Goal: Task Accomplishment & Management: Manage account settings

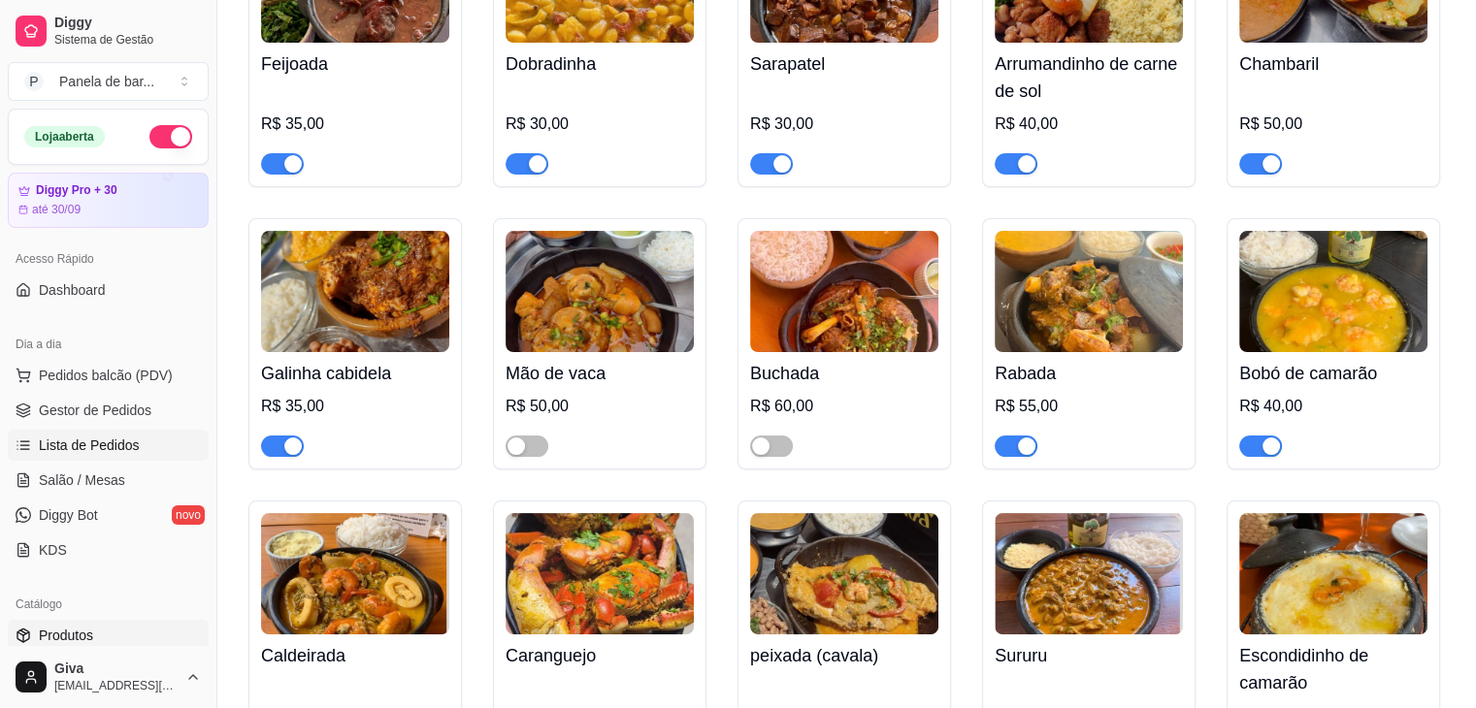
scroll to position [62, 0]
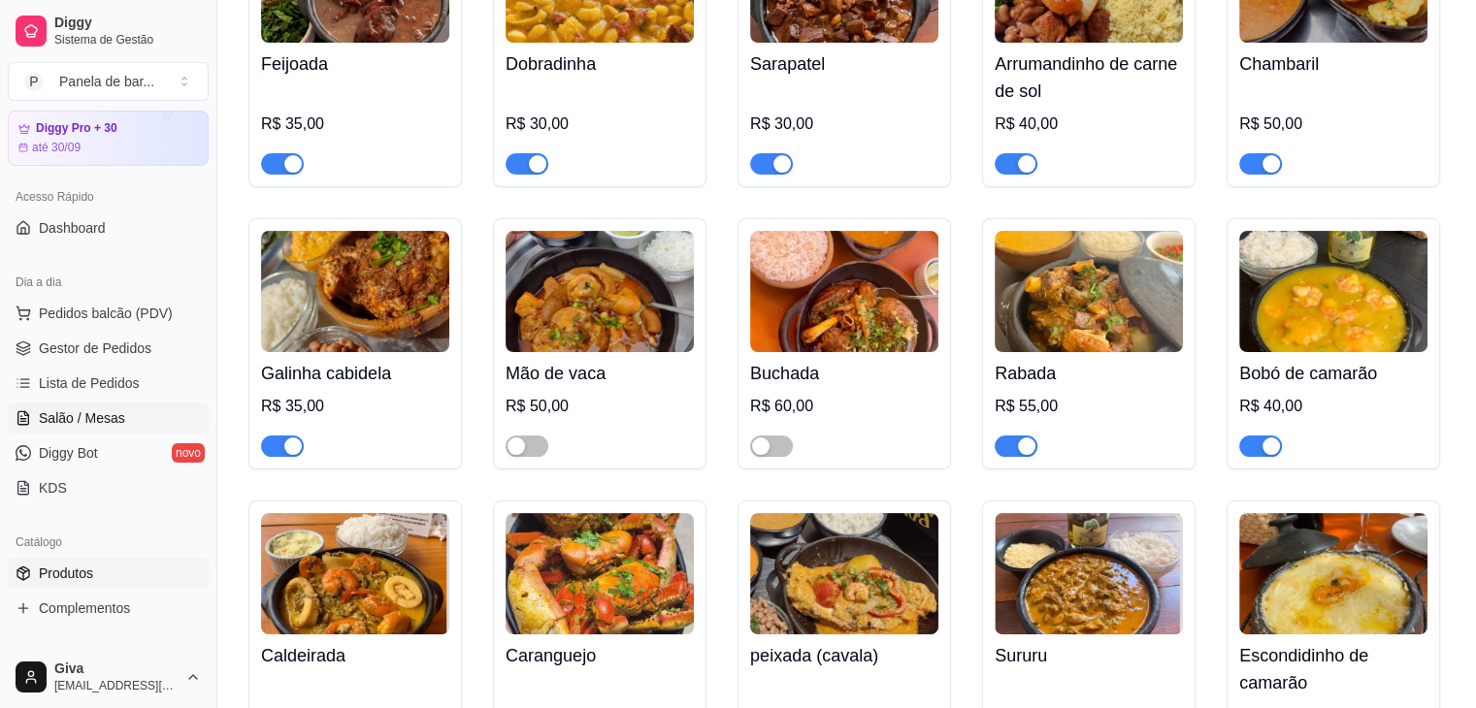
click at [111, 412] on span "Salão / Mesas" at bounding box center [82, 418] width 86 height 19
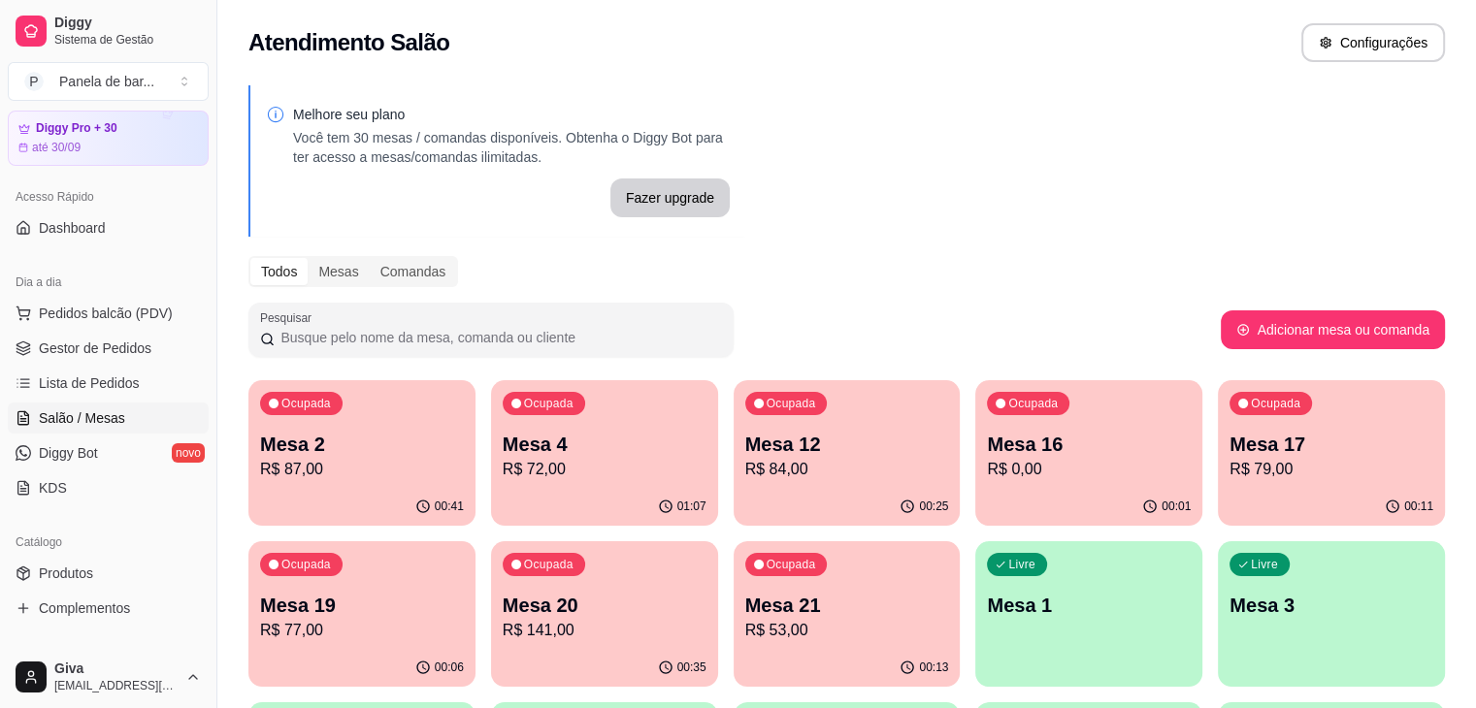
click at [745, 433] on p "Mesa 12" at bounding box center [847, 444] width 204 height 27
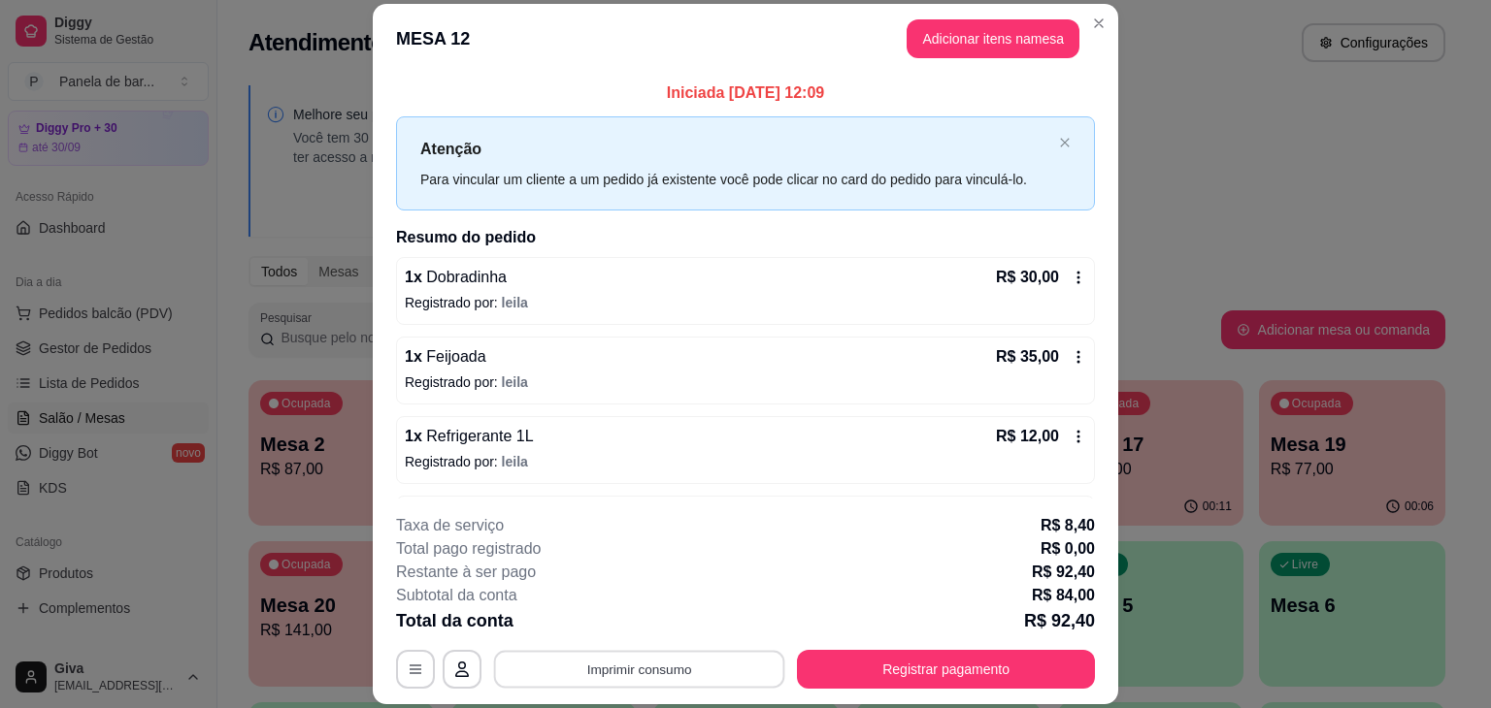
click at [611, 673] on button "Imprimir consumo" at bounding box center [639, 670] width 291 height 38
click at [620, 636] on button "IMPRESSORA" at bounding box center [638, 624] width 136 height 30
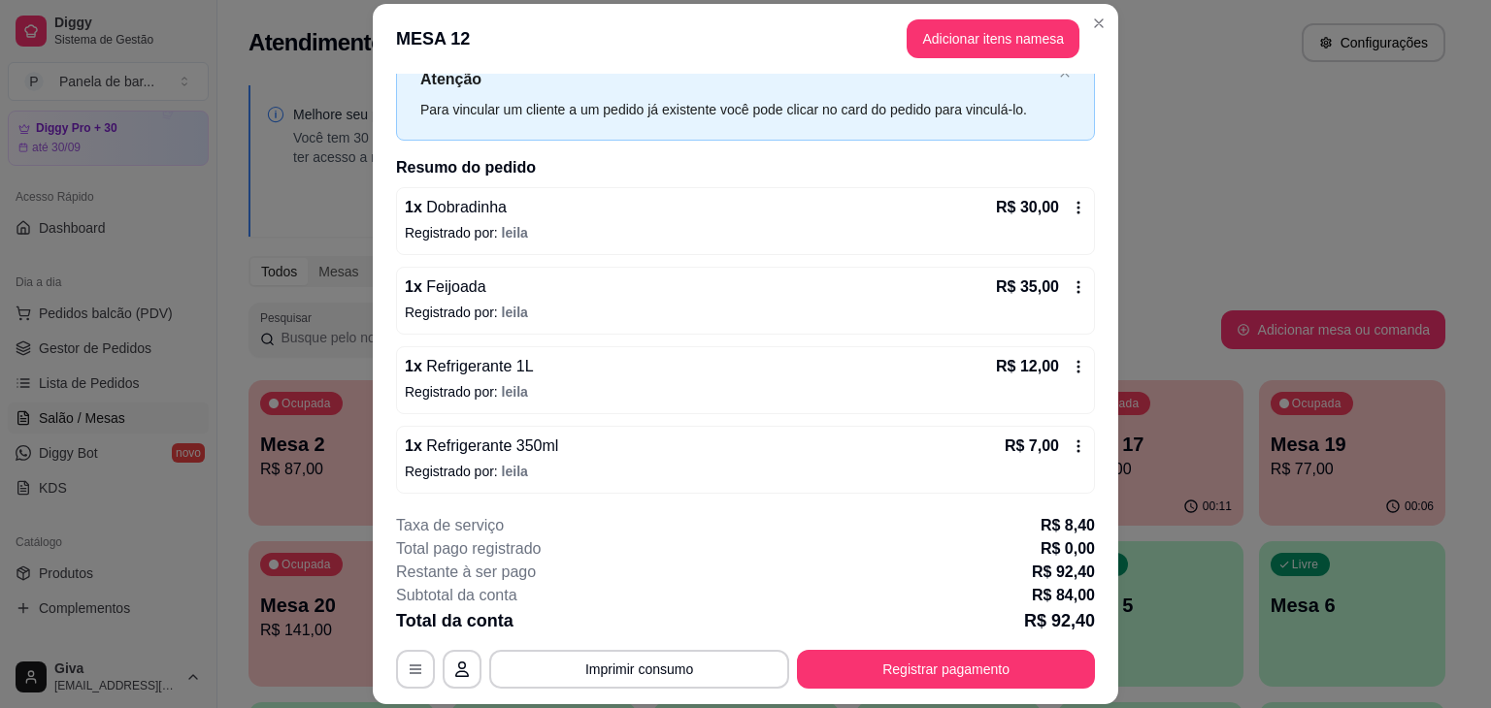
click at [1070, 366] on icon at bounding box center [1078, 367] width 16 height 16
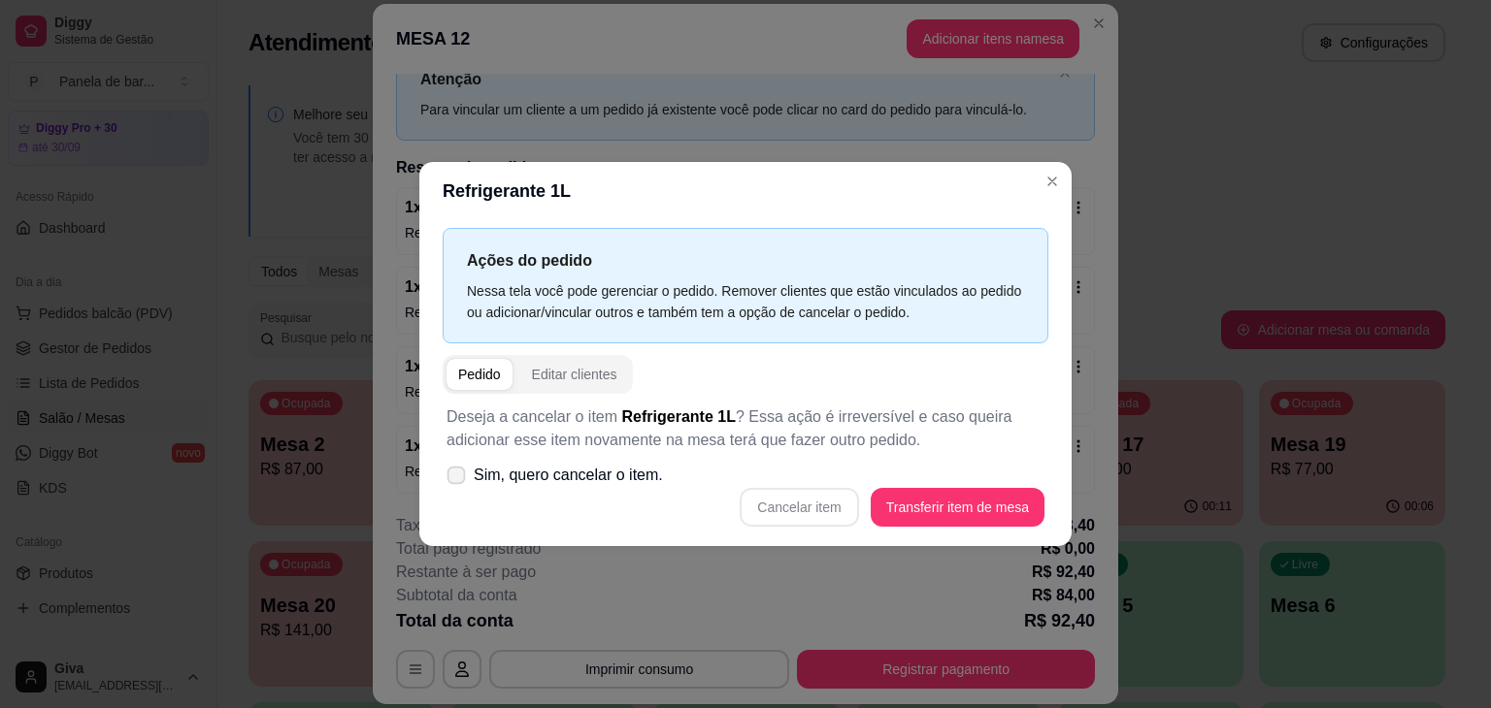
click at [582, 484] on span "Sim, quero cancelar o item." at bounding box center [568, 475] width 189 height 23
click at [458, 484] on input "Sim, quero cancelar o item." at bounding box center [451, 485] width 13 height 13
checkbox input "true"
click at [831, 507] on button "Cancelar item" at bounding box center [798, 508] width 115 height 38
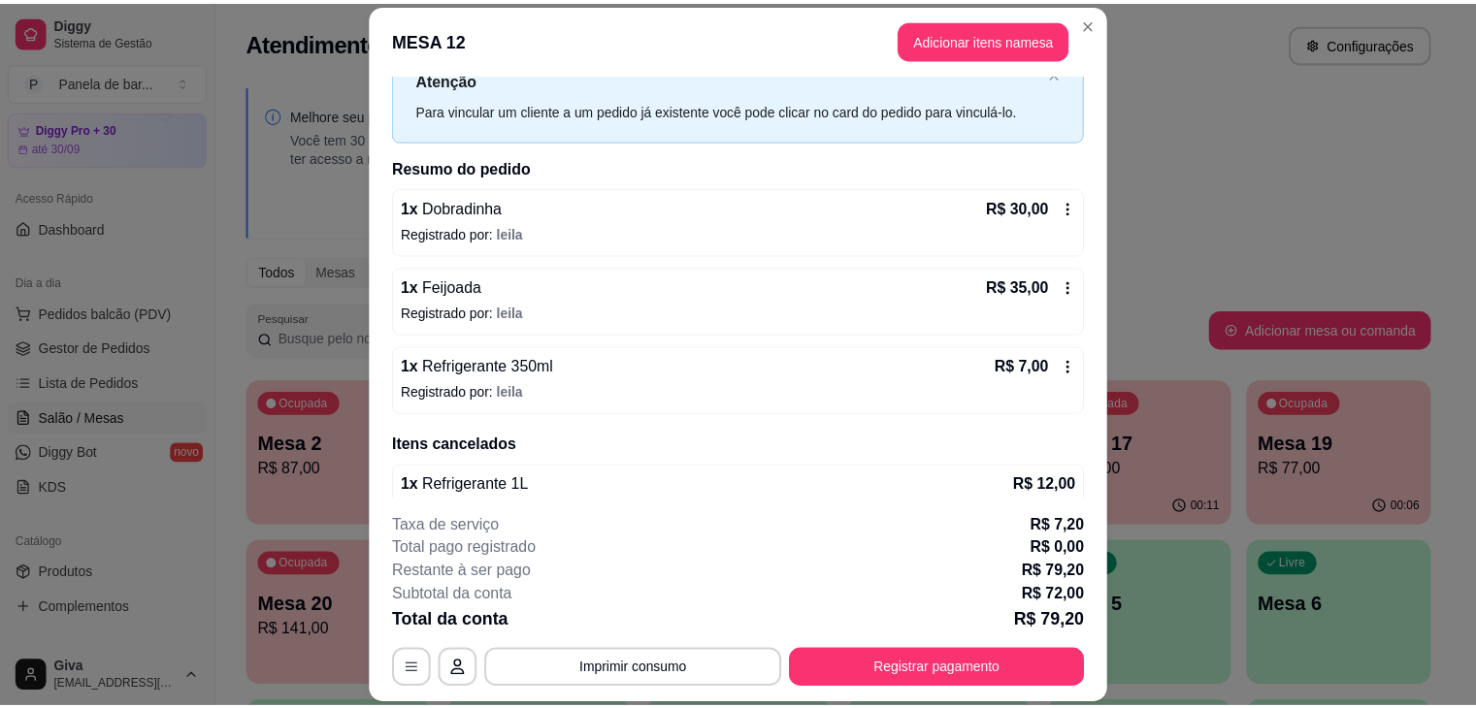
scroll to position [101, 0]
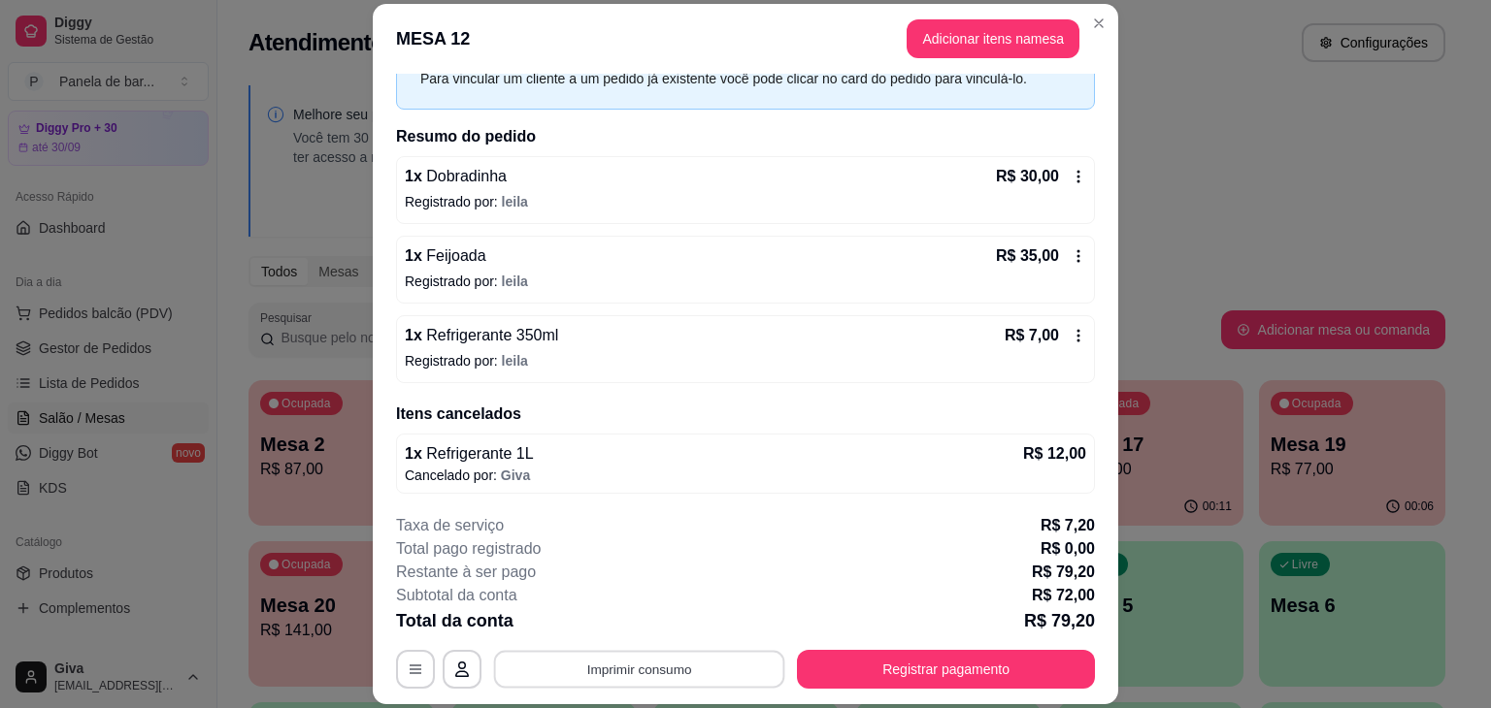
click at [648, 663] on button "Imprimir consumo" at bounding box center [639, 670] width 291 height 38
click at [1095, 16] on icon "Close" at bounding box center [1099, 24] width 16 height 16
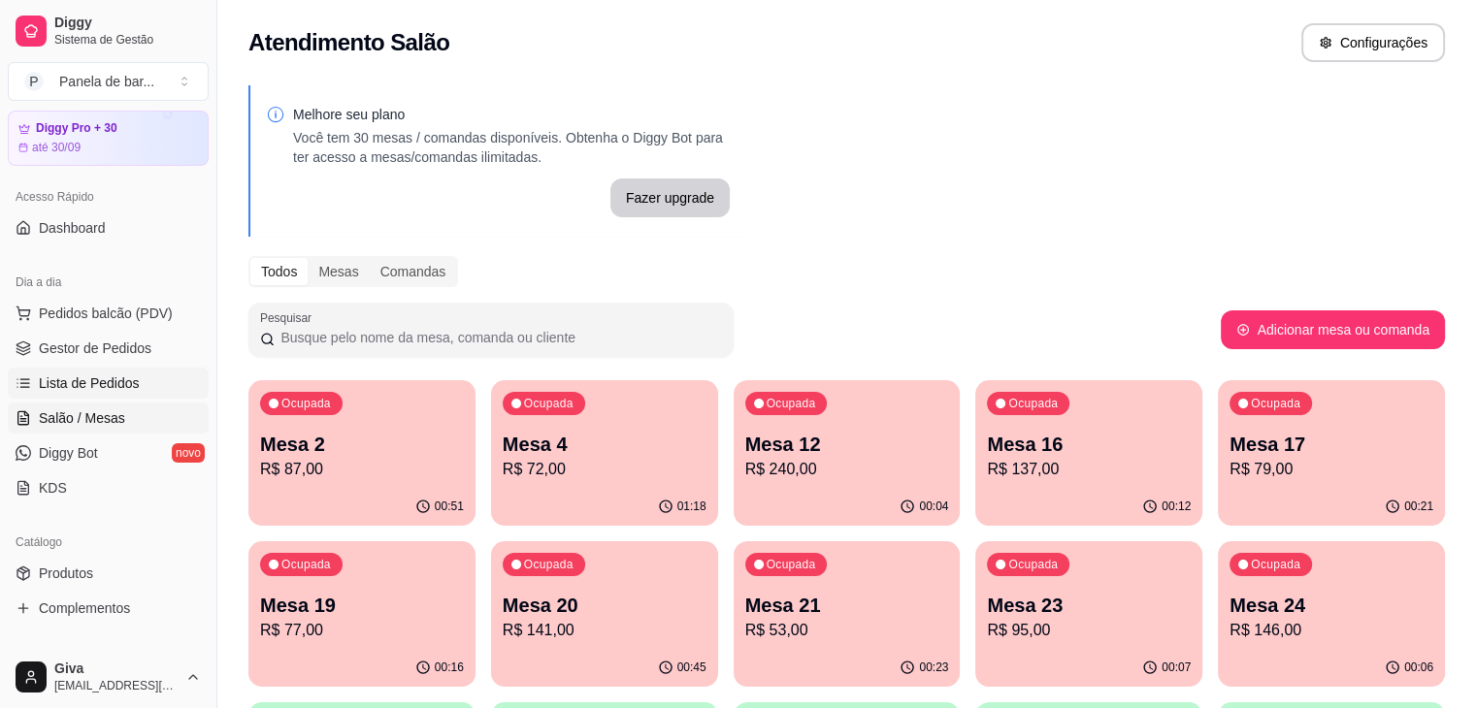
click at [128, 379] on span "Lista de Pedidos" at bounding box center [89, 383] width 101 height 19
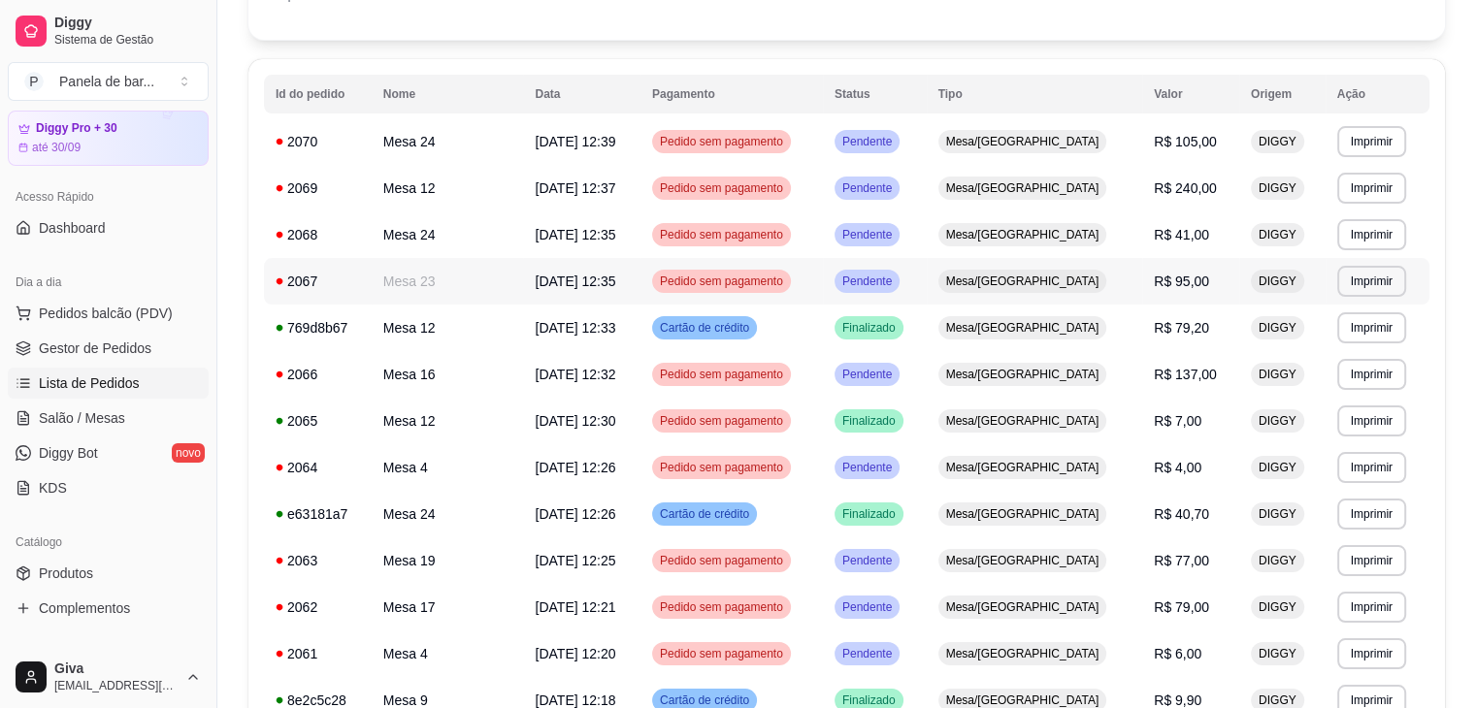
scroll to position [163, 0]
click at [130, 336] on link "Gestor de Pedidos" at bounding box center [108, 348] width 201 height 31
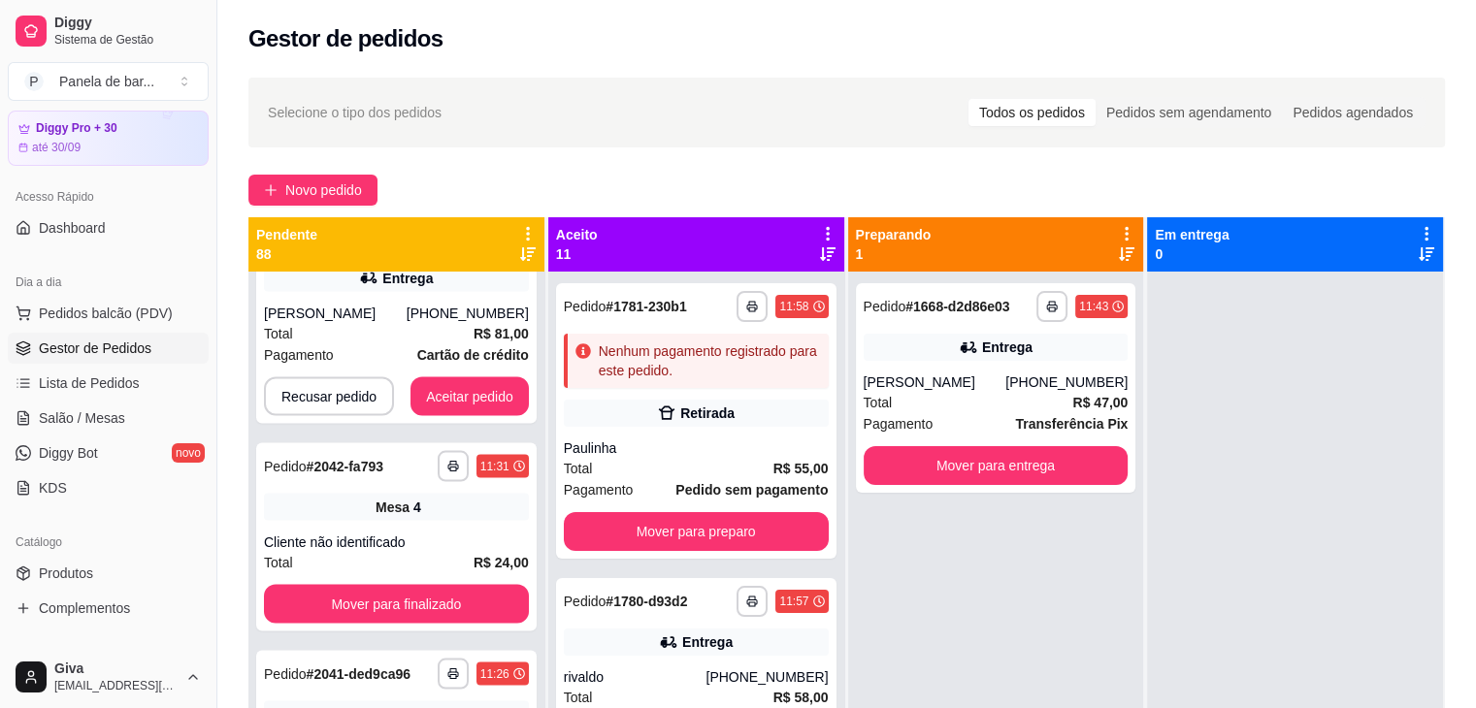
scroll to position [3855, 0]
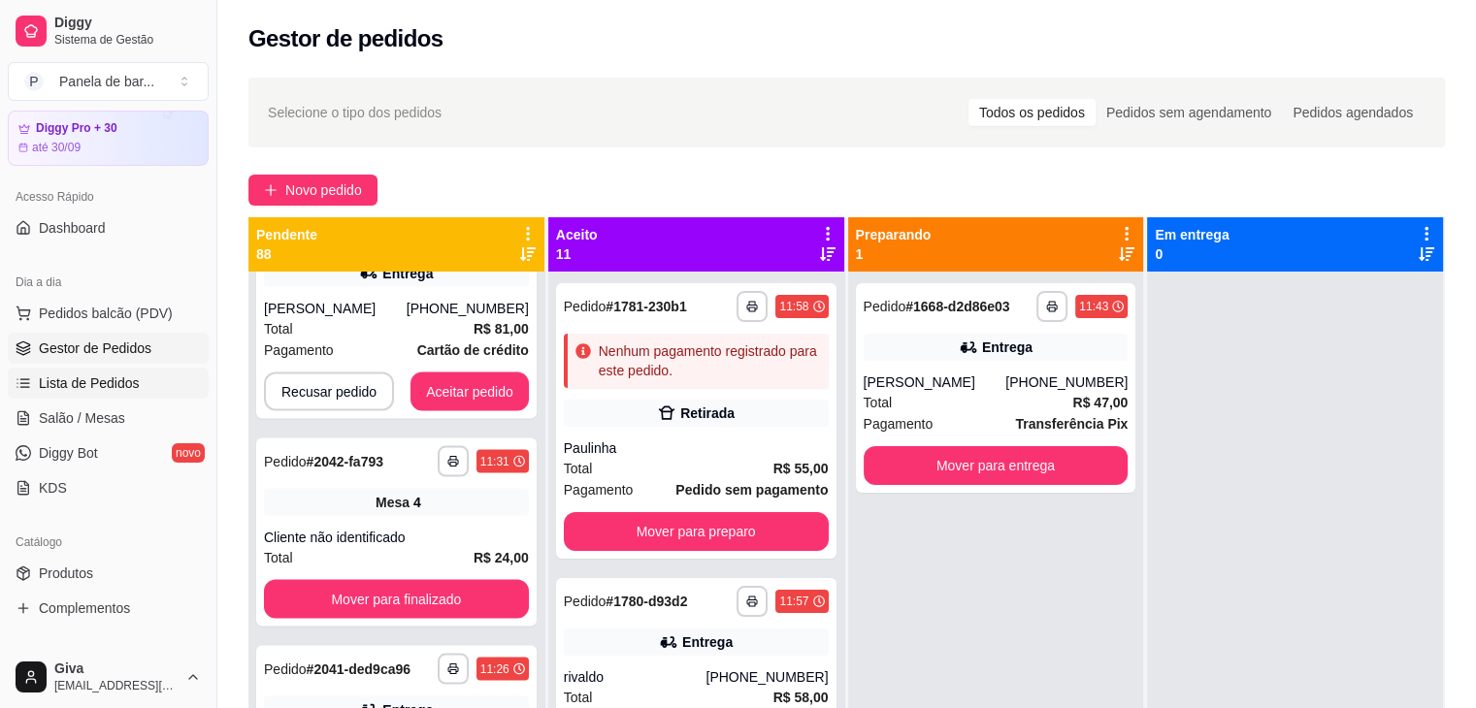
click at [153, 374] on link "Lista de Pedidos" at bounding box center [108, 383] width 201 height 31
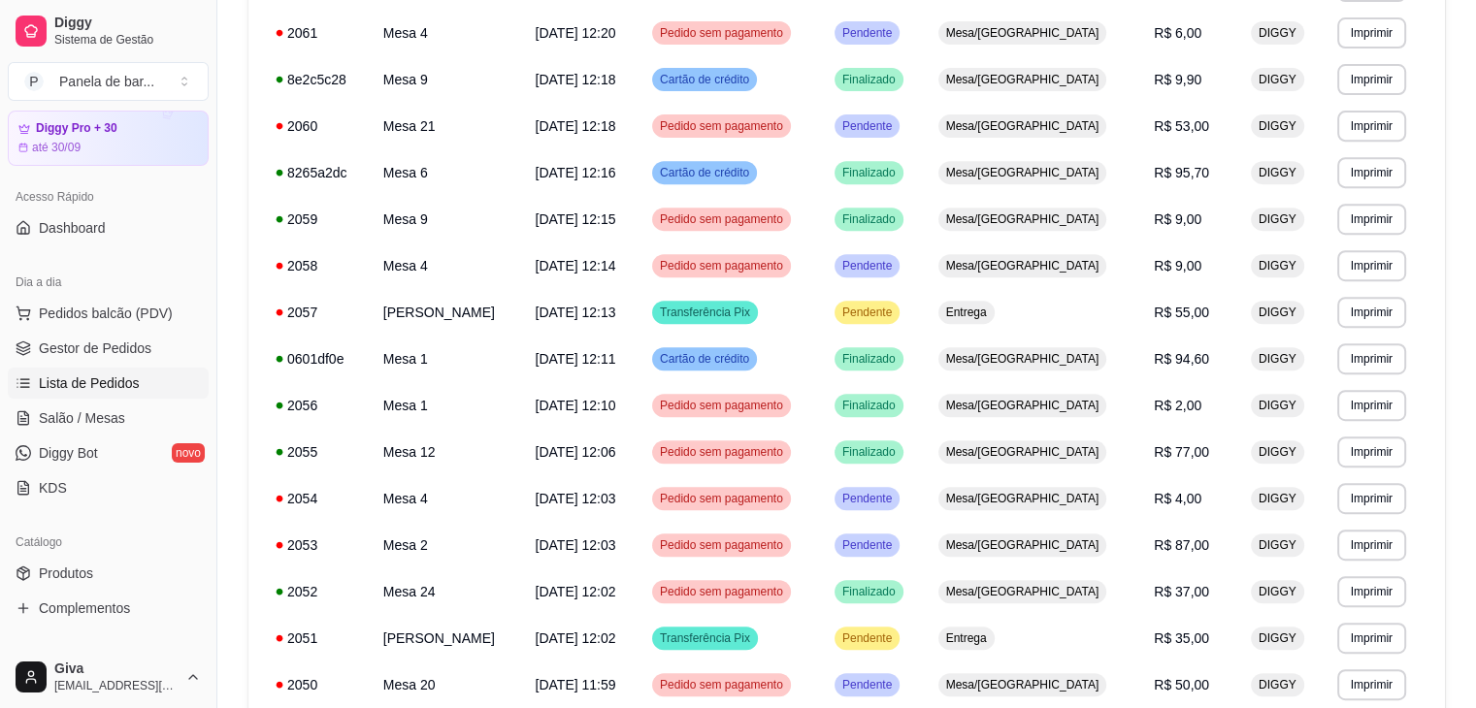
scroll to position [1110, 0]
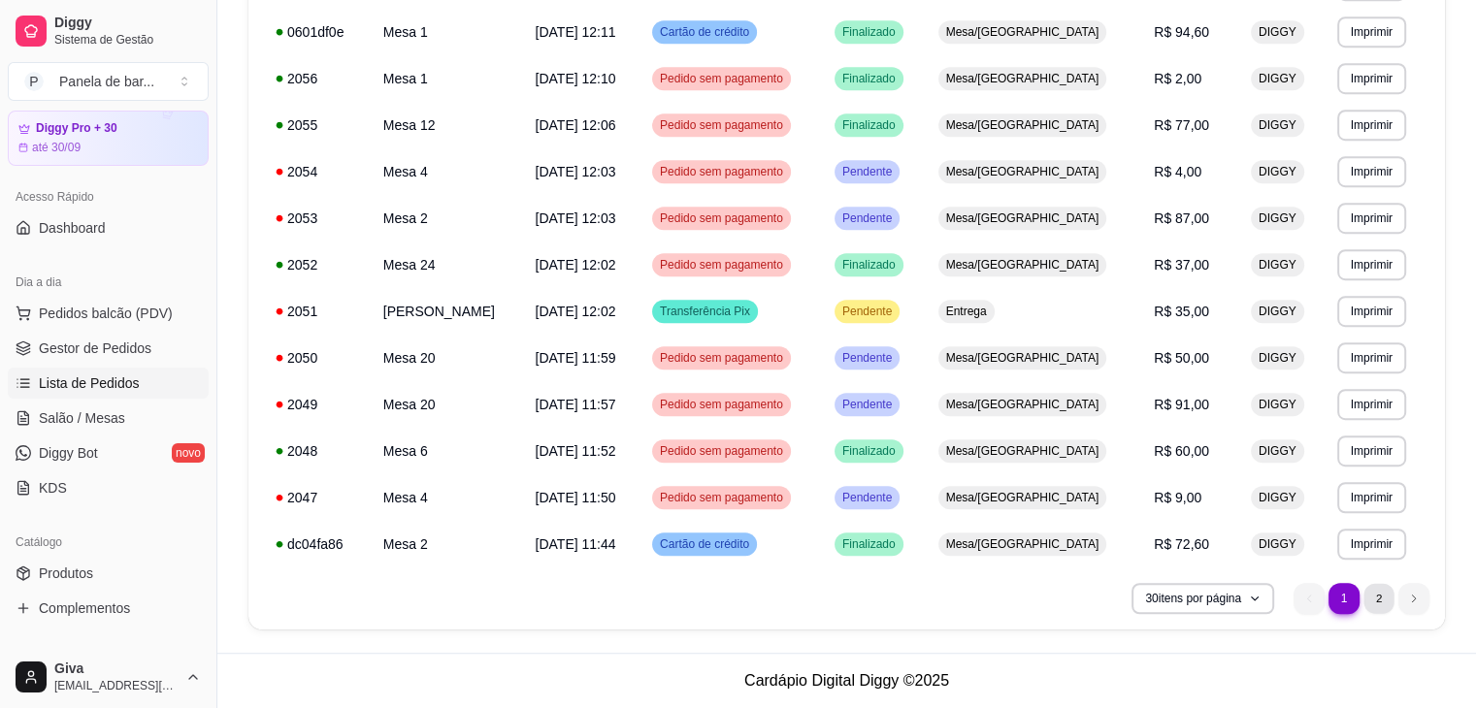
click at [1376, 606] on li "2" at bounding box center [1379, 598] width 30 height 30
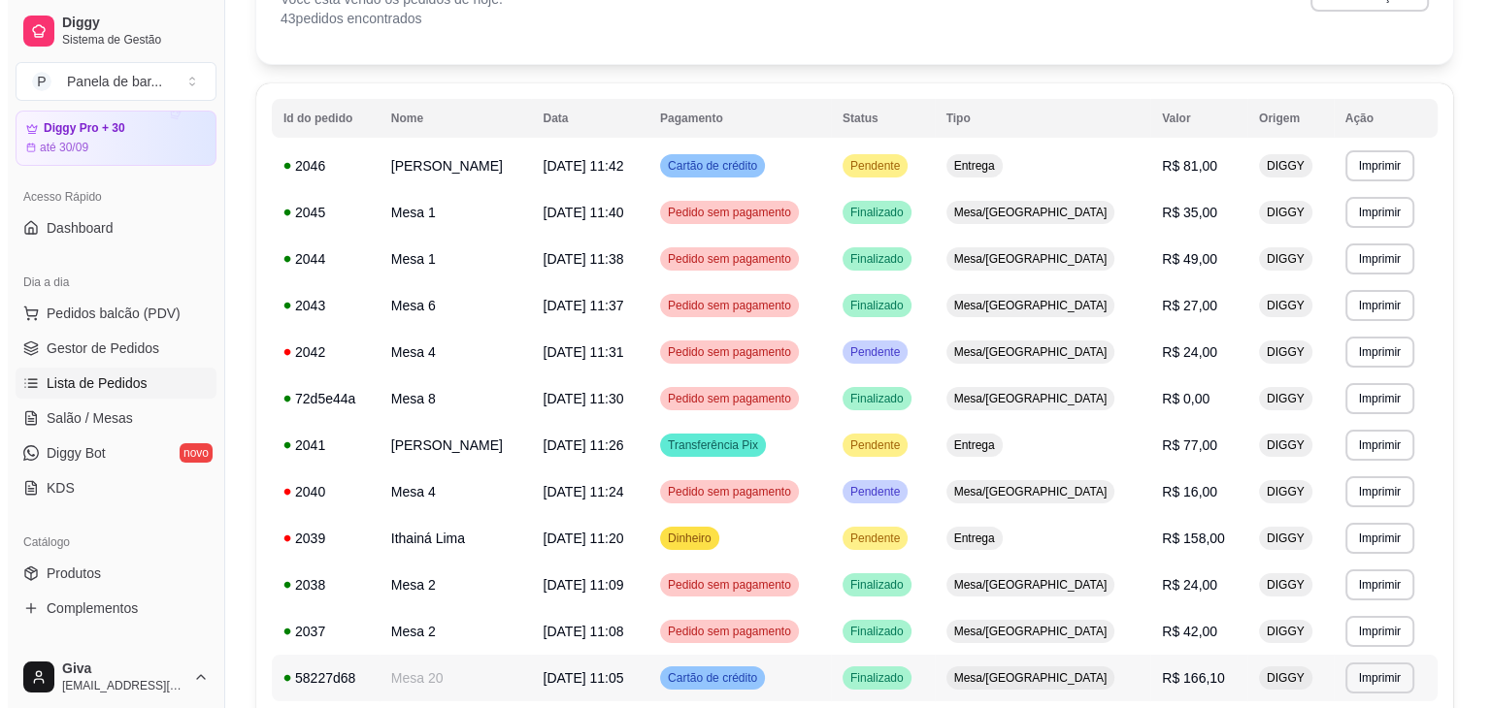
scroll to position [136, 0]
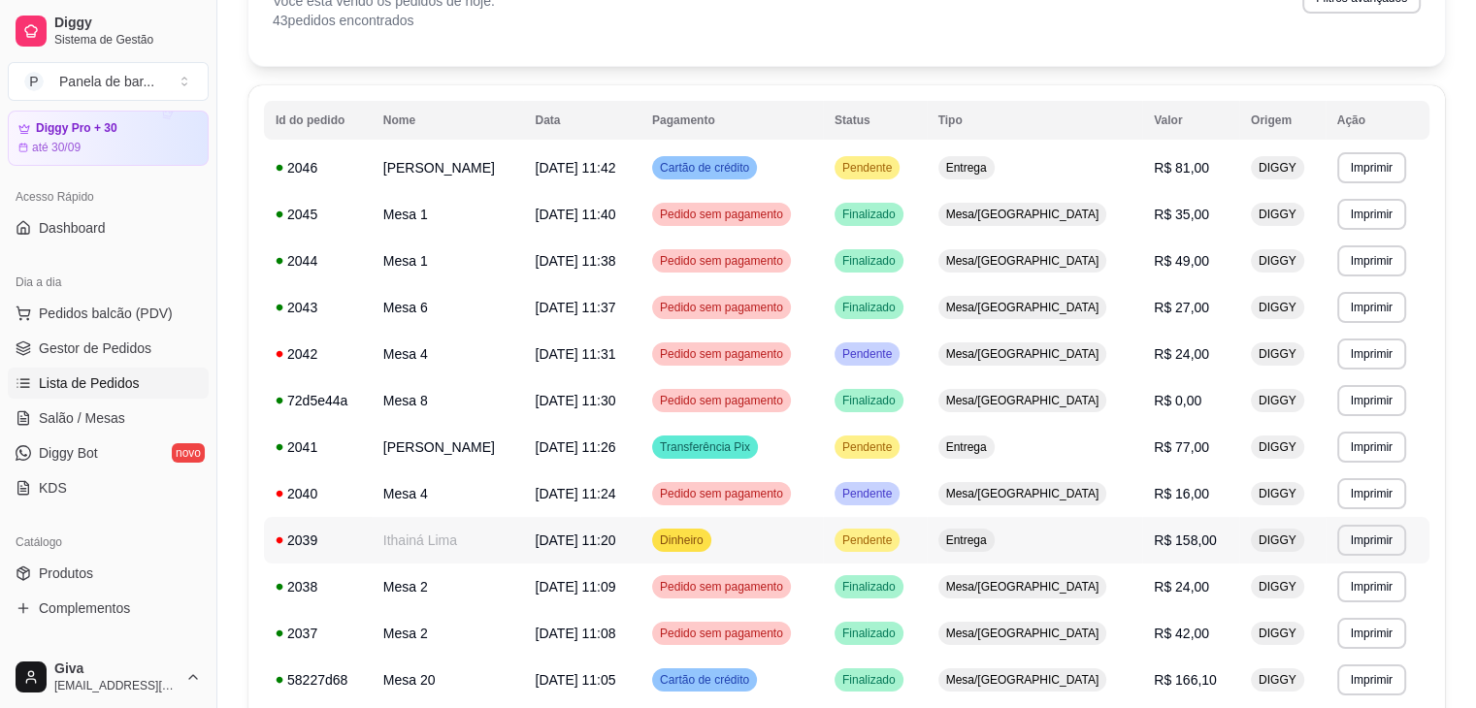
click at [641, 552] on td "[DATE] 11:20" at bounding box center [581, 540] width 117 height 47
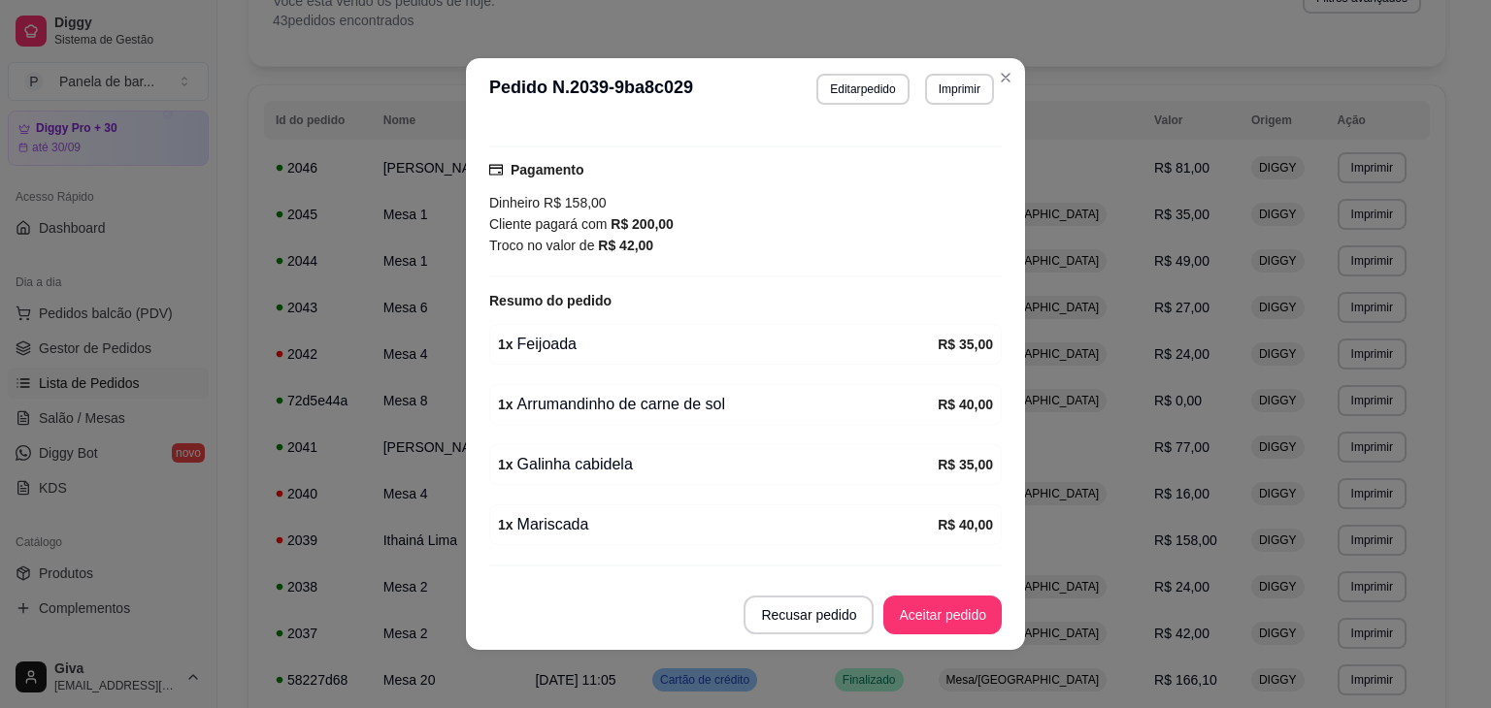
scroll to position [501, 0]
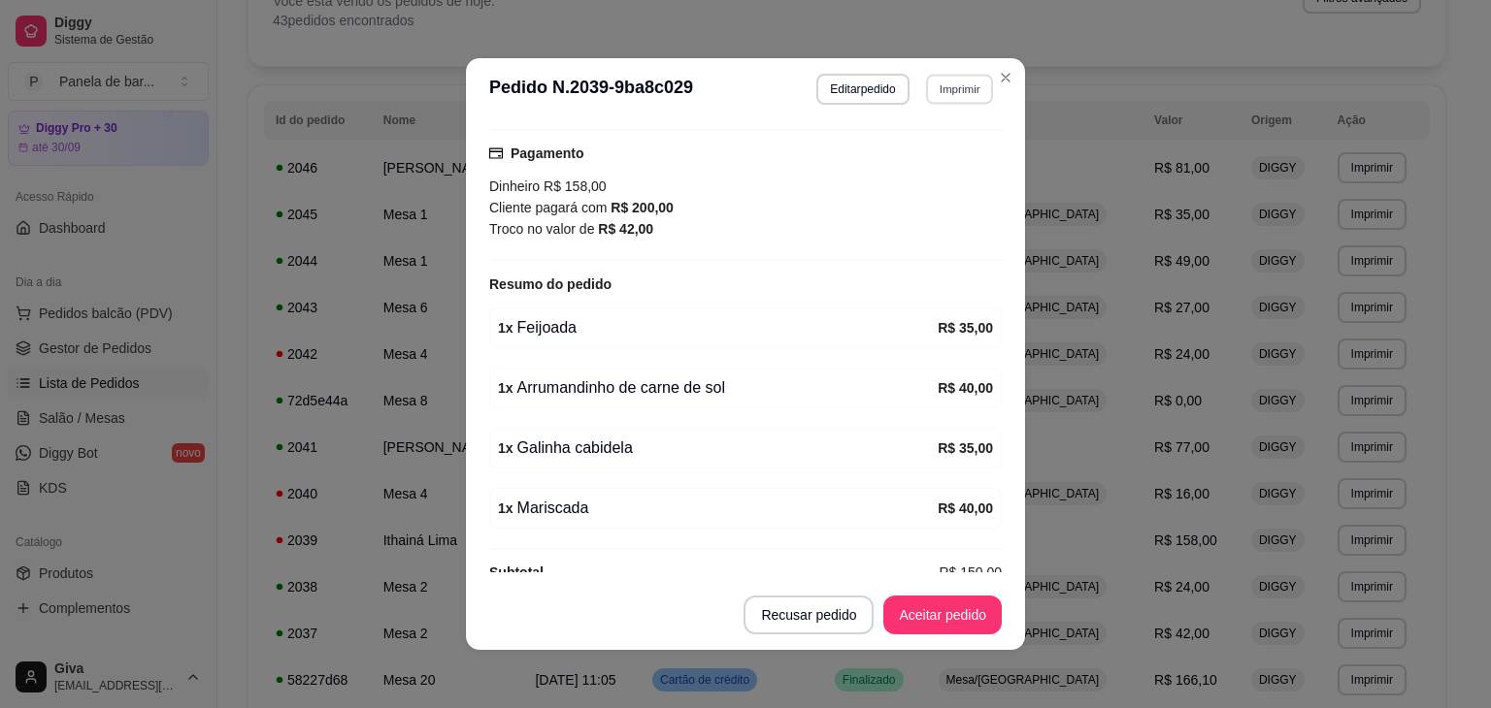
click at [951, 83] on button "Imprimir" at bounding box center [959, 89] width 67 height 30
click at [927, 153] on button "IMPRESSORA" at bounding box center [917, 158] width 136 height 30
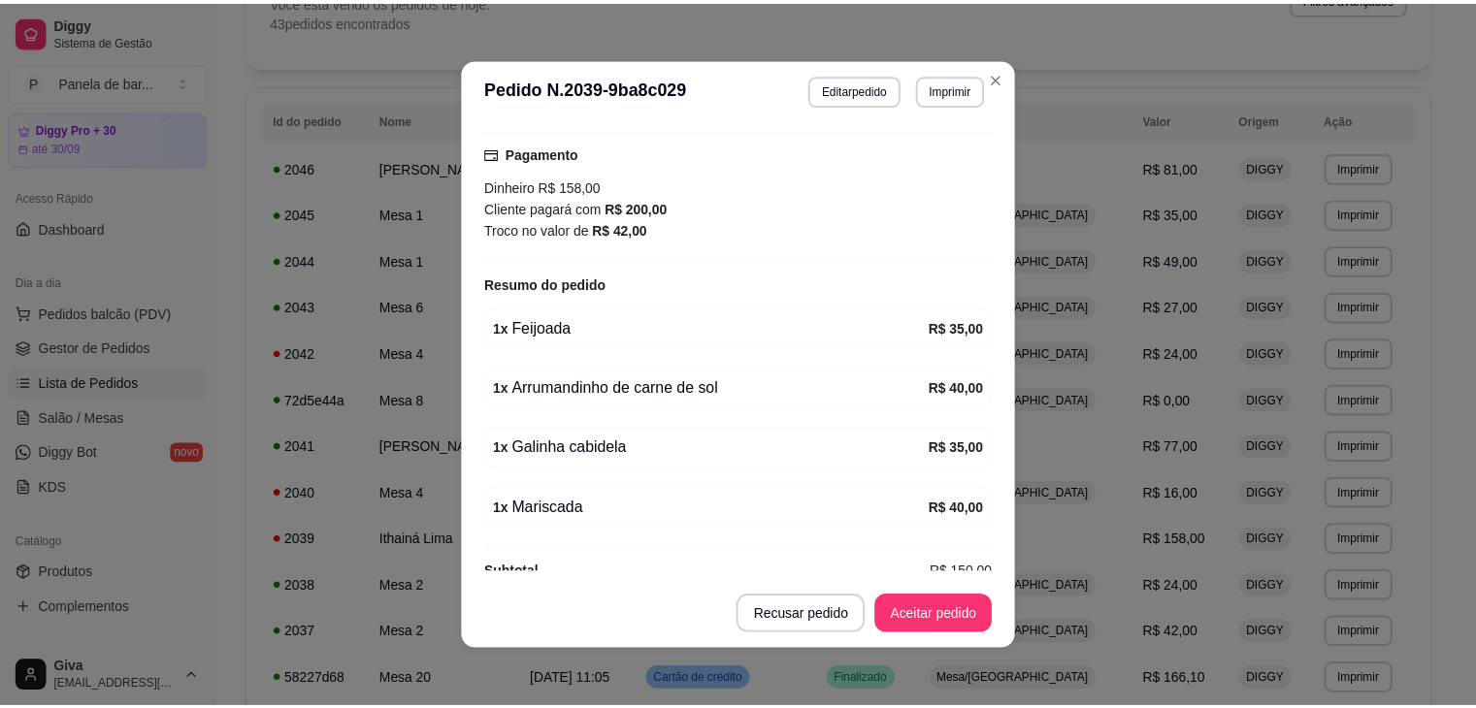
scroll to position [529, 0]
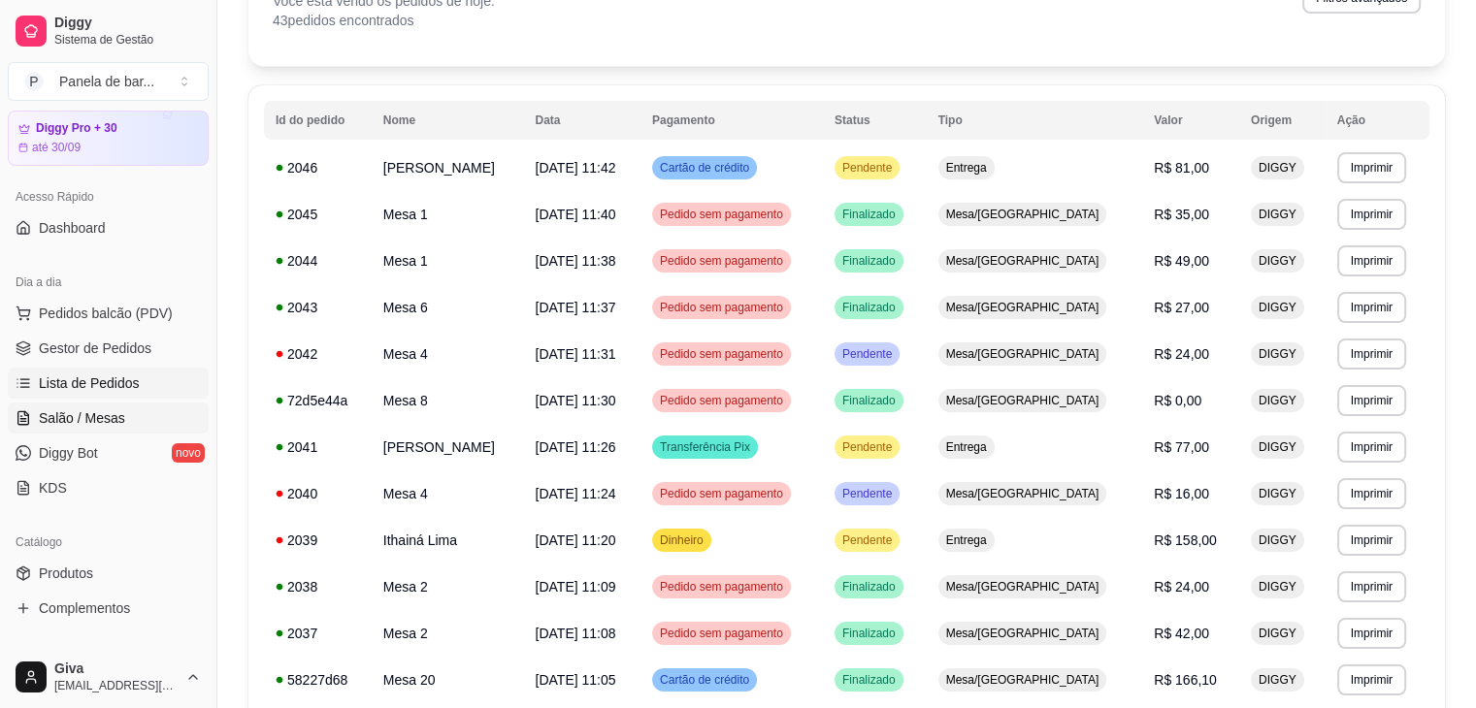
click at [115, 412] on span "Salão / Mesas" at bounding box center [82, 418] width 86 height 19
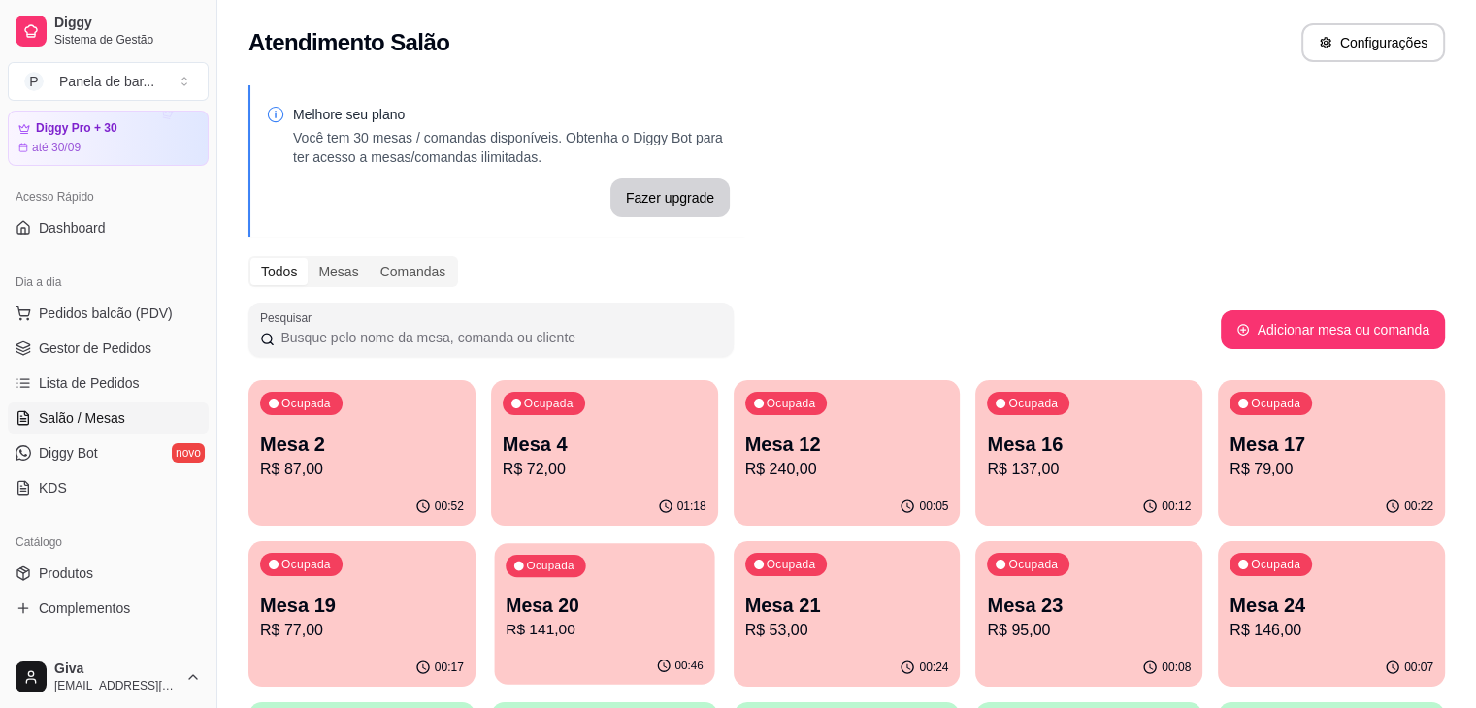
click at [506, 595] on p "Mesa 20" at bounding box center [605, 606] width 198 height 26
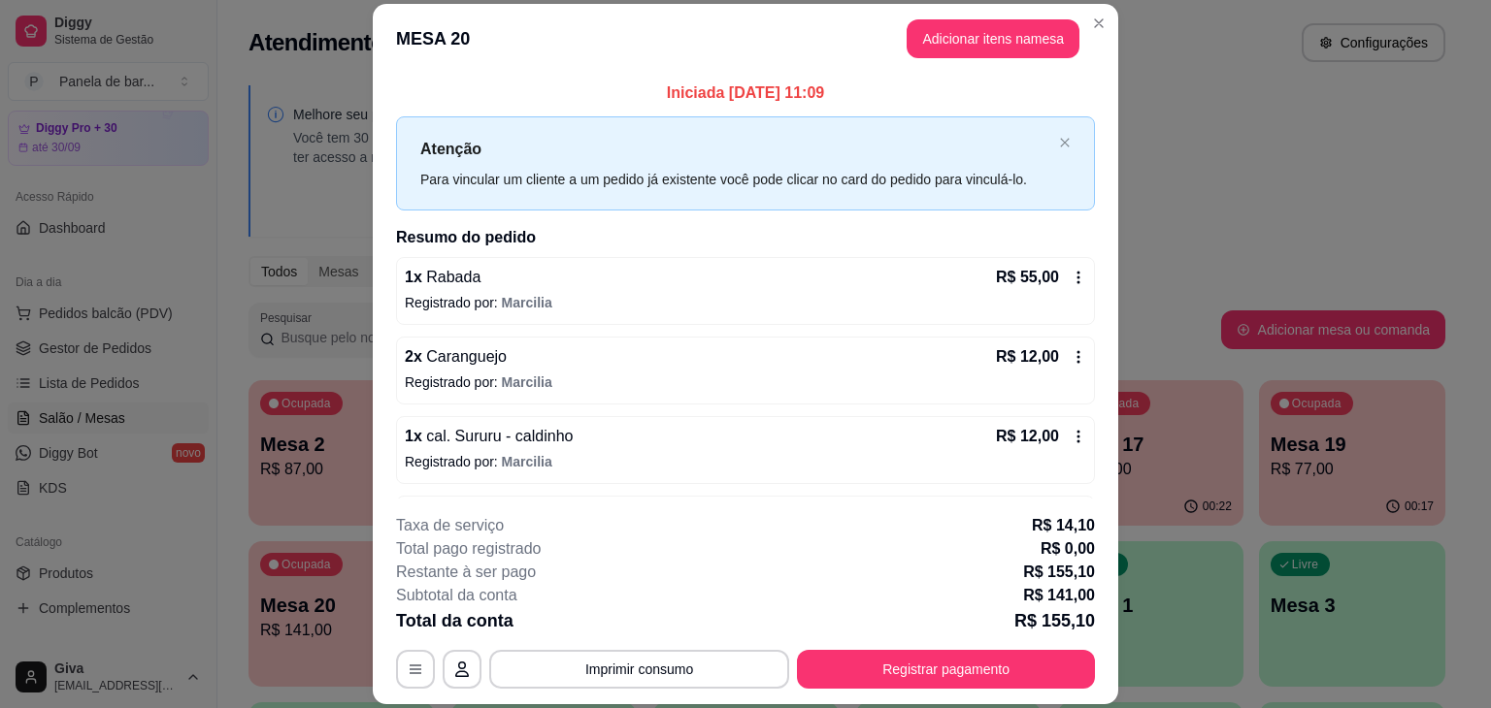
click at [1070, 279] on icon at bounding box center [1078, 278] width 16 height 16
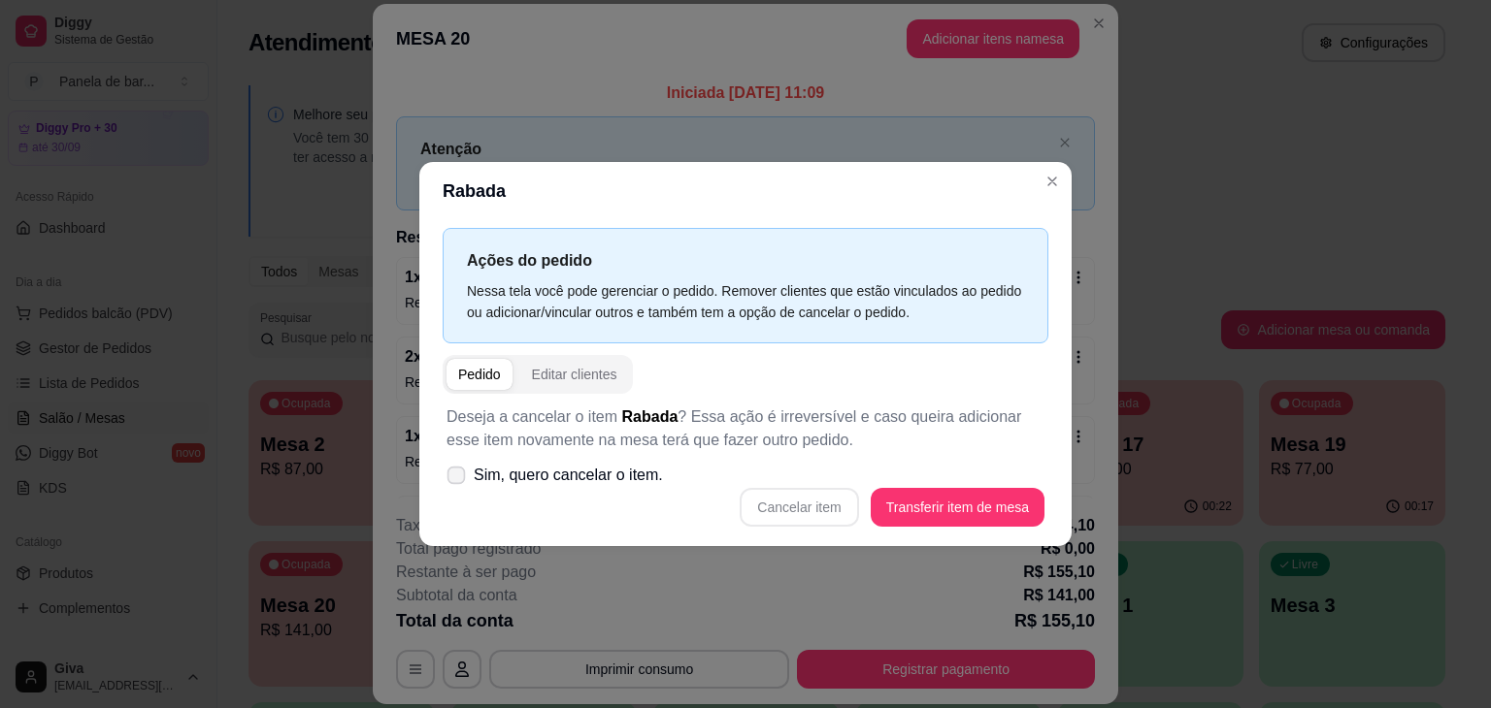
click at [616, 473] on span "Sim, quero cancelar o item." at bounding box center [568, 475] width 189 height 23
click at [458, 479] on input "Sim, quero cancelar o item." at bounding box center [451, 485] width 13 height 13
checkbox input "true"
click at [764, 503] on button "Cancelar item" at bounding box center [798, 508] width 115 height 38
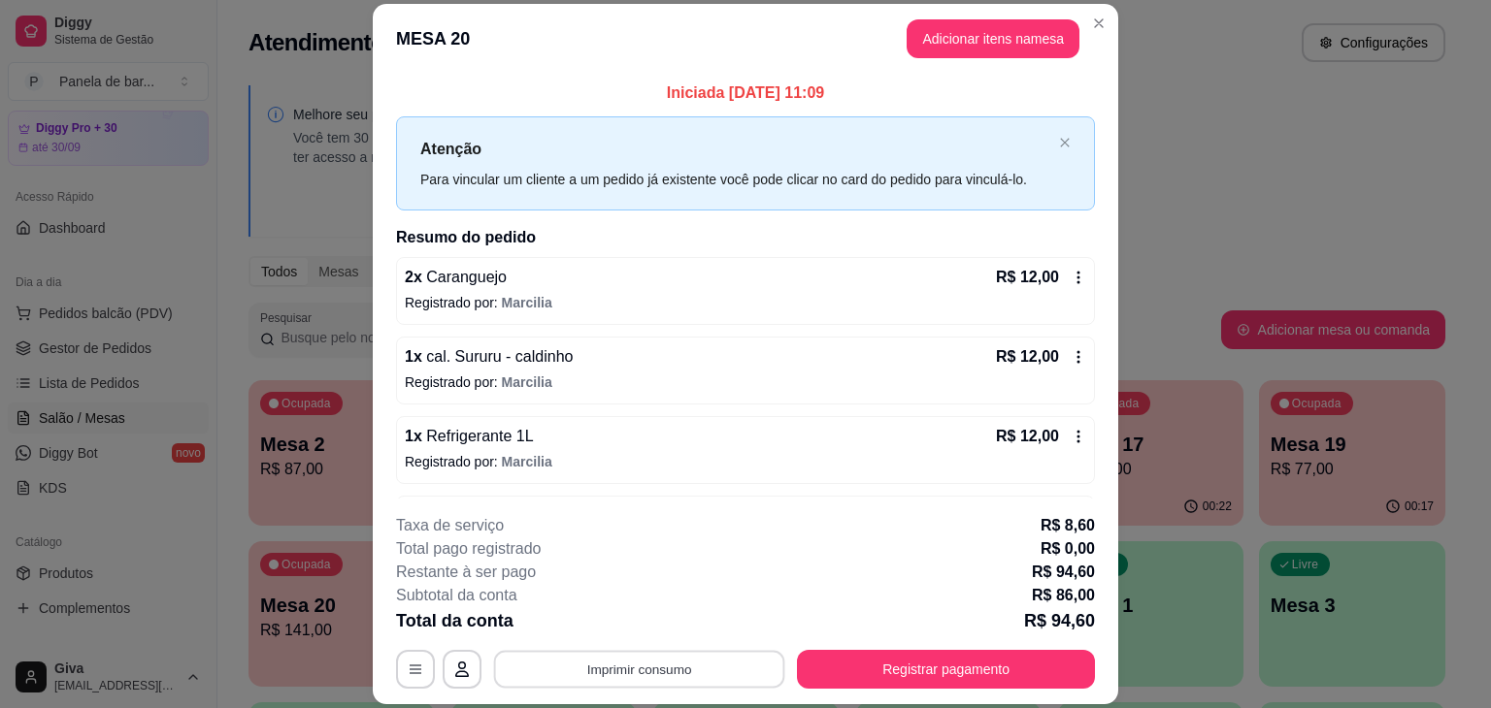
click at [659, 662] on button "Imprimir consumo" at bounding box center [639, 670] width 291 height 38
click at [654, 618] on button "IMPRESSORA" at bounding box center [638, 624] width 136 height 30
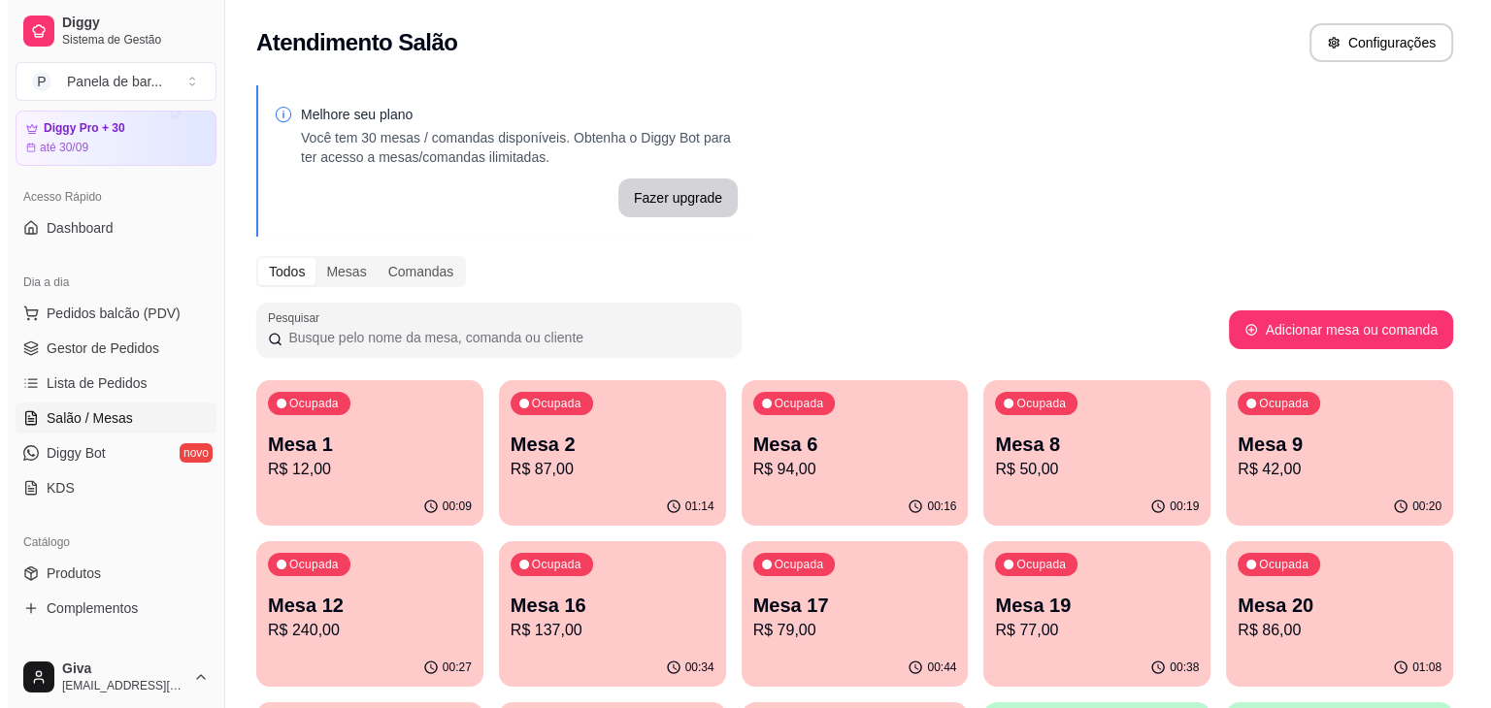
scroll to position [70, 0]
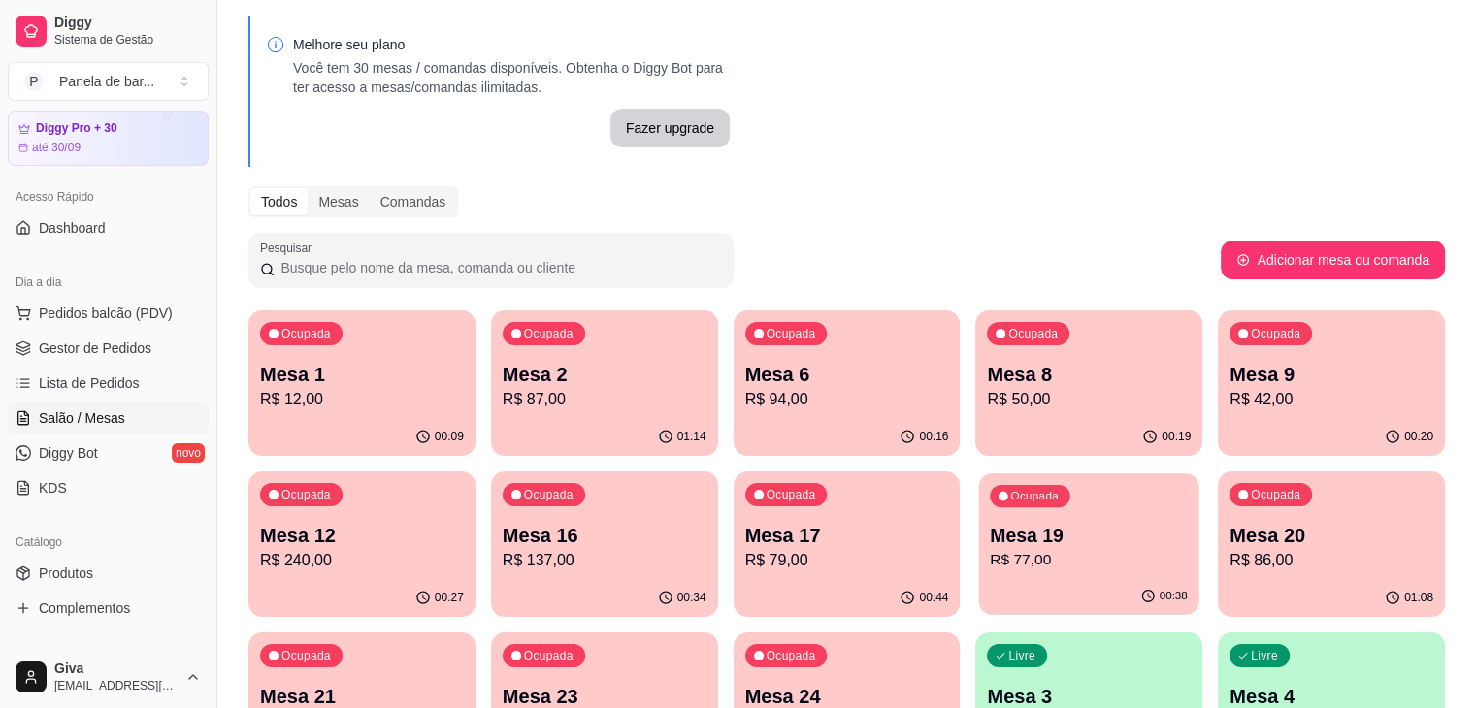
click at [991, 529] on p "Mesa 19" at bounding box center [1090, 536] width 198 height 26
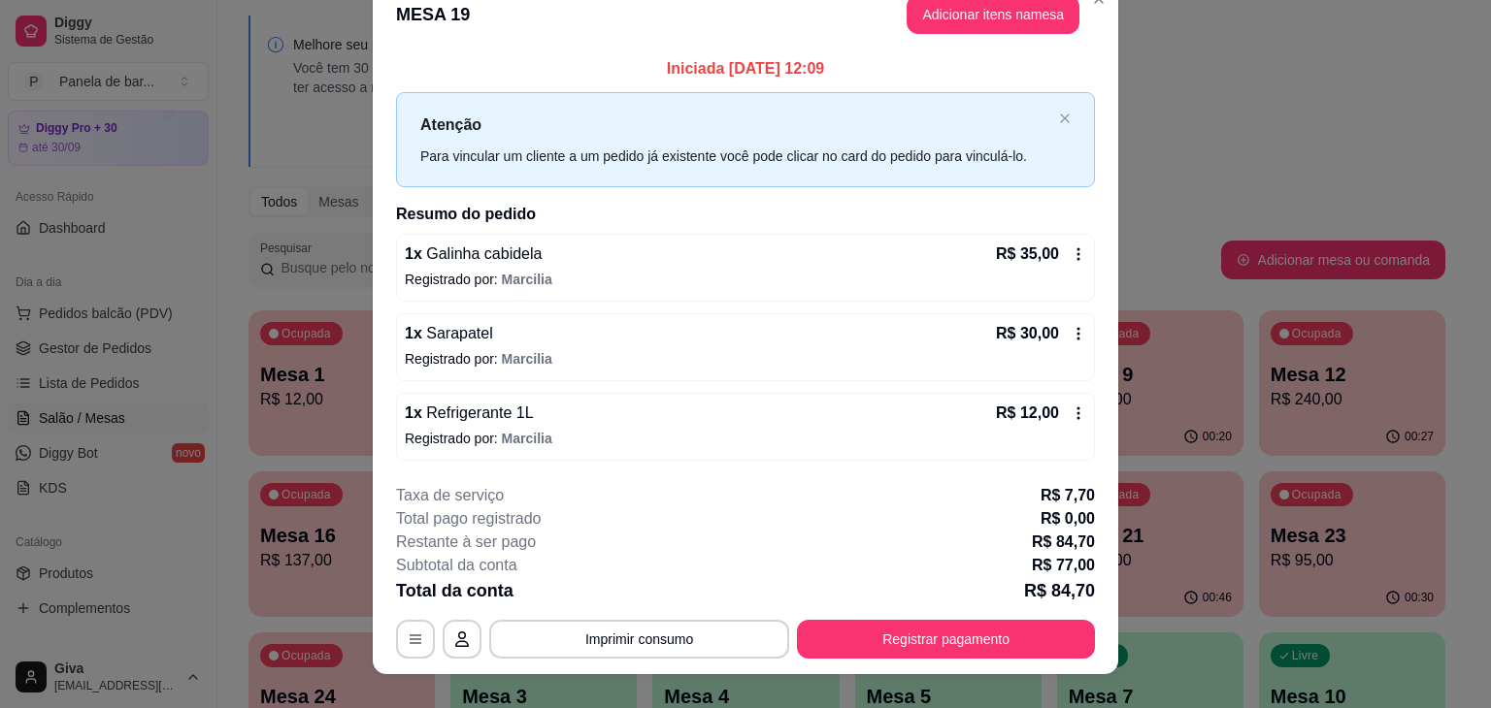
scroll to position [30, 0]
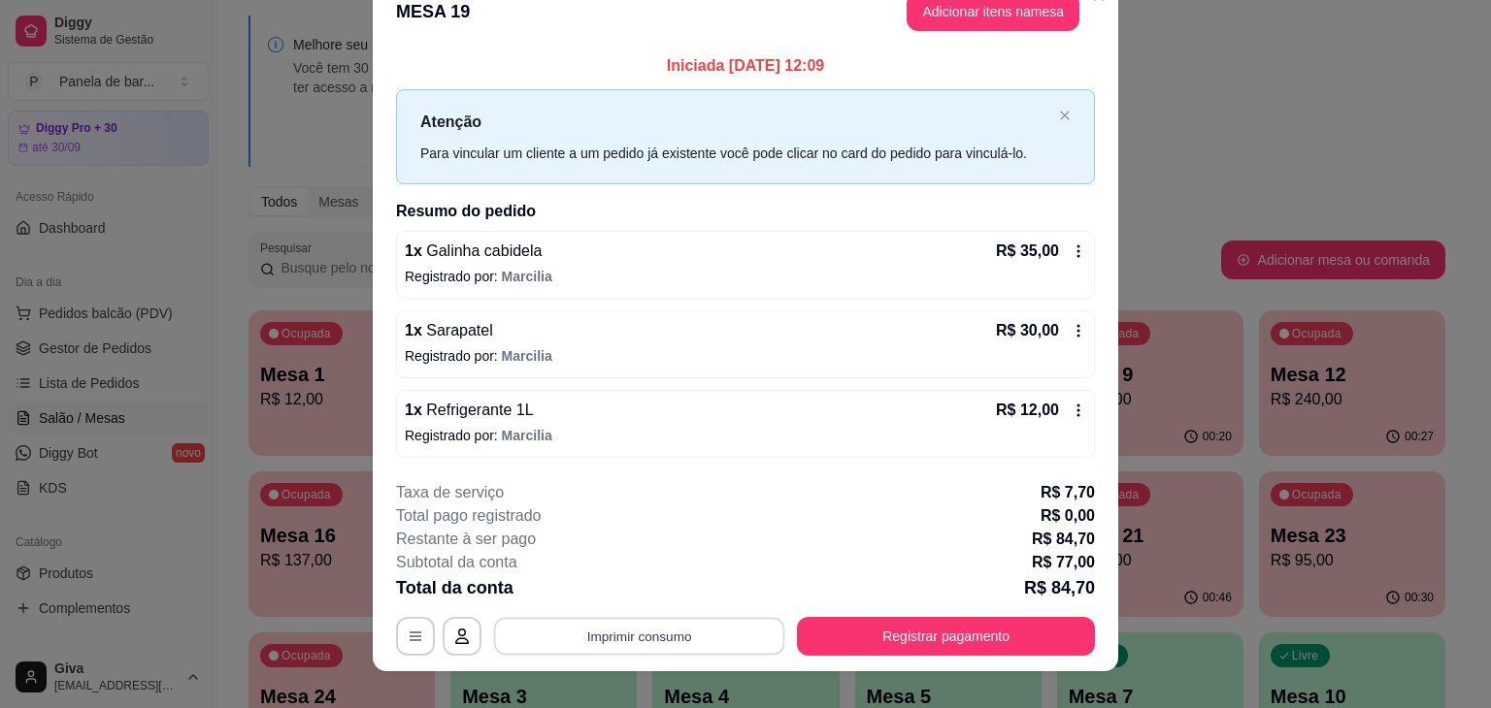
click at [683, 634] on button "Imprimir consumo" at bounding box center [639, 636] width 291 height 38
click at [663, 576] on button "IMPRESSORA" at bounding box center [638, 590] width 136 height 30
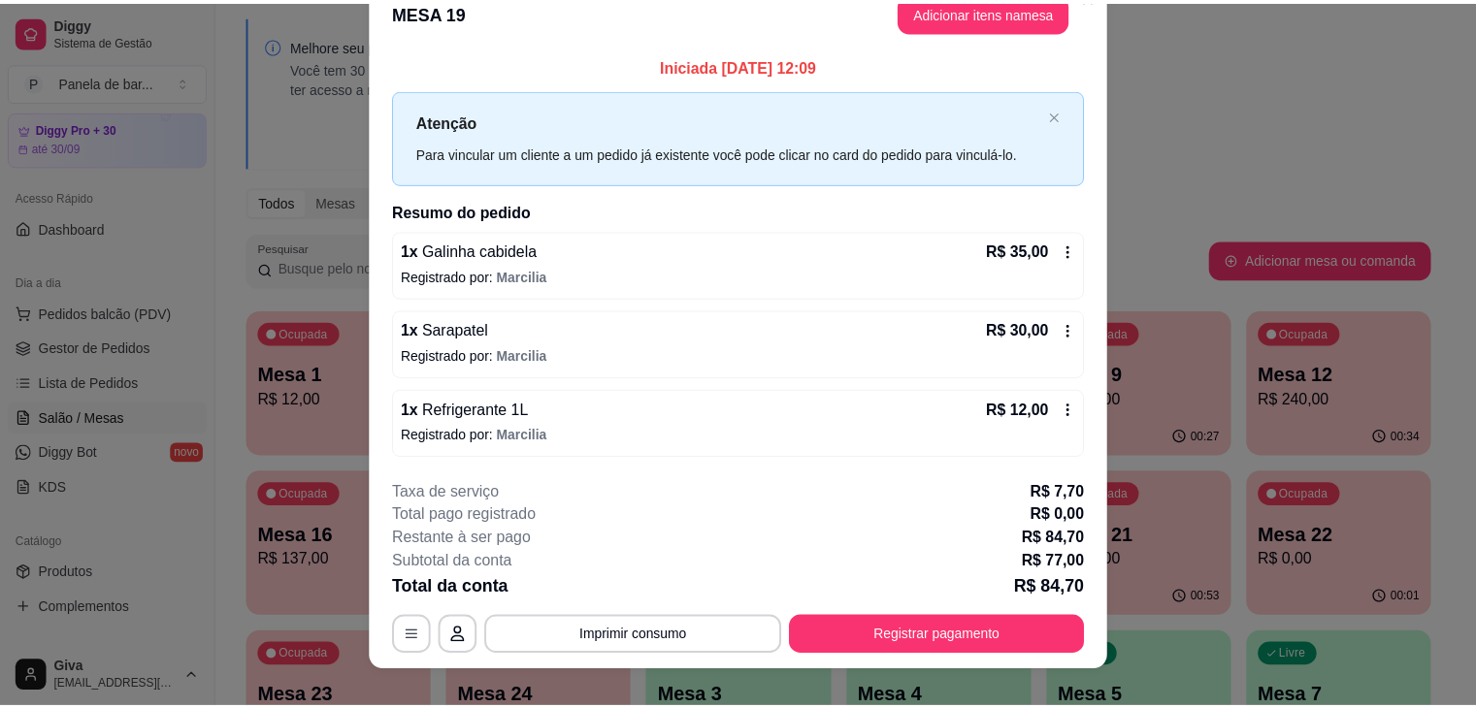
scroll to position [0, 0]
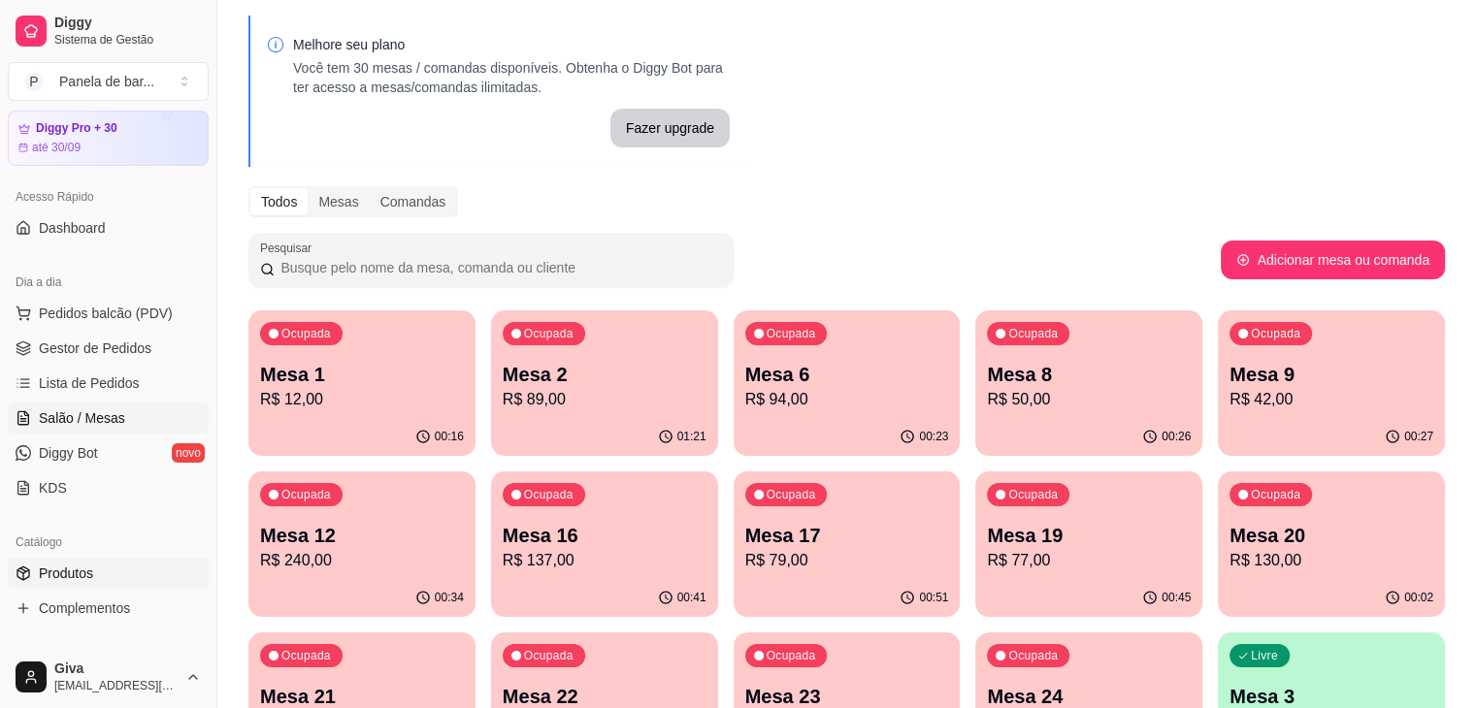
click at [63, 565] on span "Produtos" at bounding box center [66, 573] width 54 height 19
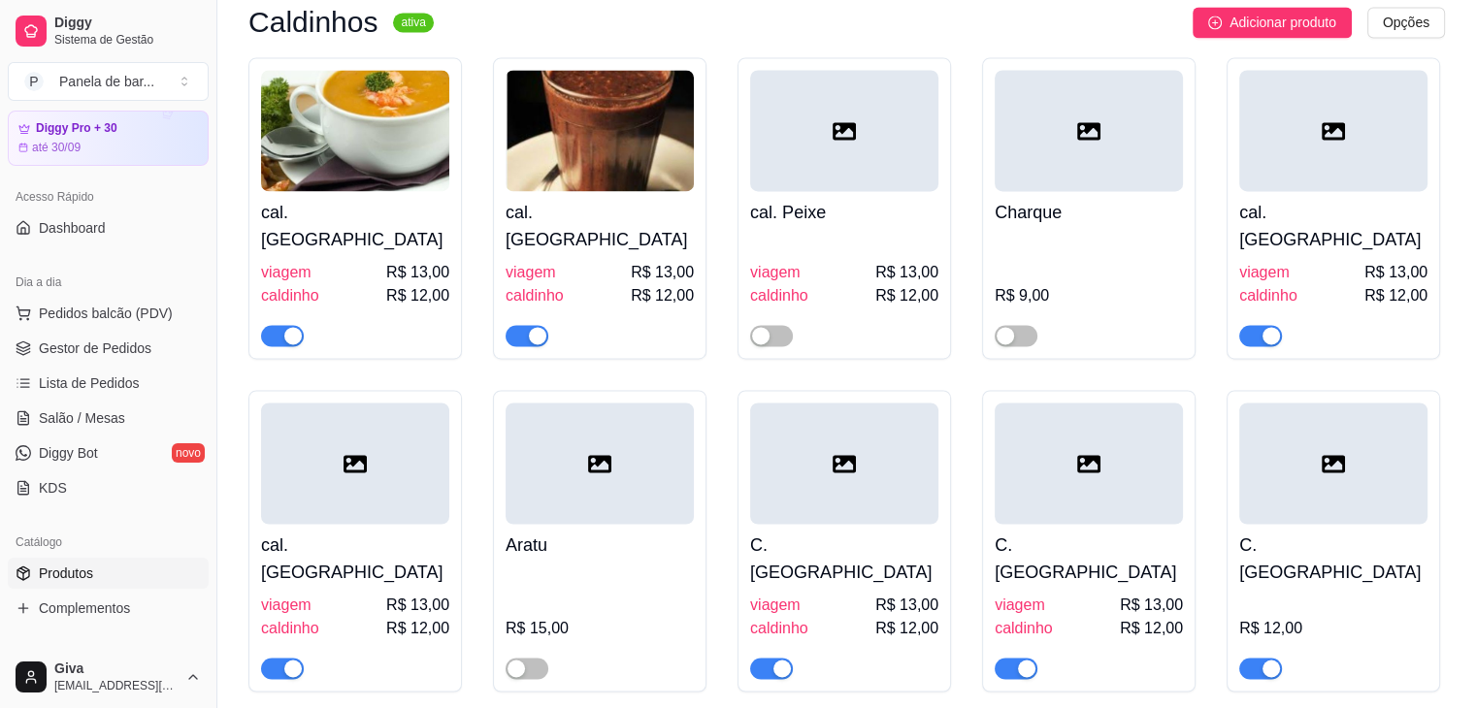
scroll to position [3081, 0]
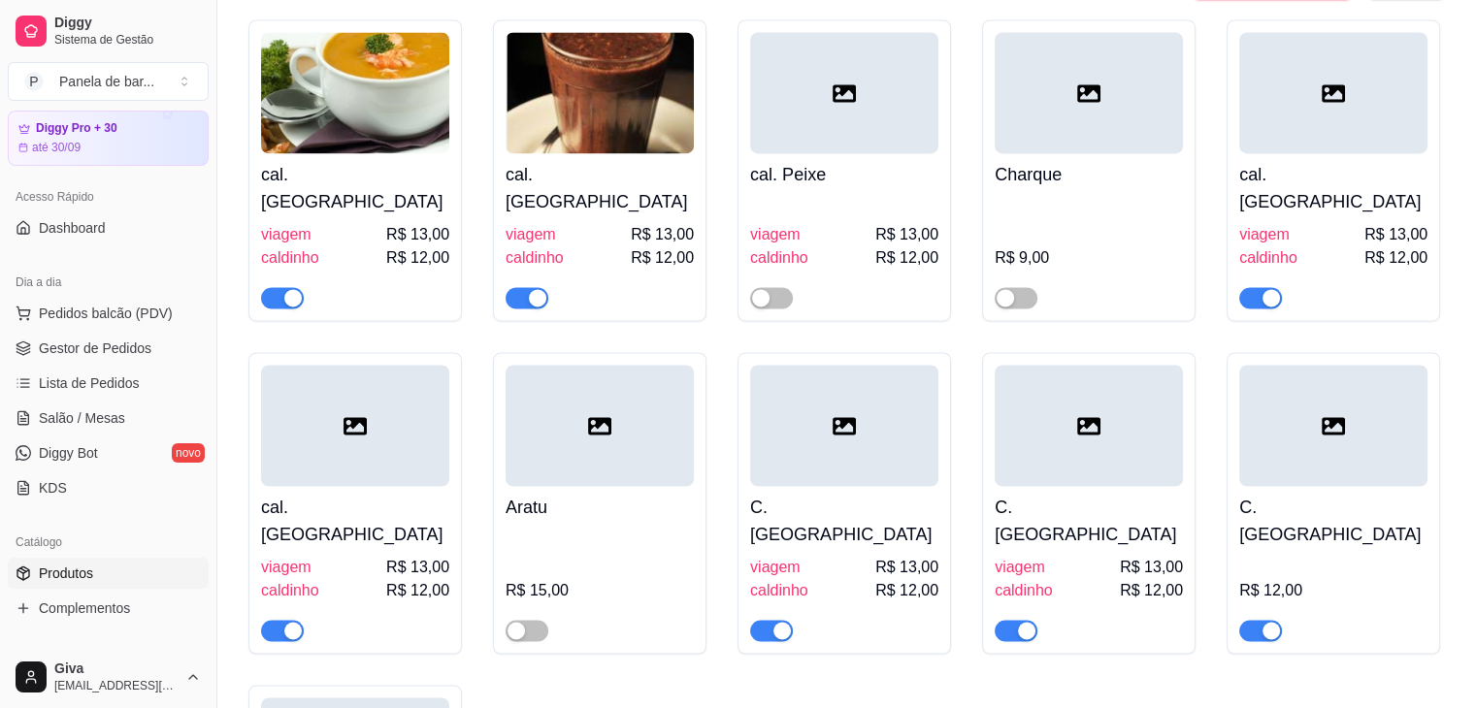
click at [1257, 620] on span "button" at bounding box center [1260, 630] width 43 height 21
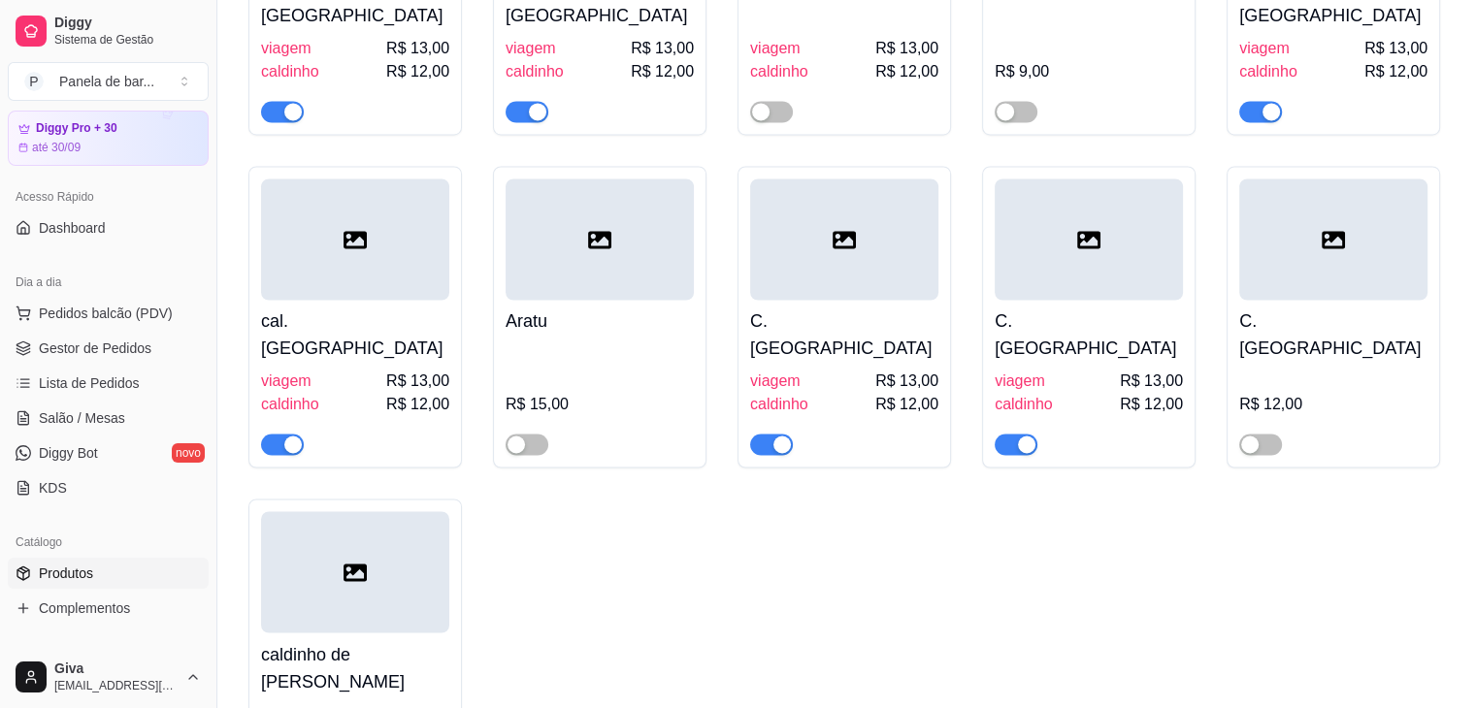
scroll to position [3369, 0]
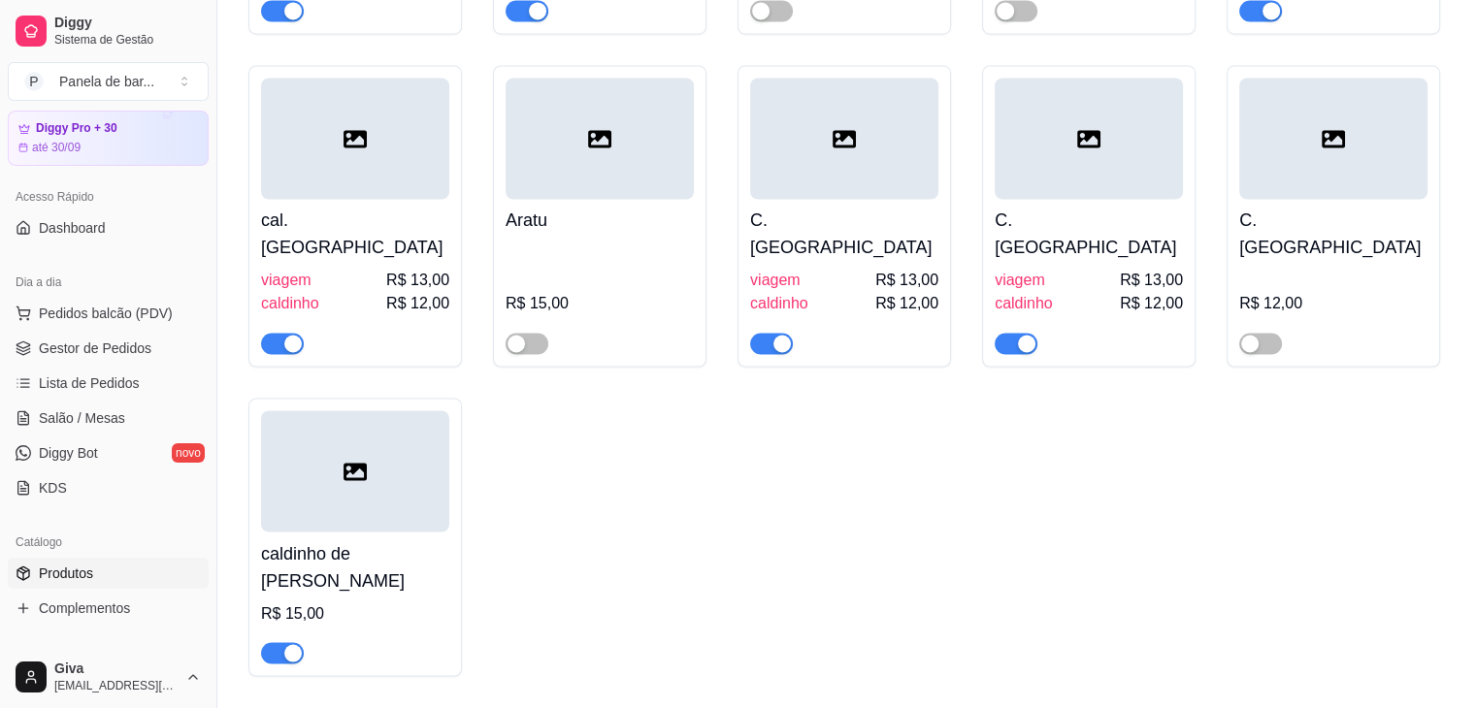
click at [945, 272] on div "C. Sarapatel viagem R$ 13,00 caldinho R$ 12,00" at bounding box center [845, 216] width 214 height 302
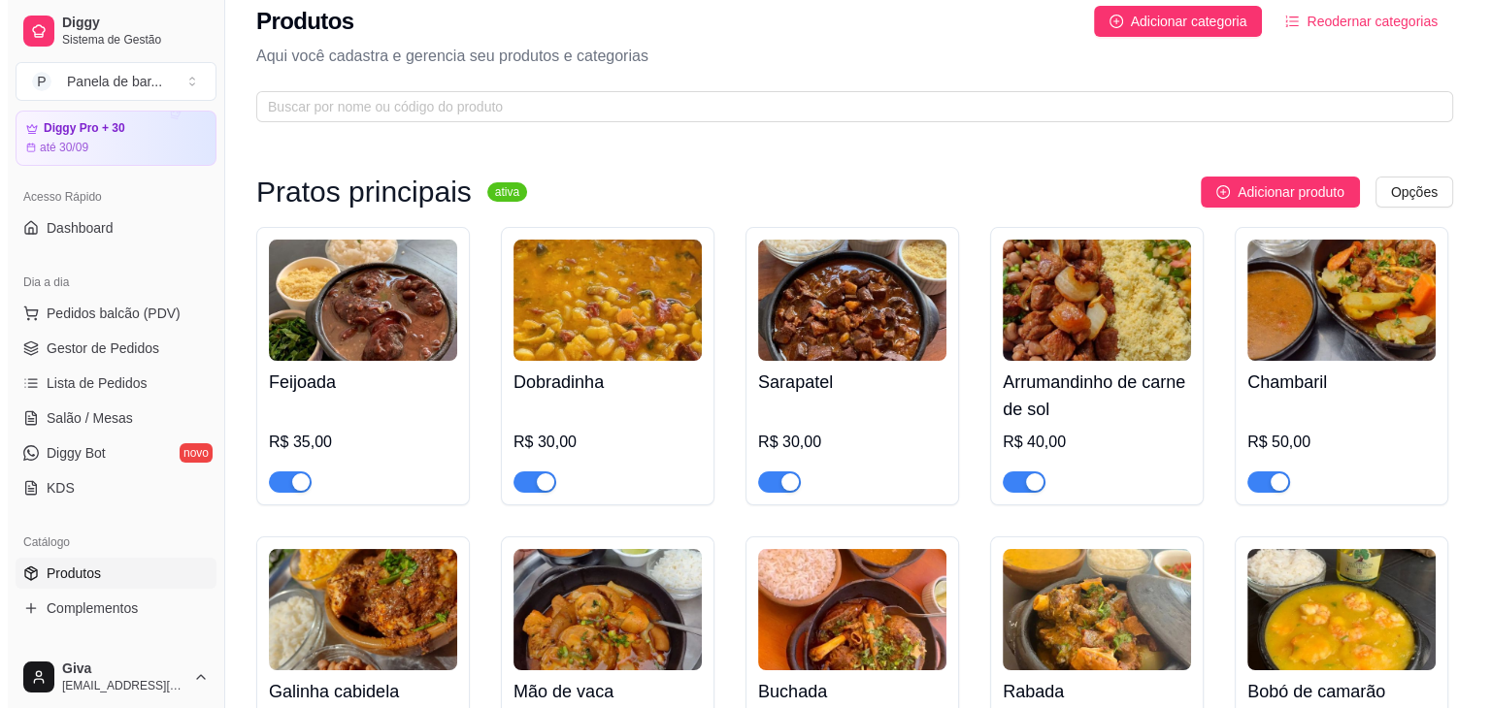
scroll to position [0, 0]
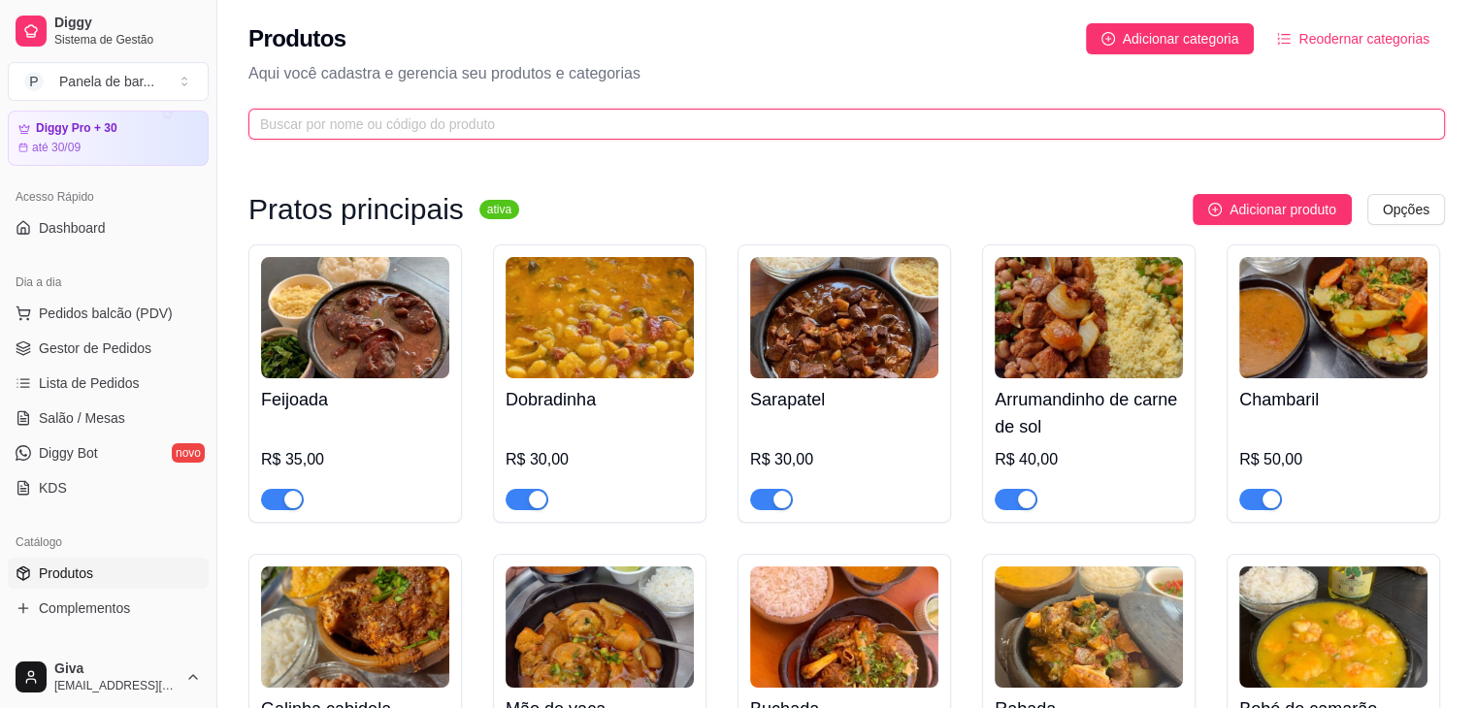
click at [377, 125] on input "text" at bounding box center [839, 124] width 1158 height 21
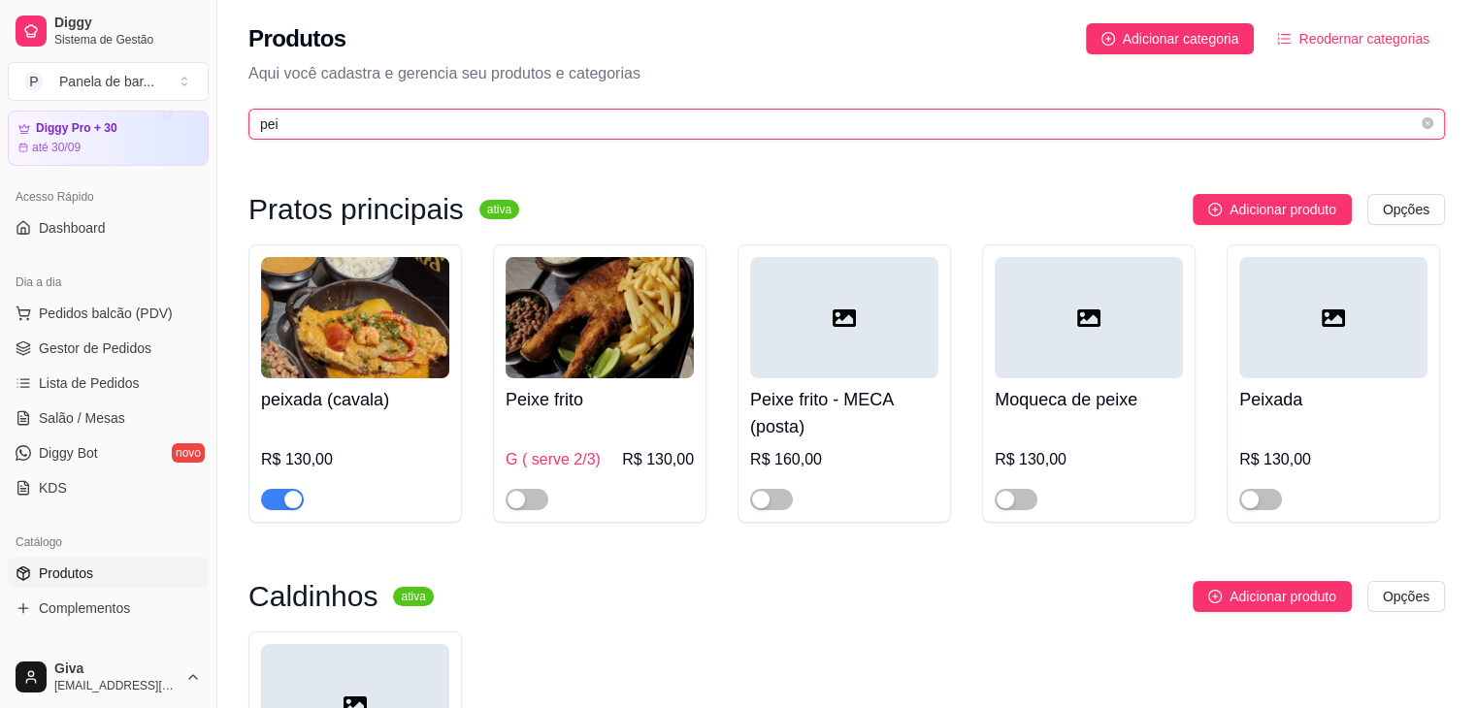
type input "pei"
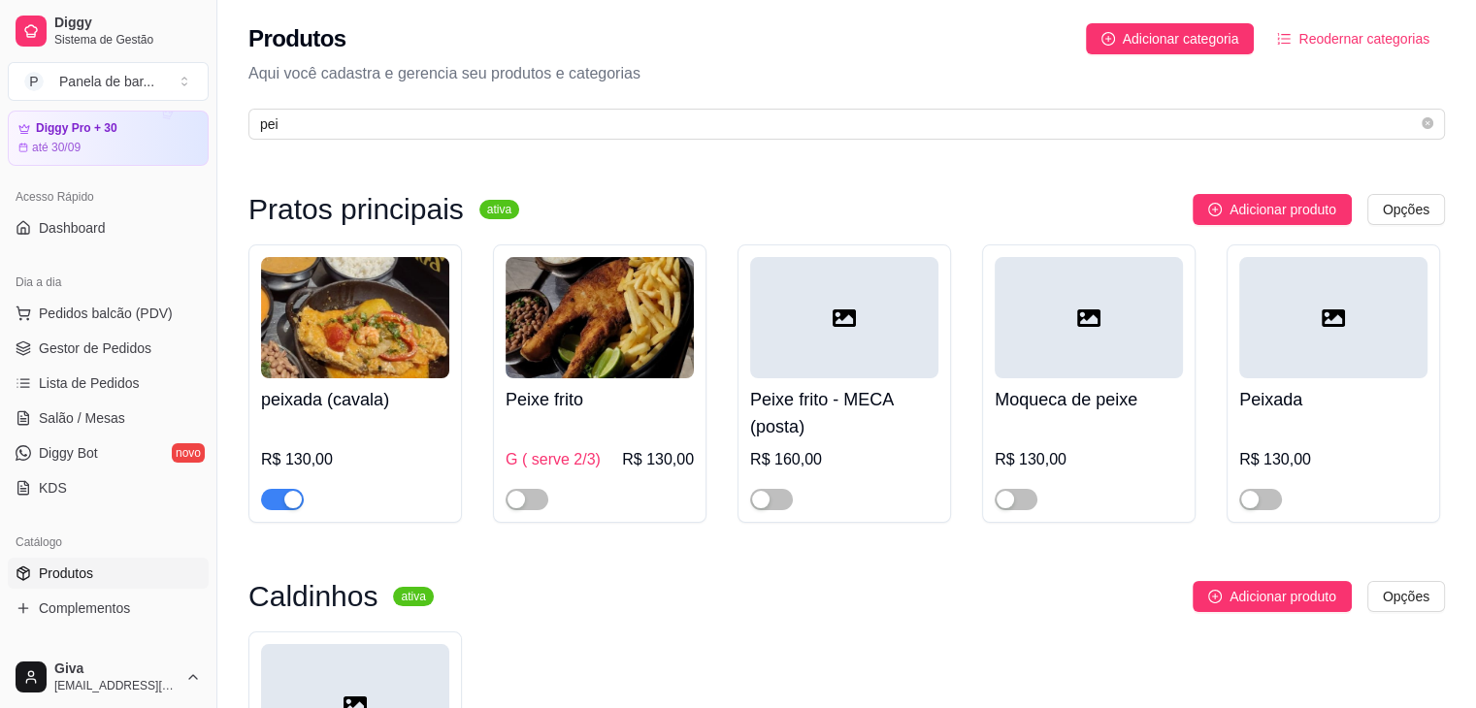
click at [274, 506] on span "button" at bounding box center [282, 499] width 43 height 21
click at [110, 413] on span "Salão / Mesas" at bounding box center [82, 418] width 86 height 19
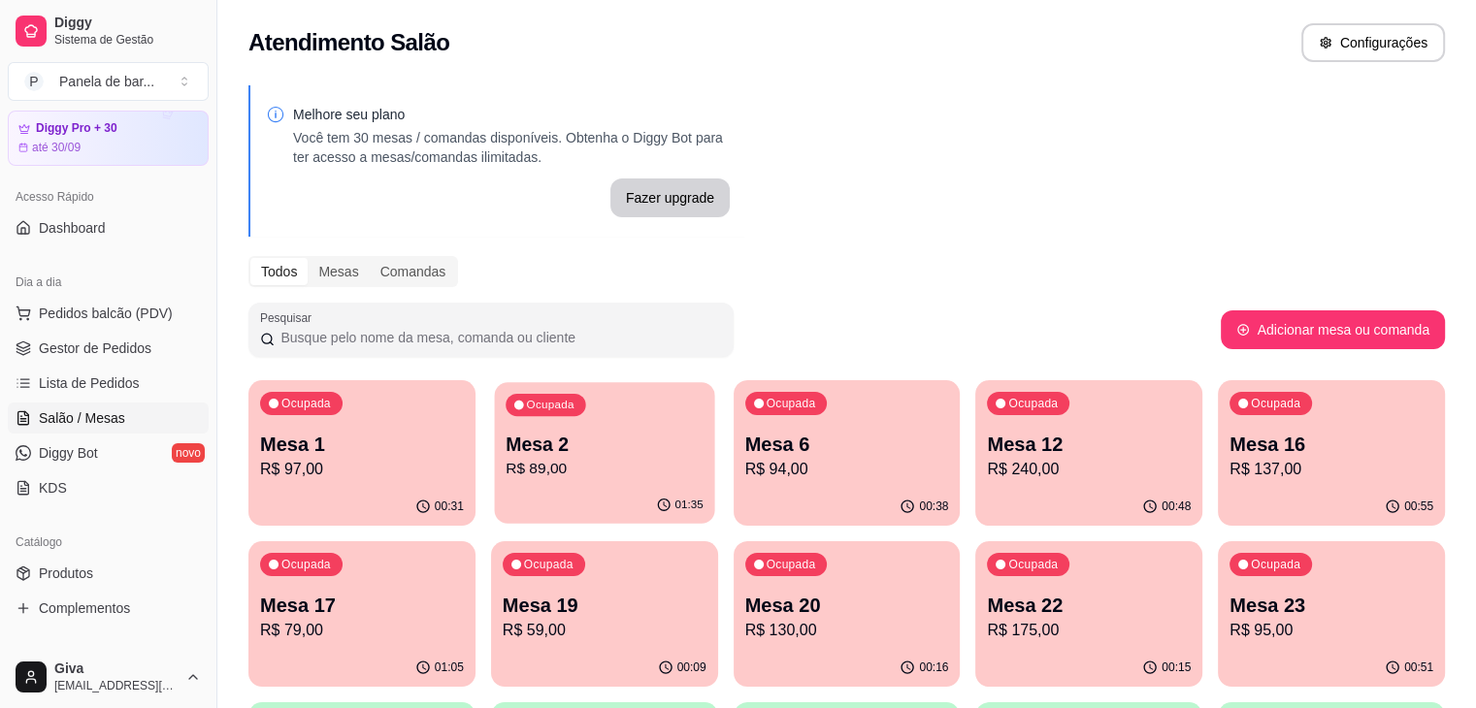
click at [512, 477] on p "R$ 89,00" at bounding box center [605, 469] width 198 height 22
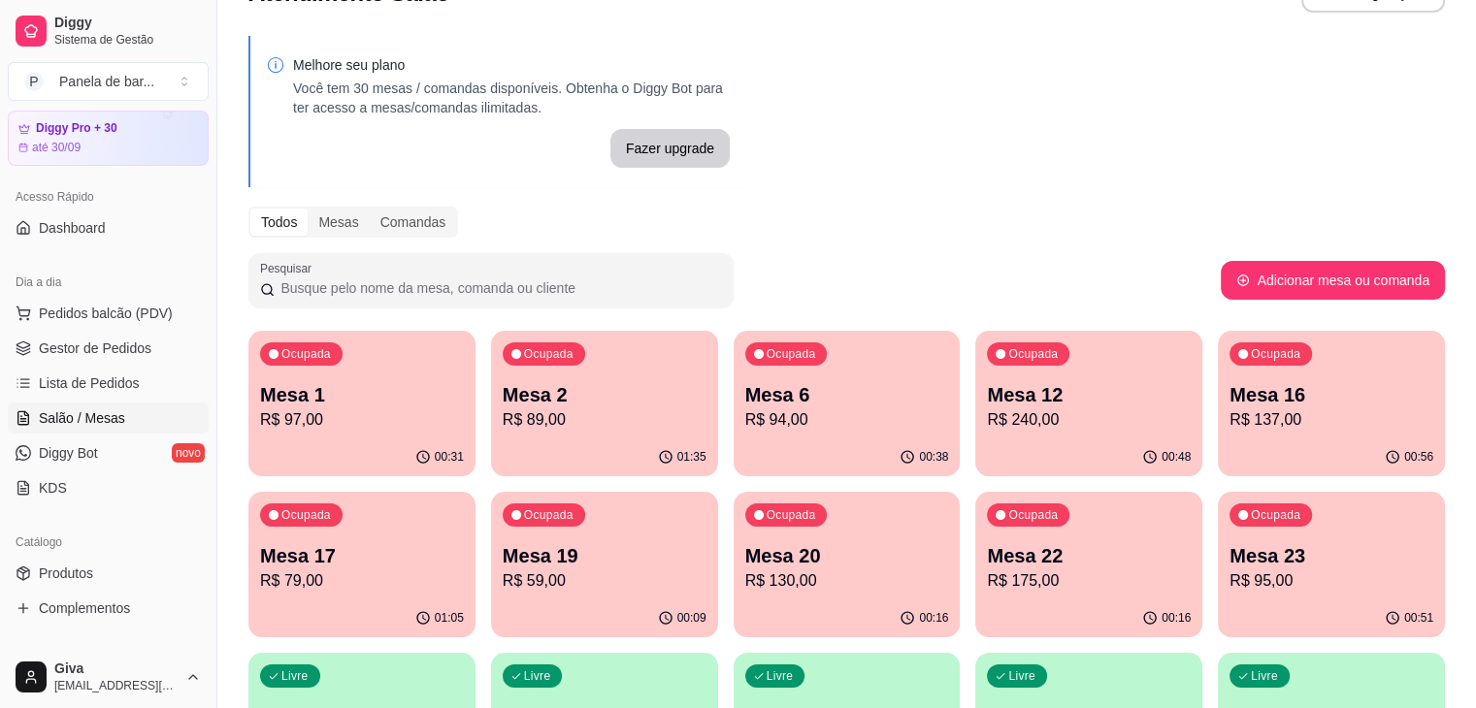
scroll to position [57, 0]
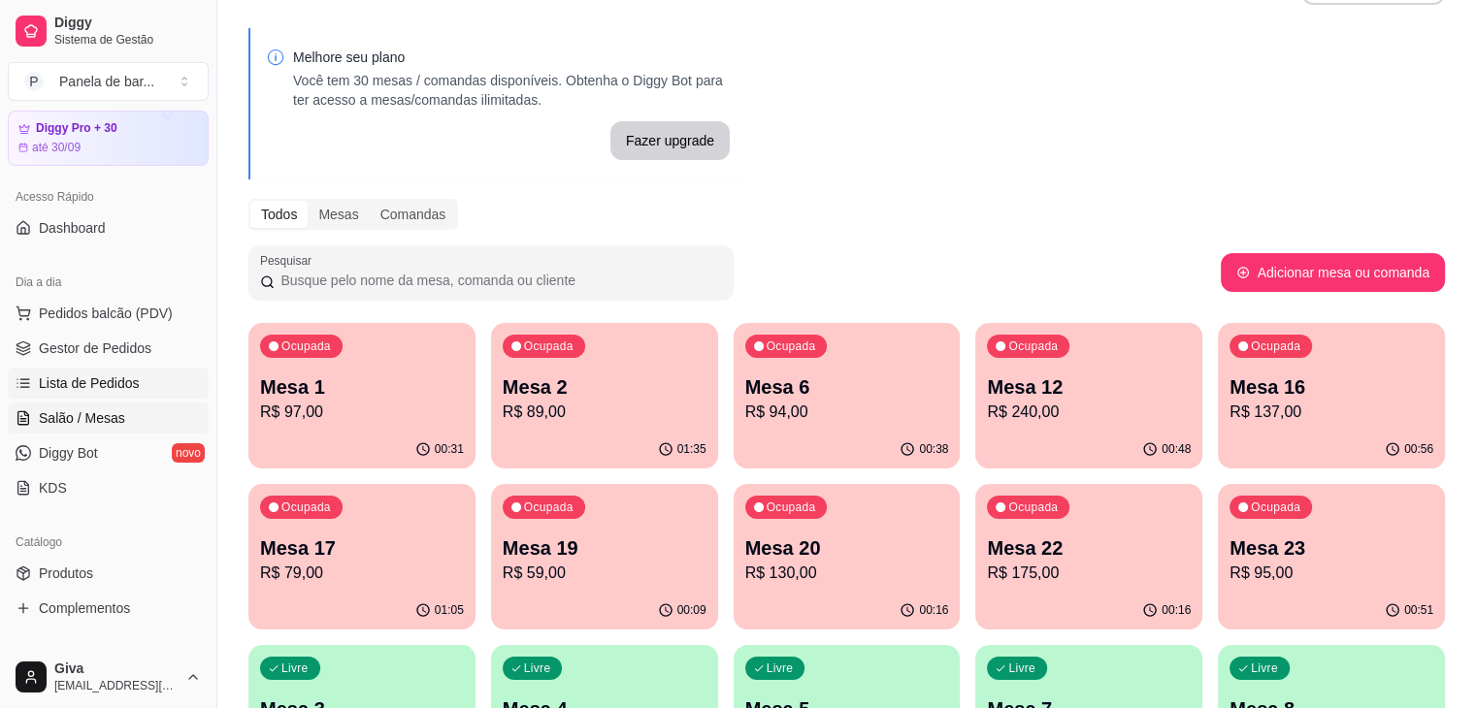
click at [145, 379] on link "Lista de Pedidos" at bounding box center [108, 383] width 201 height 31
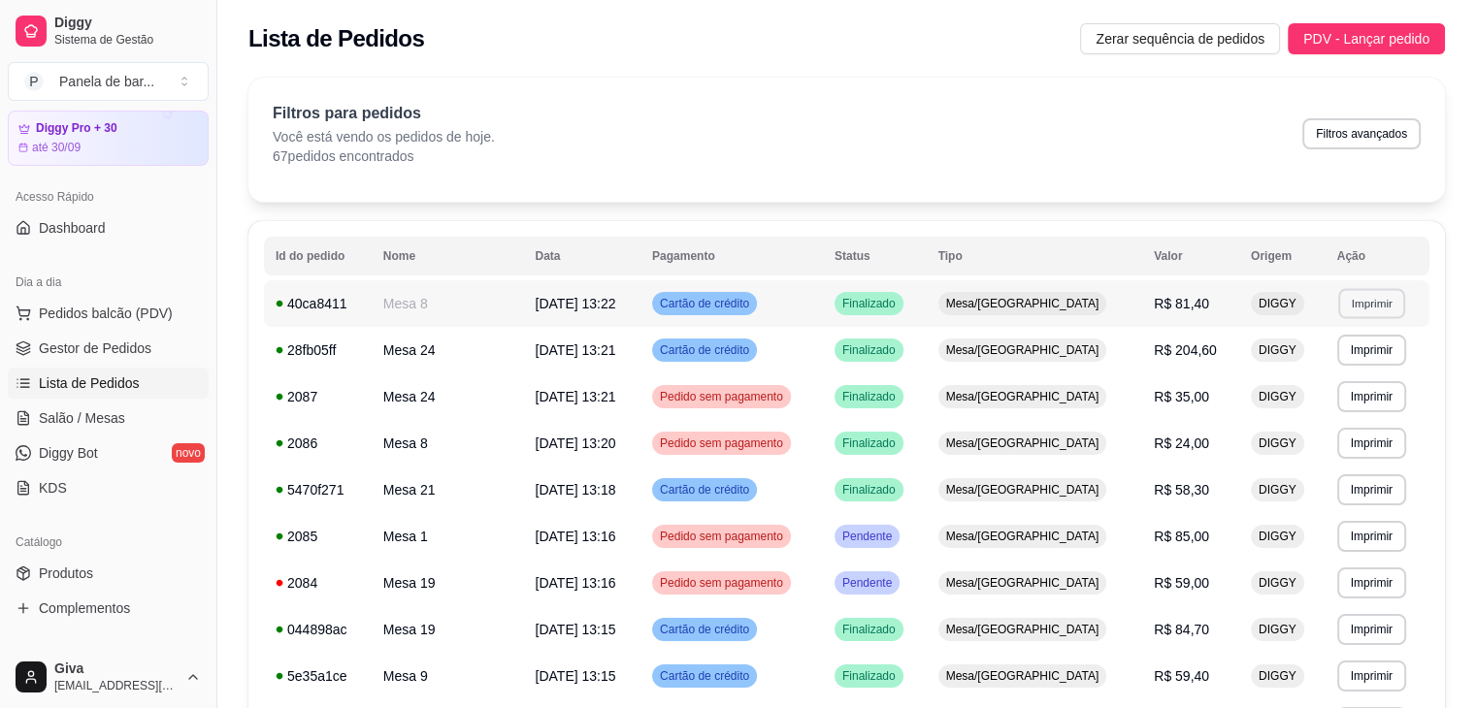
click at [1351, 294] on button "Imprimir" at bounding box center [1371, 303] width 67 height 30
click at [1325, 369] on button "IMPRESSORA" at bounding box center [1326, 371] width 136 height 30
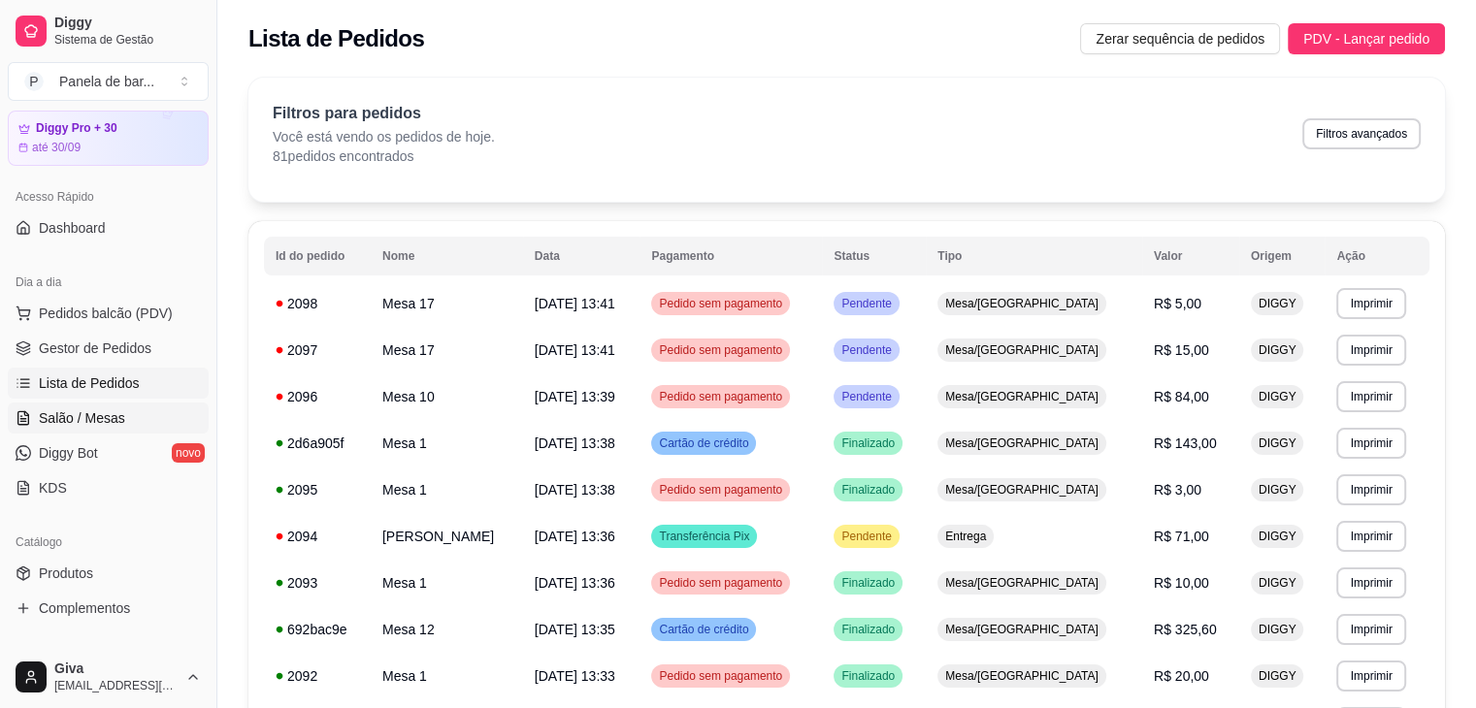
click at [167, 405] on link "Salão / Mesas" at bounding box center [108, 418] width 201 height 31
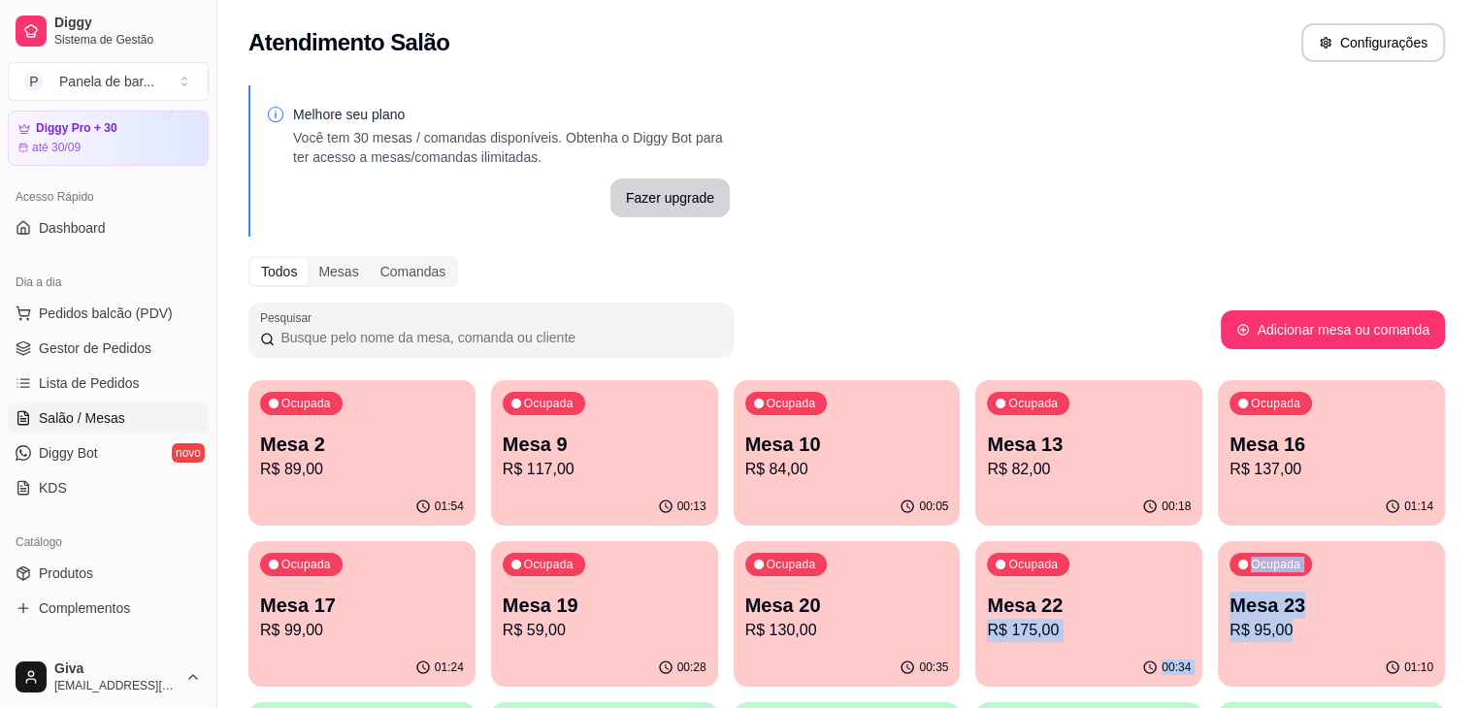
drag, startPoint x: 842, startPoint y: 618, endPoint x: 936, endPoint y: 636, distance: 94.8
click at [1233, 636] on p "R$ 95,00" at bounding box center [1332, 630] width 198 height 22
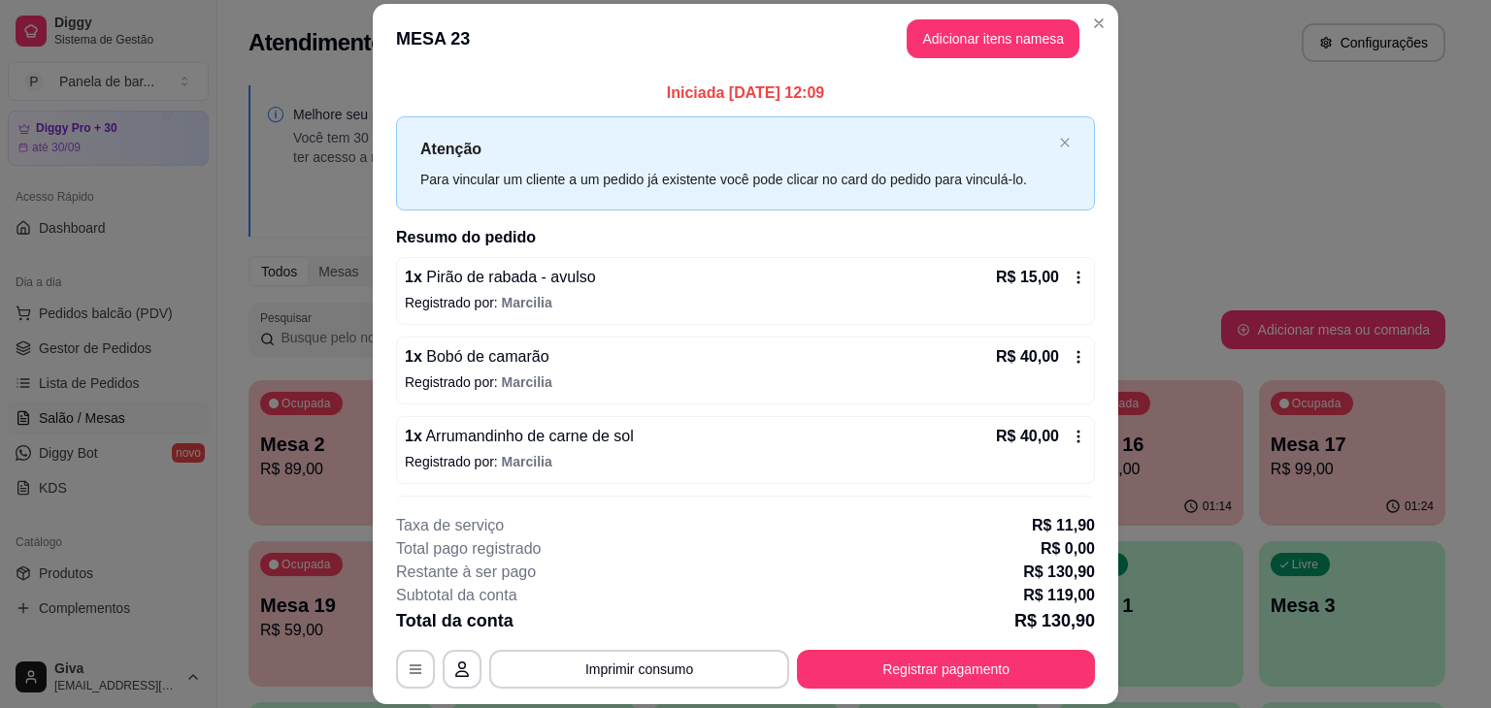
click at [1046, 432] on div "R$ 40,00" at bounding box center [1041, 436] width 90 height 23
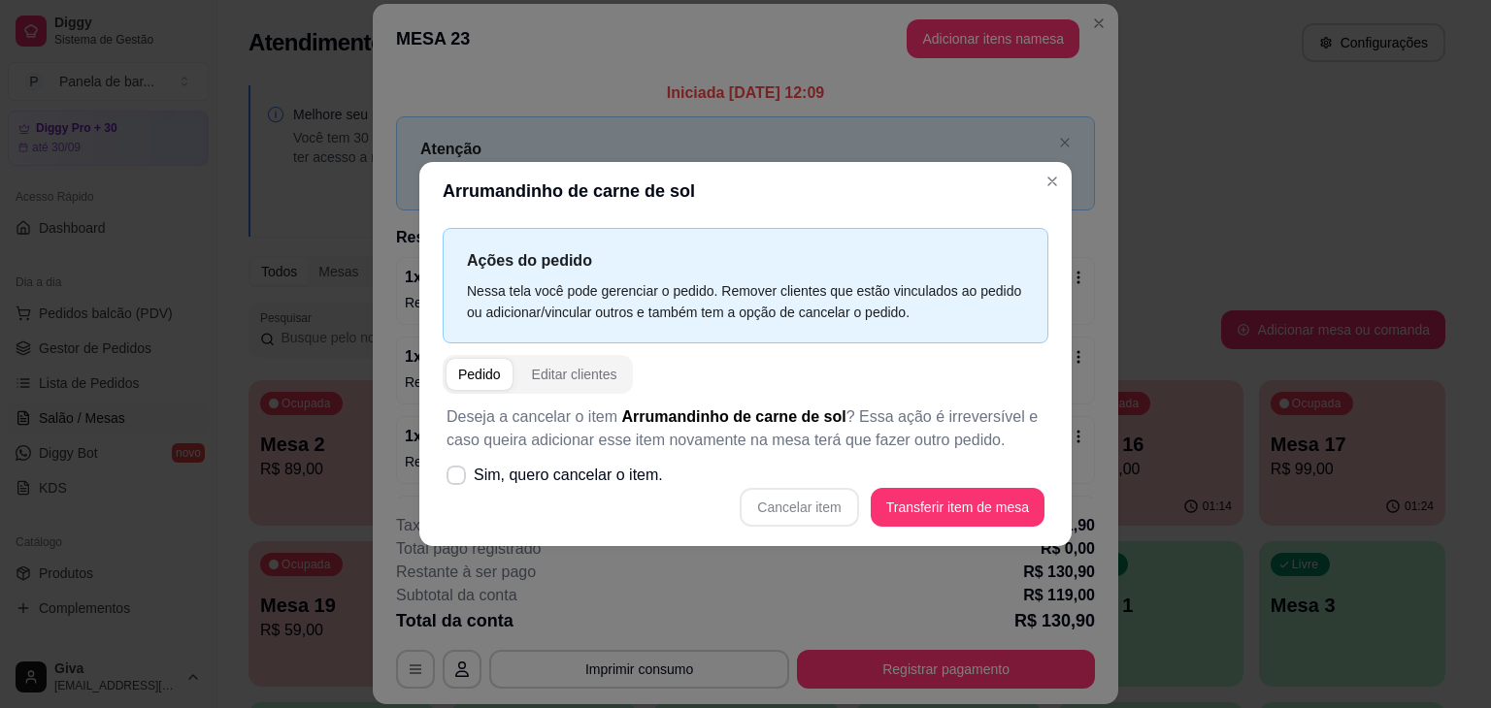
click at [817, 513] on div "Deseja a cancelar o item Arrumandinho de carne de sol ? Essa ação é irreversíve…" at bounding box center [746, 466] width 606 height 145
click at [573, 478] on span "Sim, quero cancelar o item." at bounding box center [568, 475] width 189 height 23
click at [458, 479] on input "Sim, quero cancelar o item." at bounding box center [451, 485] width 13 height 13
checkbox input "true"
click at [771, 510] on button "Cancelar item" at bounding box center [799, 507] width 118 height 39
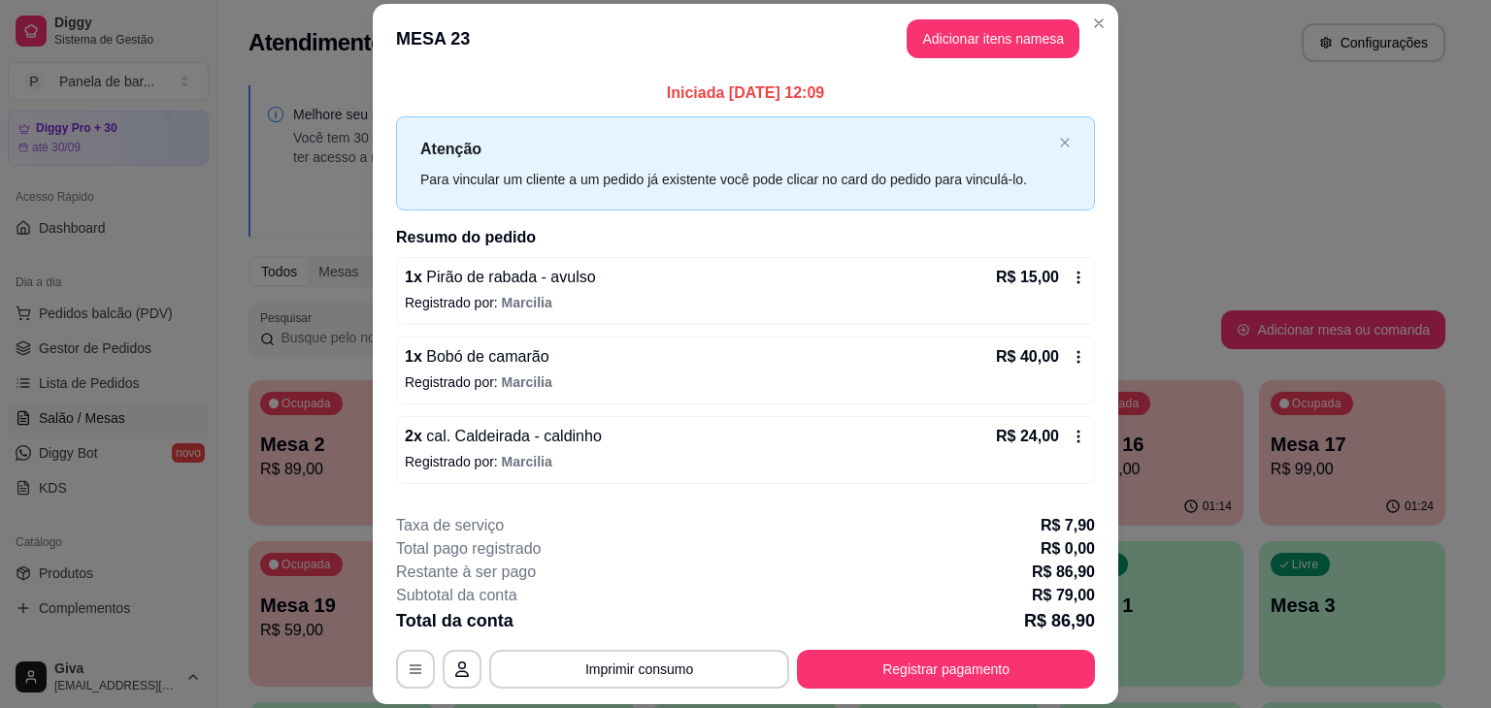
click at [1068, 269] on div "1 x Pirão de rabada - avulso R$ 15,00 Registrado por: [PERSON_NAME]" at bounding box center [745, 291] width 699 height 68
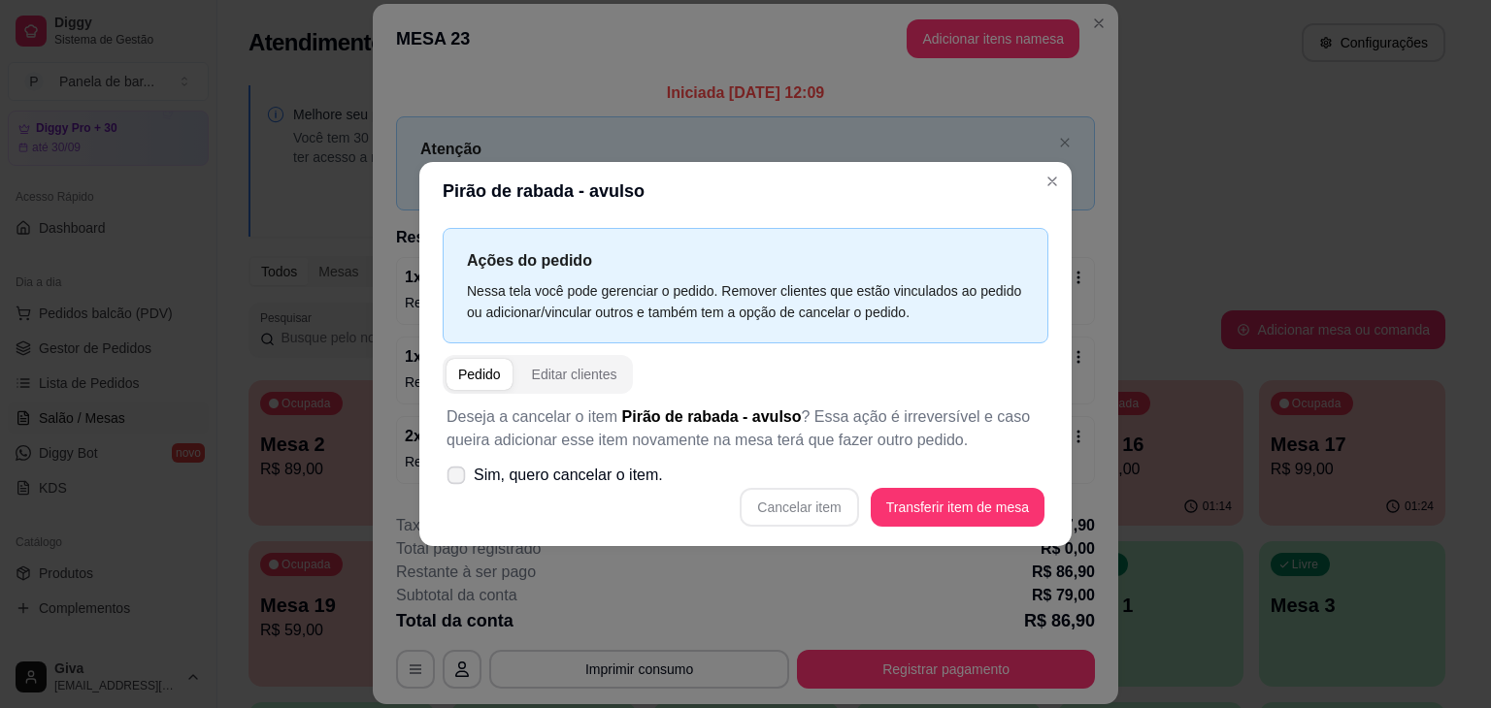
click at [546, 484] on span "Sim, quero cancelar o item." at bounding box center [568, 475] width 189 height 23
click at [458, 484] on input "Sim, quero cancelar o item." at bounding box center [451, 485] width 13 height 13
checkbox input "true"
click at [785, 510] on button "Cancelar item" at bounding box center [798, 508] width 115 height 38
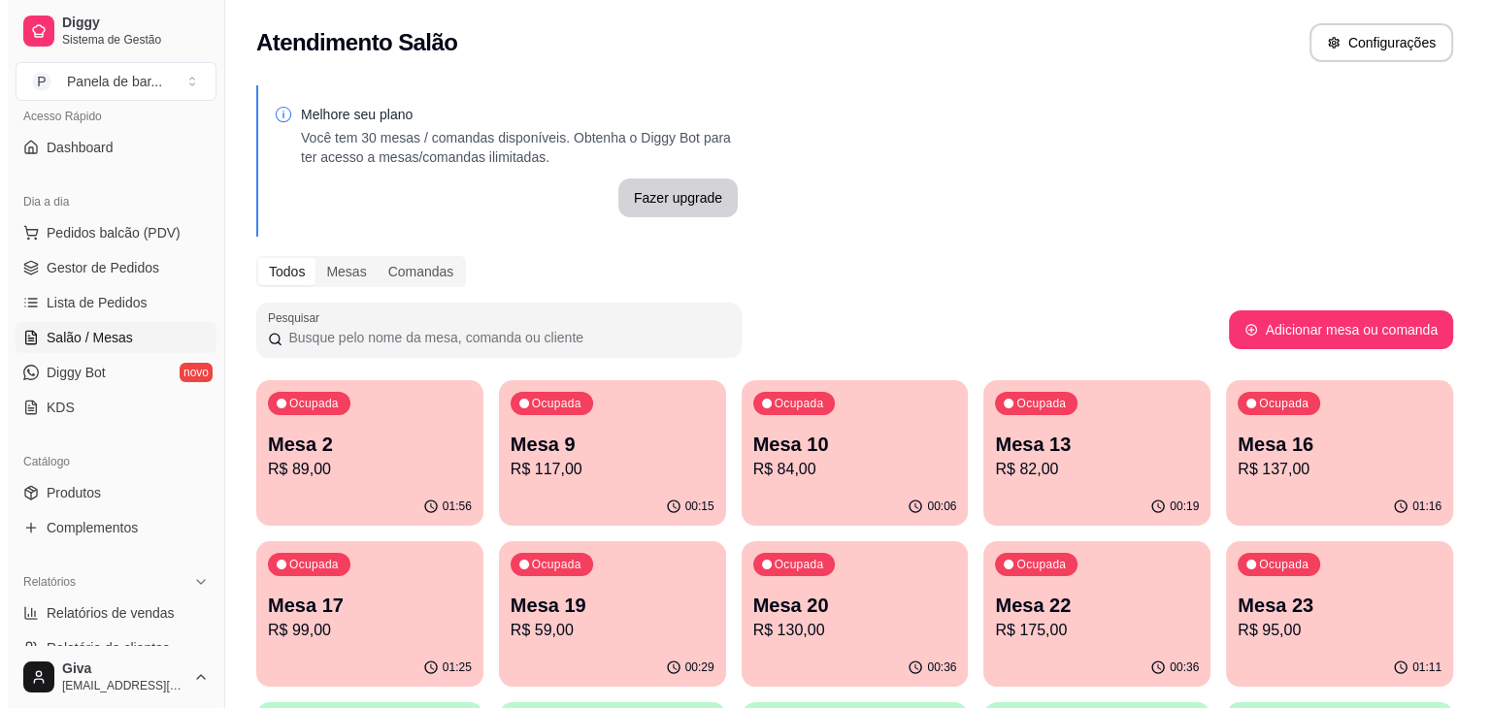
scroll to position [177, 0]
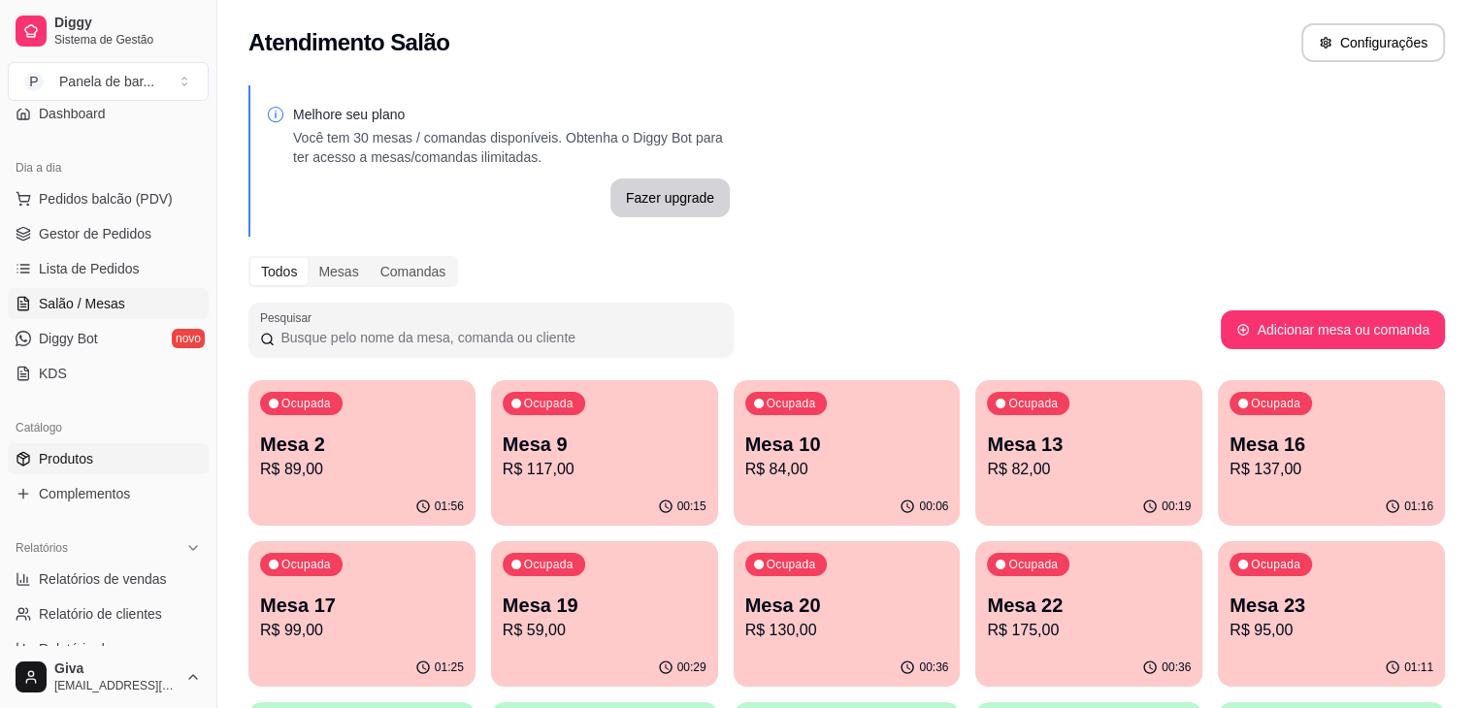
click at [70, 461] on span "Produtos" at bounding box center [66, 458] width 54 height 19
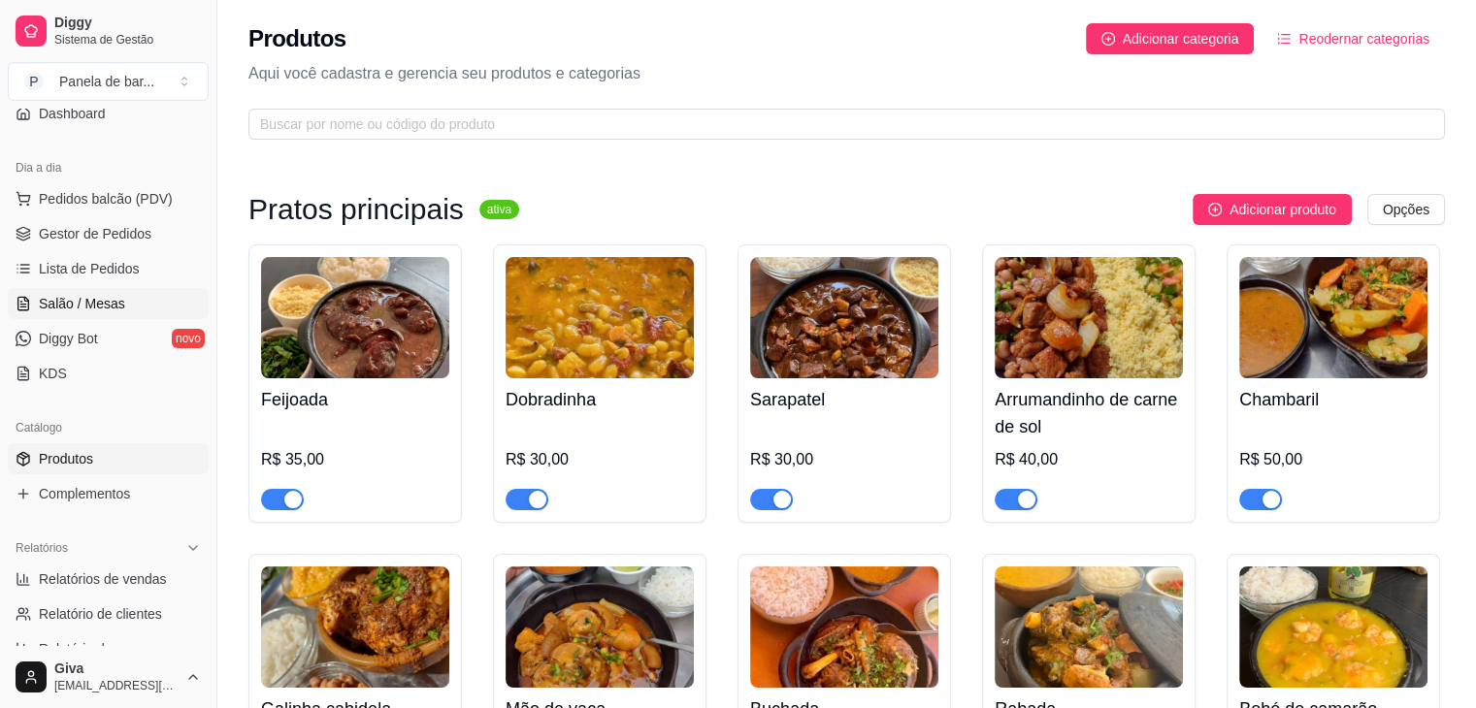
click at [75, 308] on span "Salão / Mesas" at bounding box center [82, 303] width 86 height 19
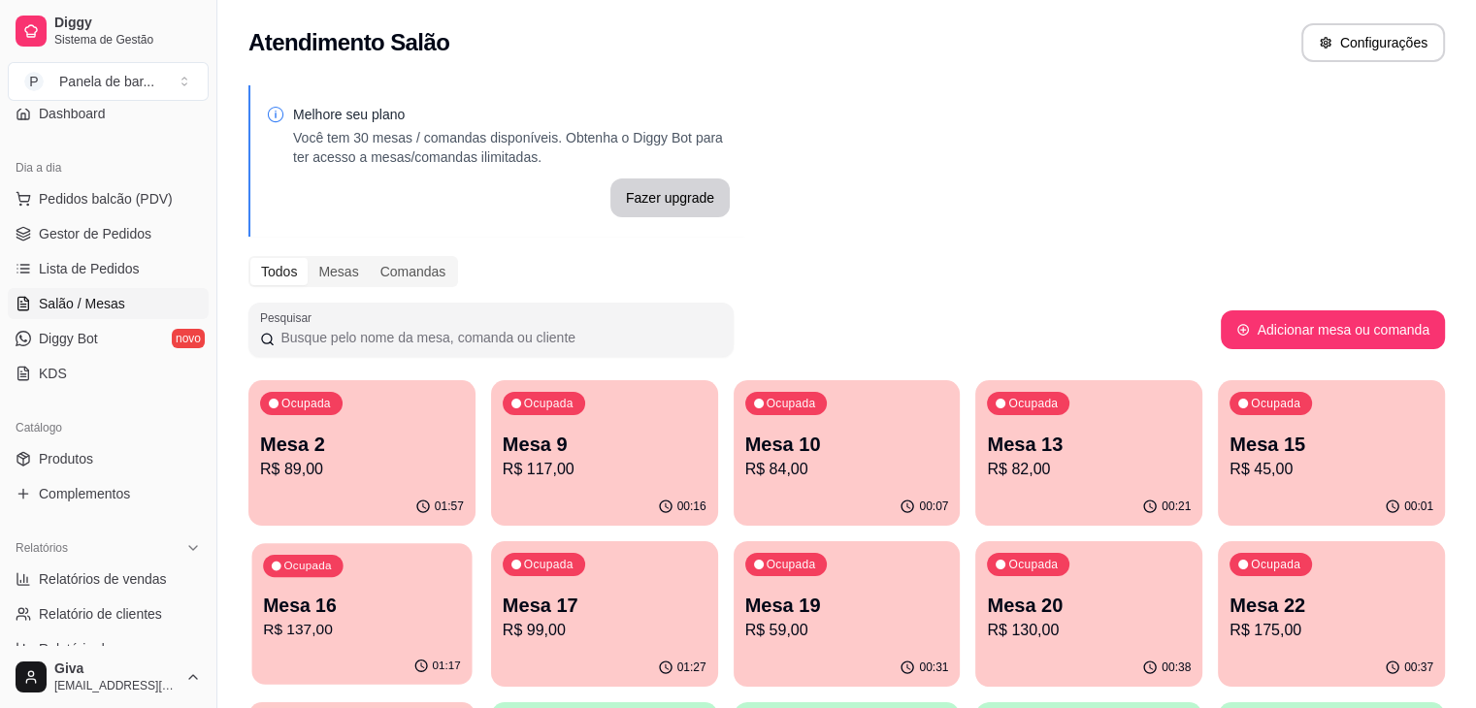
click at [461, 593] on p "Mesa 16" at bounding box center [362, 606] width 198 height 26
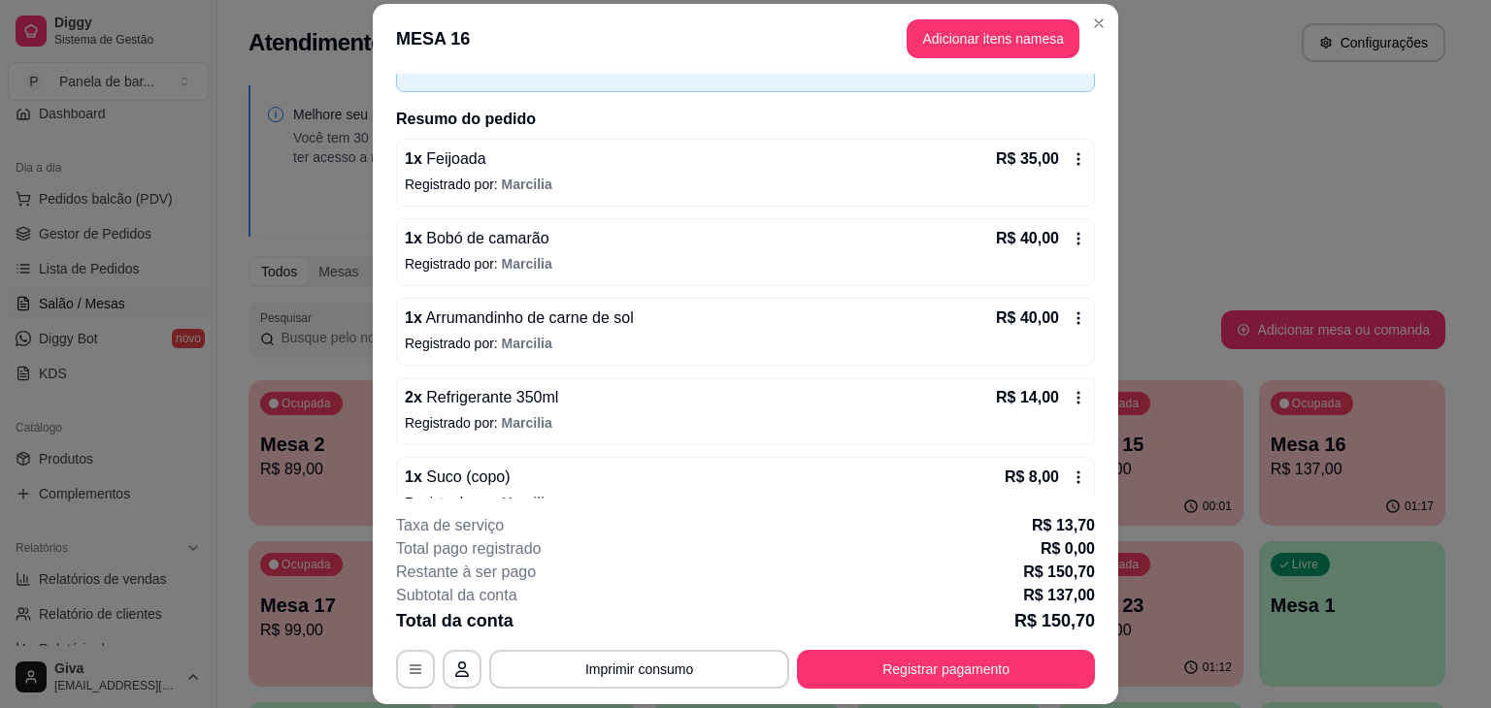
scroll to position [149, 0]
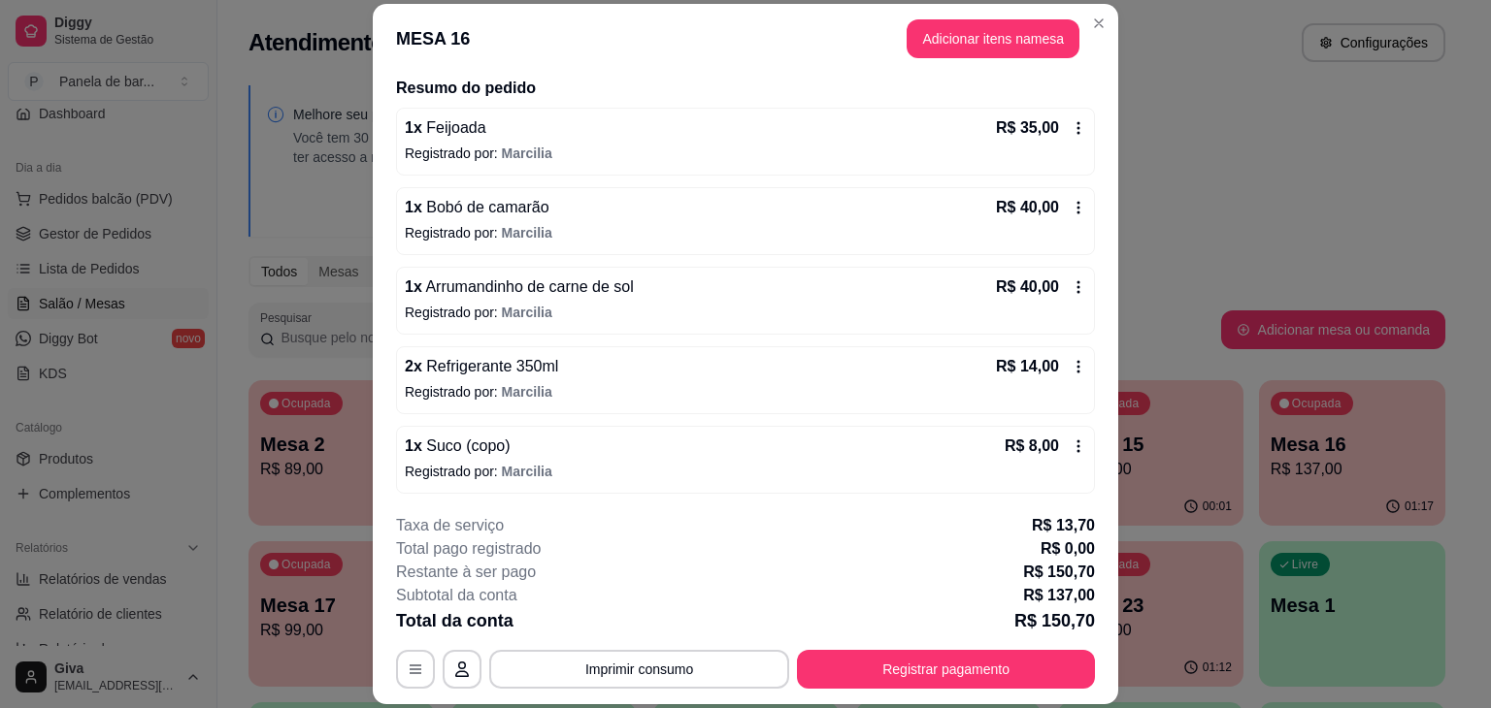
click at [1066, 449] on div "1 x Suco (copo) R$ 8,00 Registrado por: [PERSON_NAME]" at bounding box center [745, 460] width 699 height 68
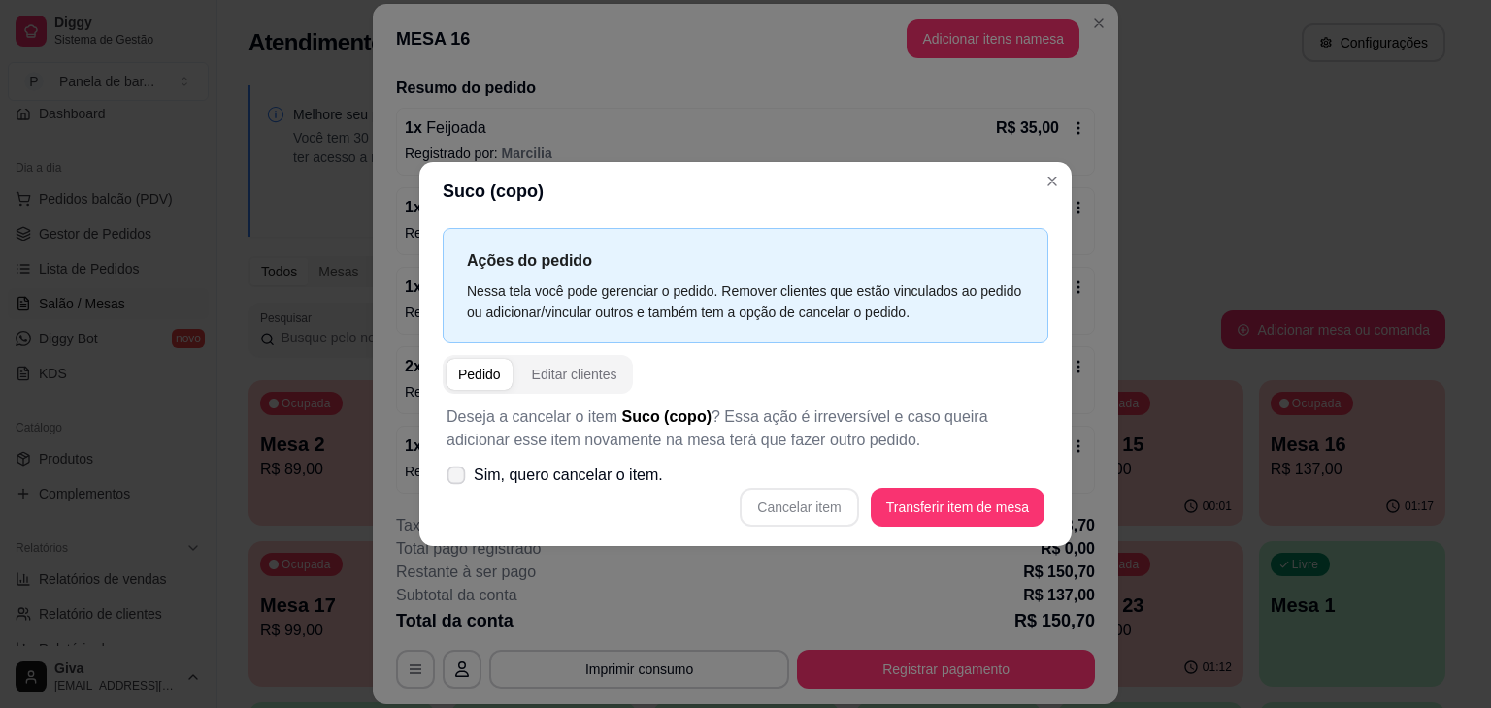
click at [498, 465] on span "Sim, quero cancelar o item." at bounding box center [568, 475] width 189 height 23
click at [458, 479] on input "Sim, quero cancelar o item." at bounding box center [451, 485] width 13 height 13
checkbox input "true"
click at [792, 515] on button "Cancelar item" at bounding box center [798, 508] width 115 height 38
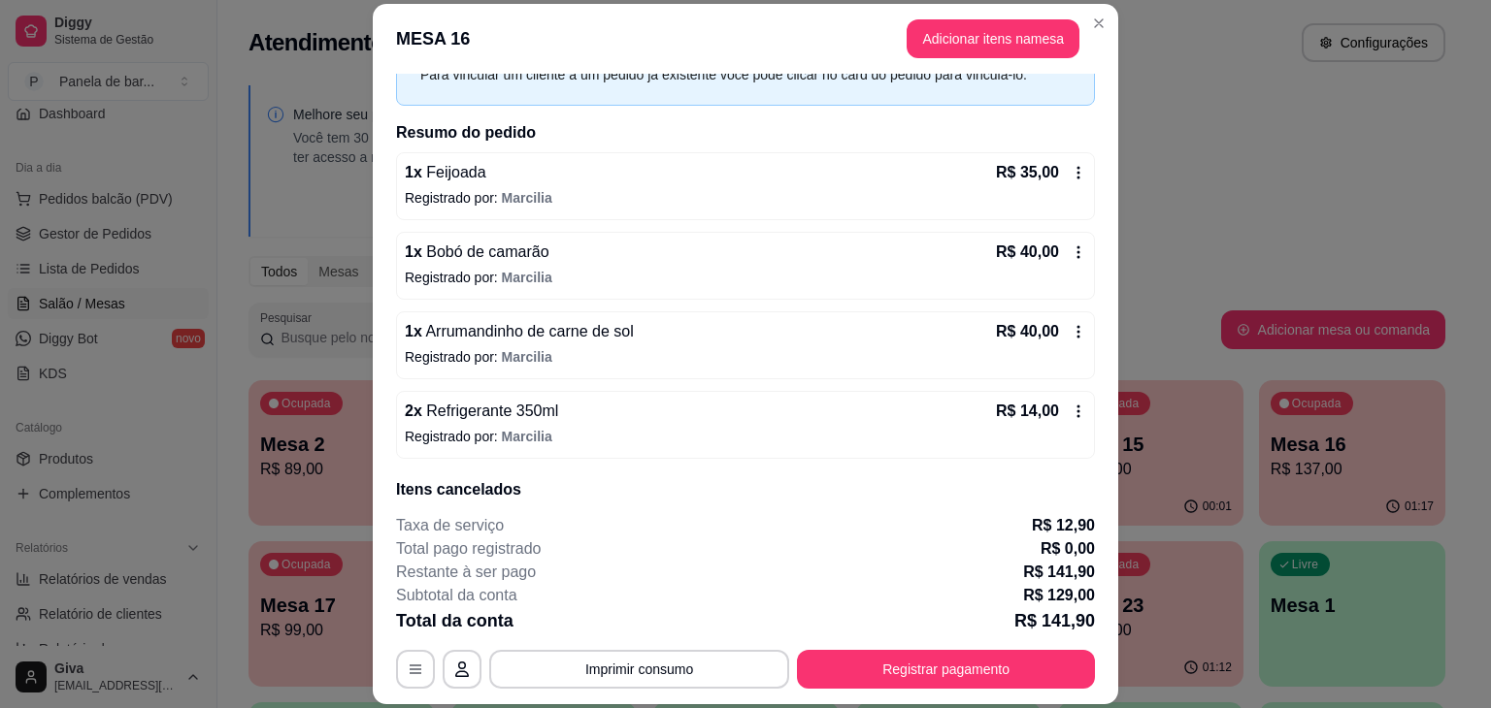
scroll to position [100, 0]
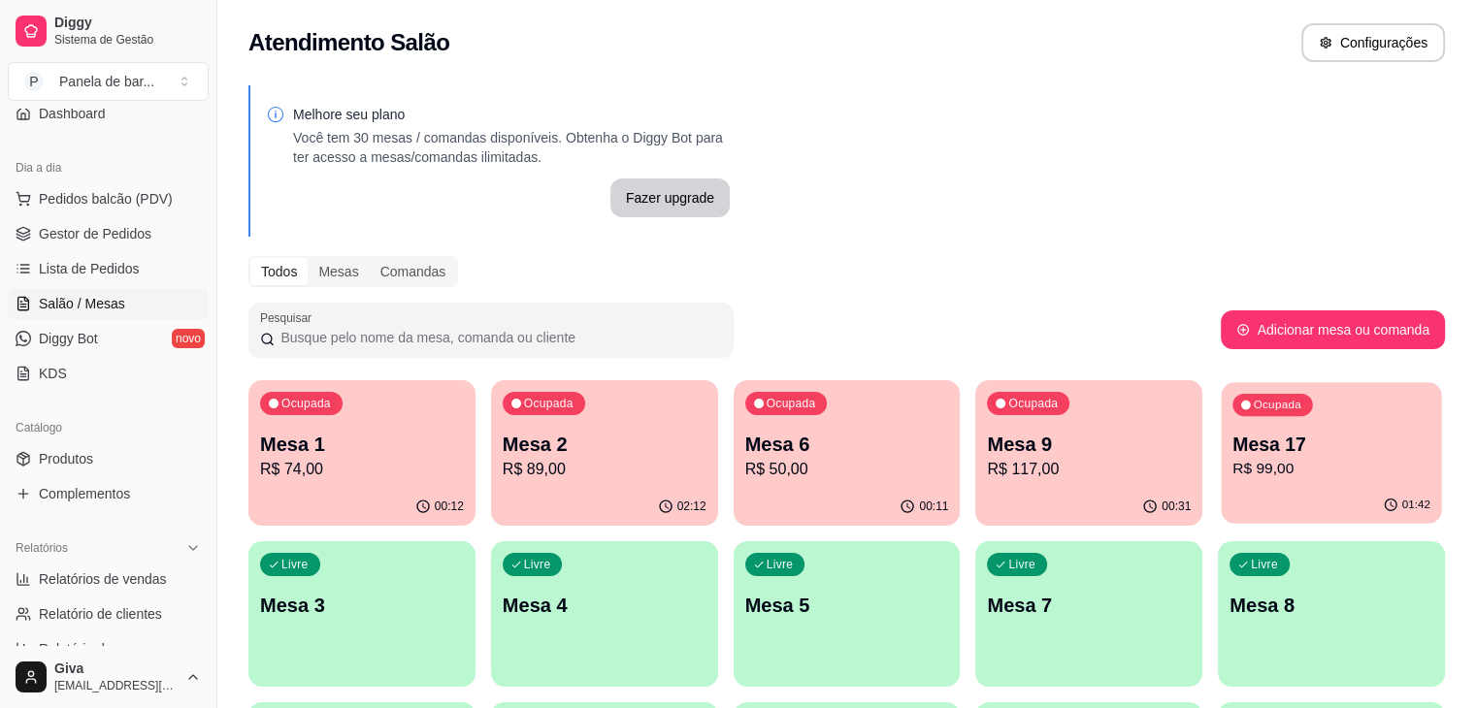
click at [1233, 472] on p "R$ 99,00" at bounding box center [1332, 469] width 198 height 22
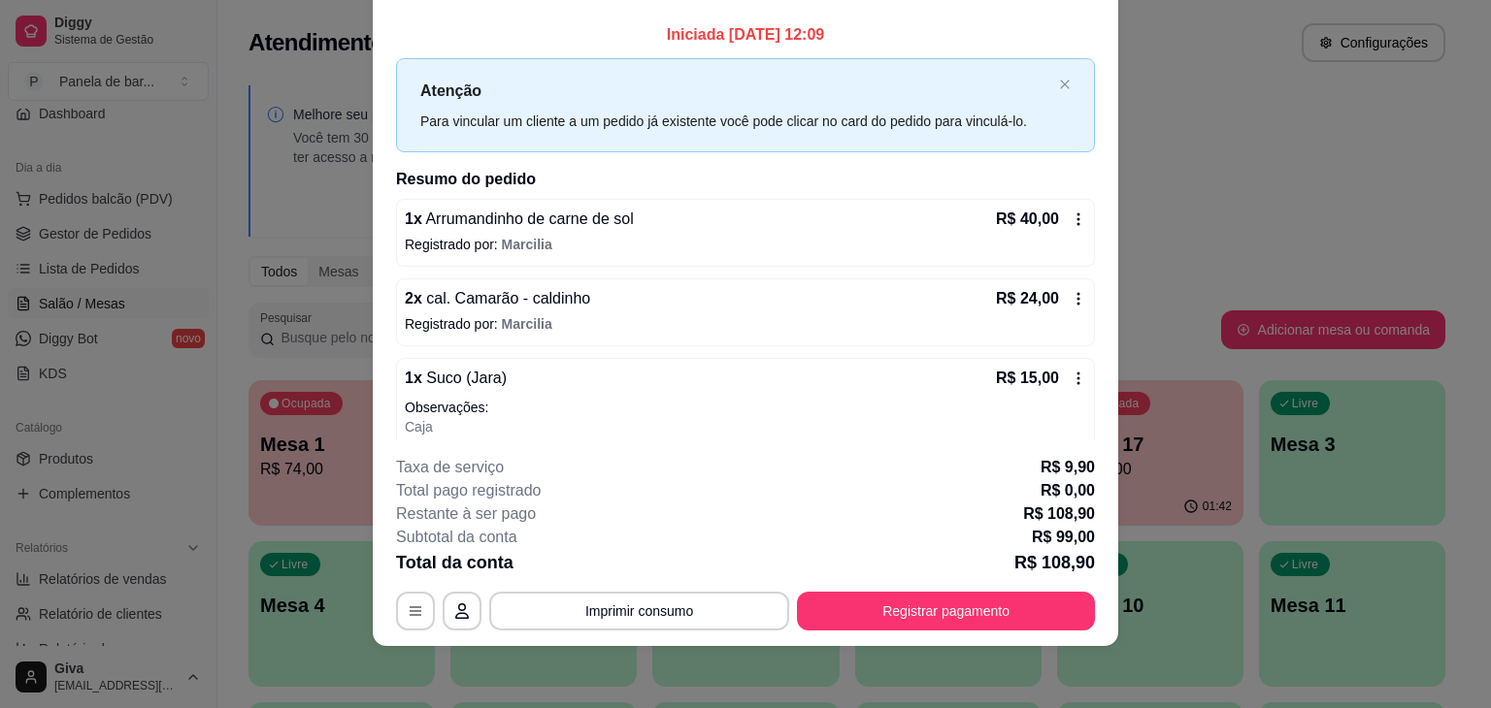
scroll to position [0, 0]
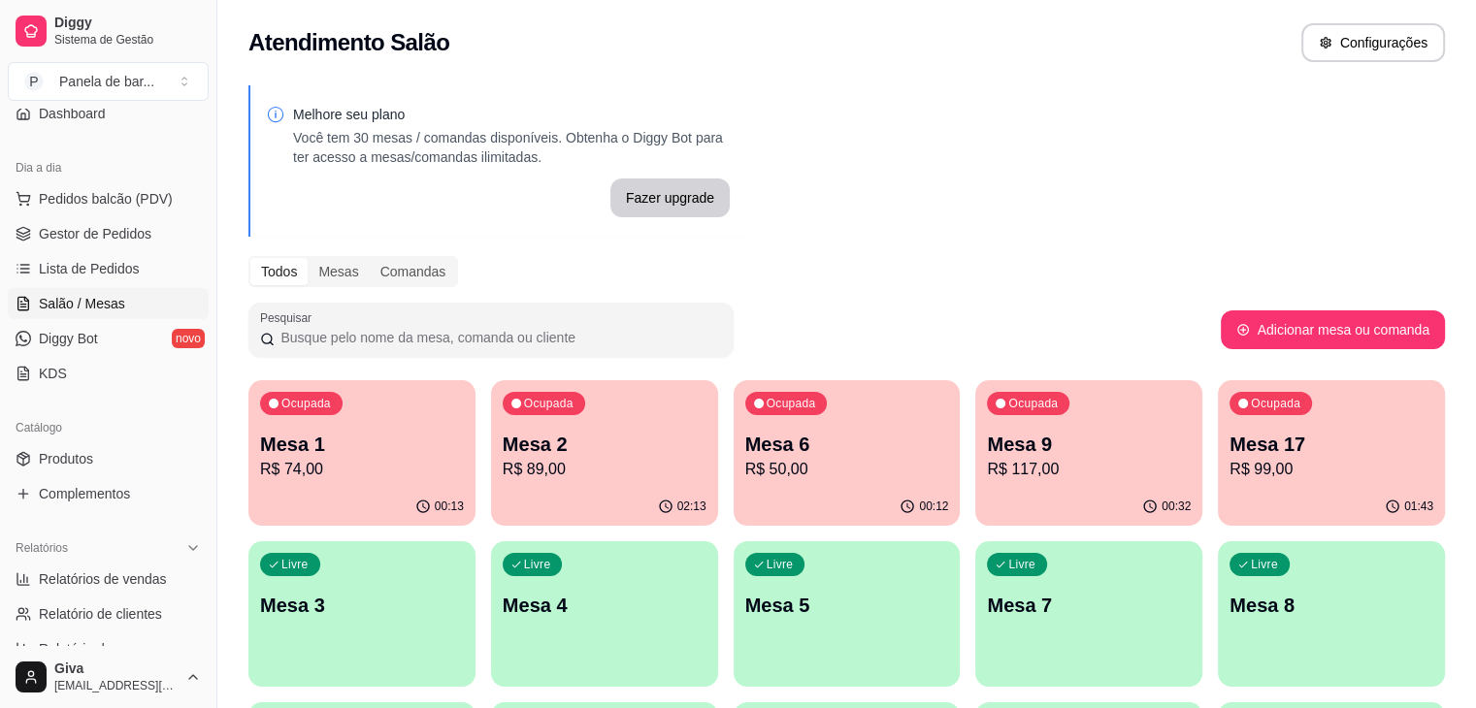
click at [1218, 427] on div "Ocupada Mesa 17 R$ 99,00" at bounding box center [1331, 434] width 227 height 108
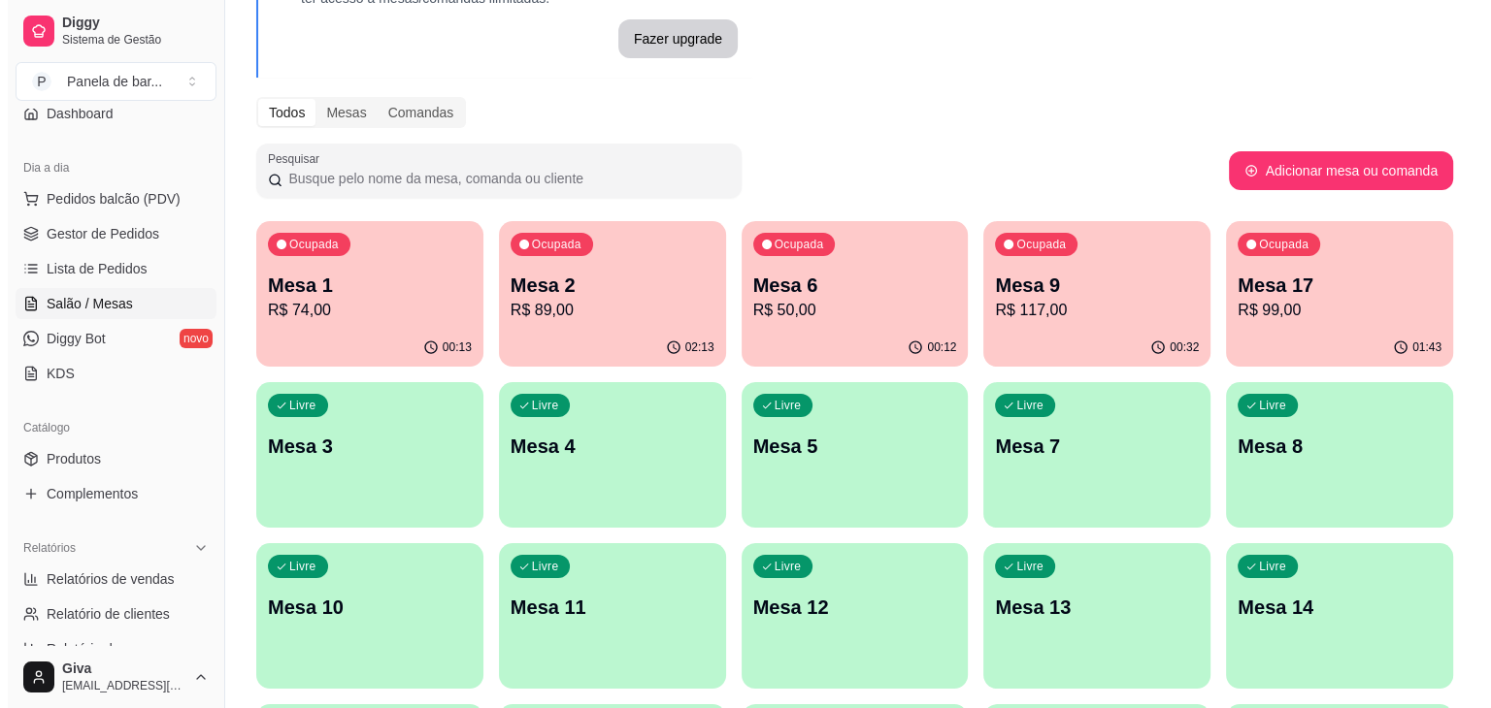
scroll to position [162, 0]
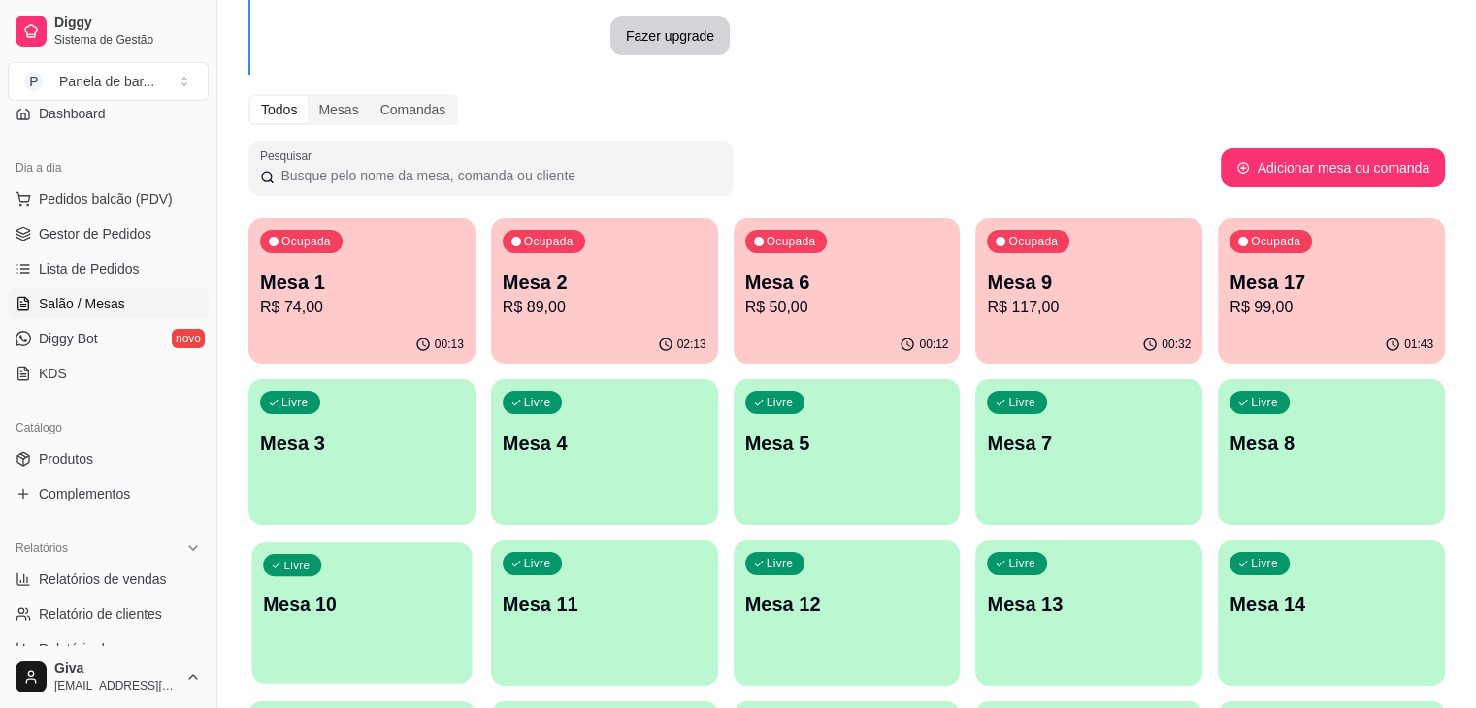
click at [473, 543] on div "Livre Mesa 10" at bounding box center [362, 602] width 220 height 118
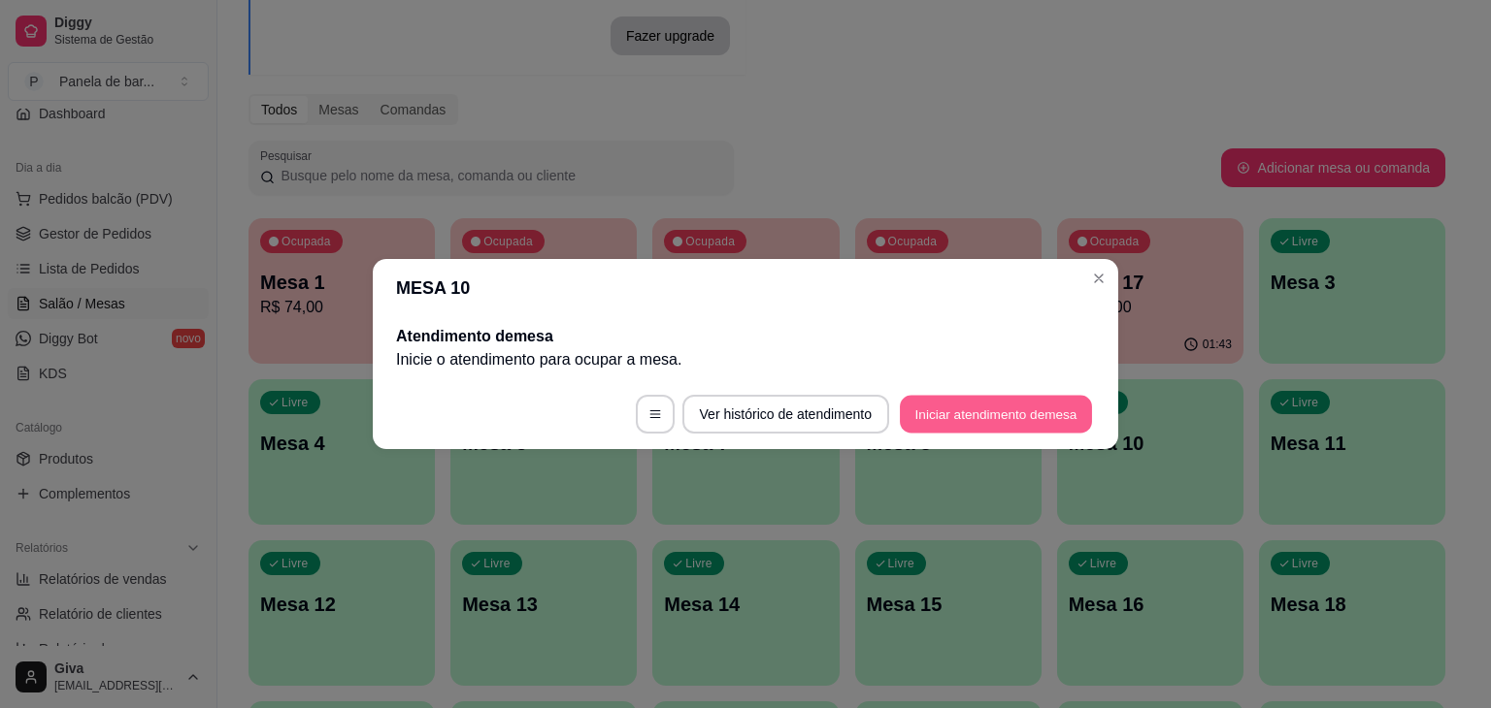
click at [971, 409] on button "Iniciar atendimento de mesa" at bounding box center [996, 415] width 192 height 38
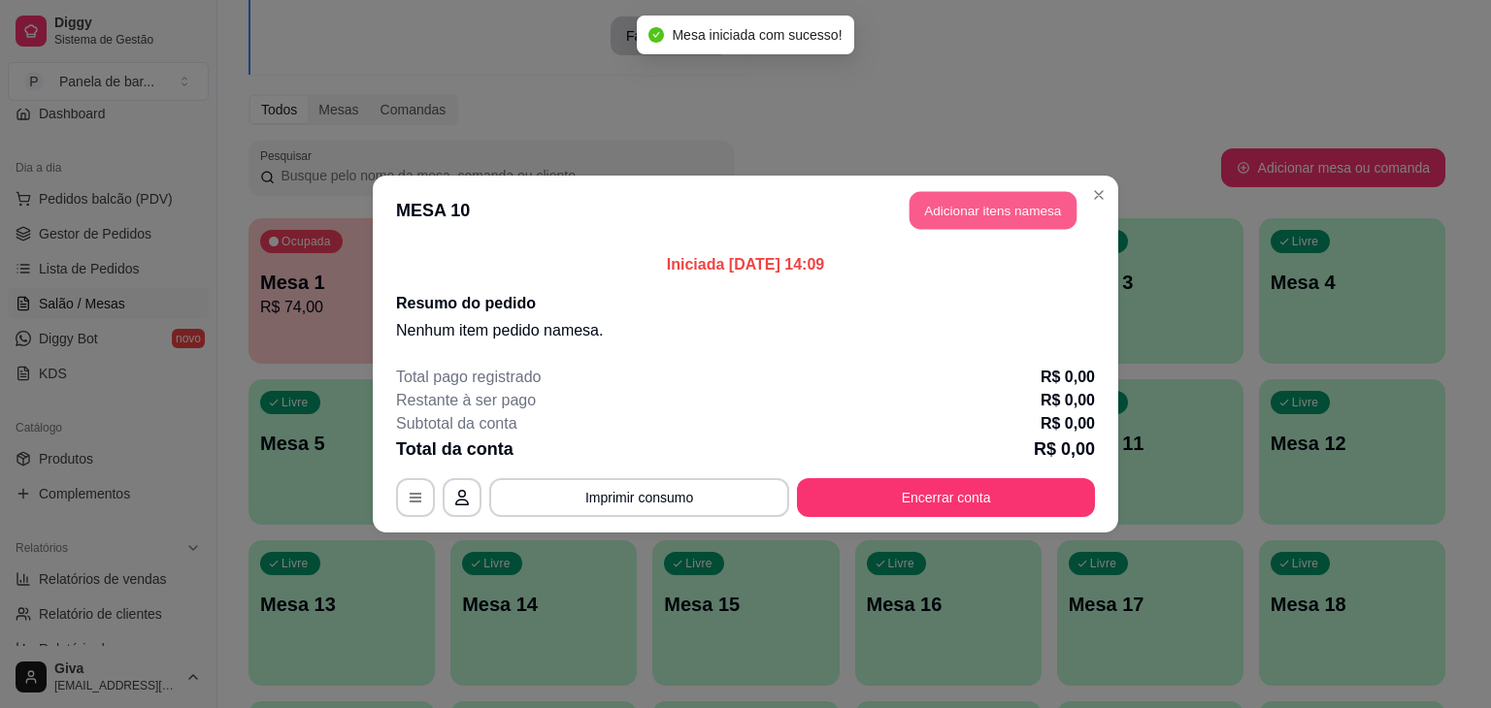
click at [998, 203] on button "Adicionar itens na mesa" at bounding box center [992, 211] width 167 height 38
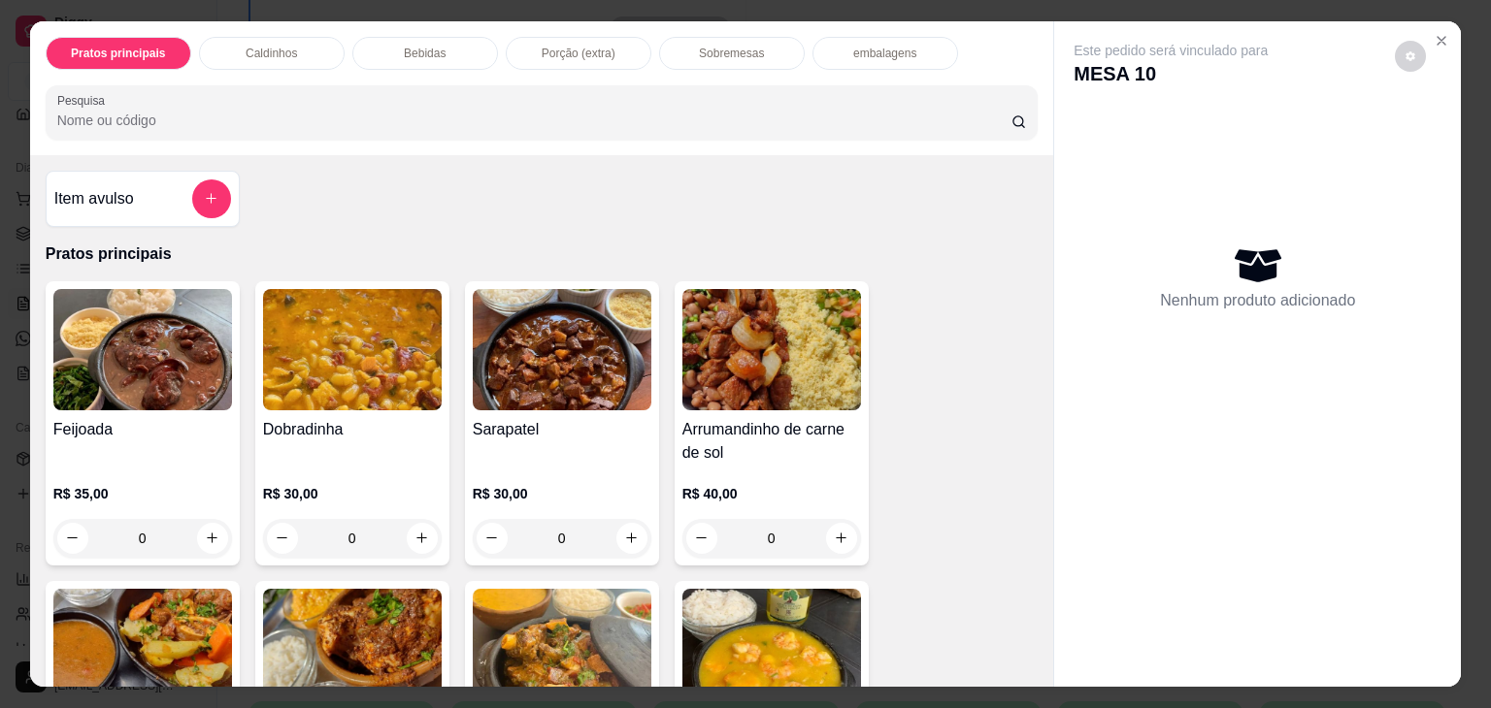
scroll to position [163, 0]
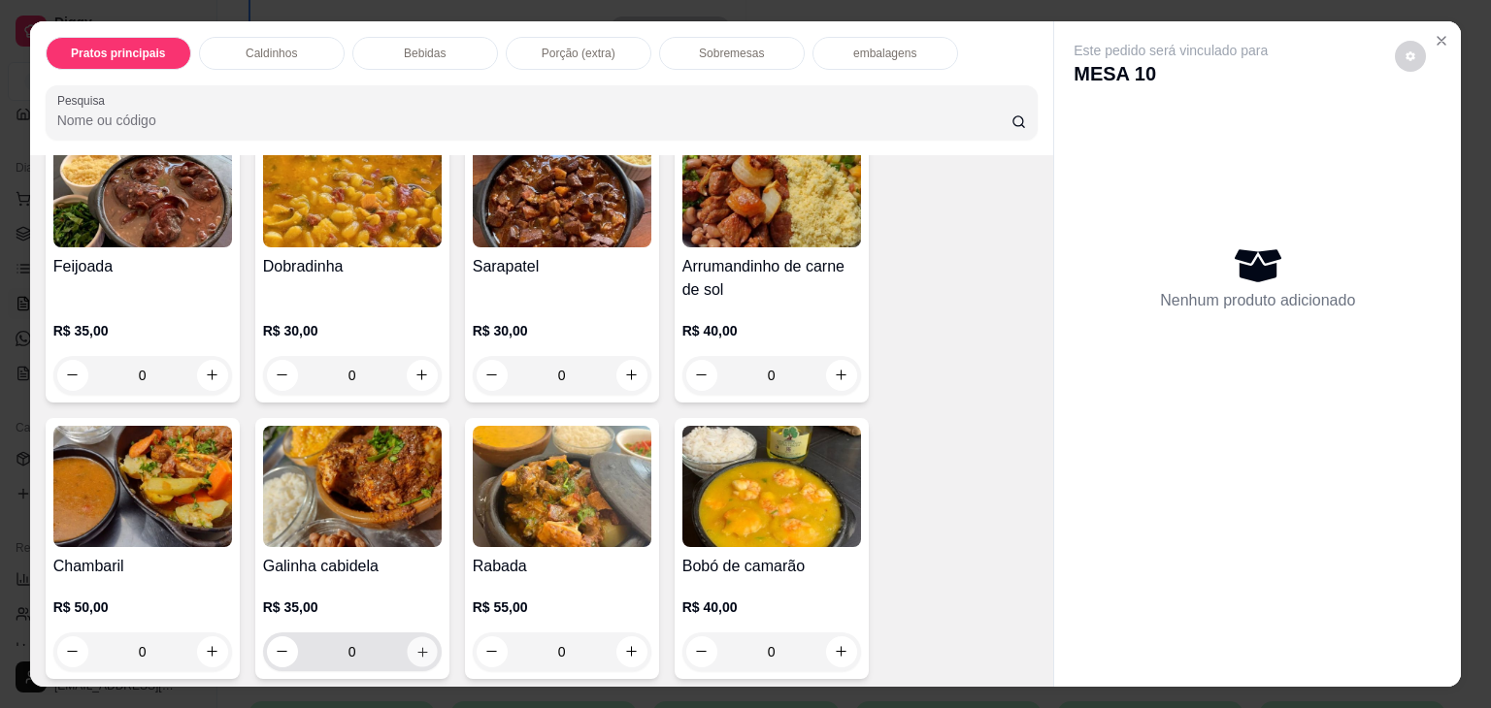
click at [416, 637] on button "increase-product-quantity" at bounding box center [422, 652] width 30 height 30
type input "1"
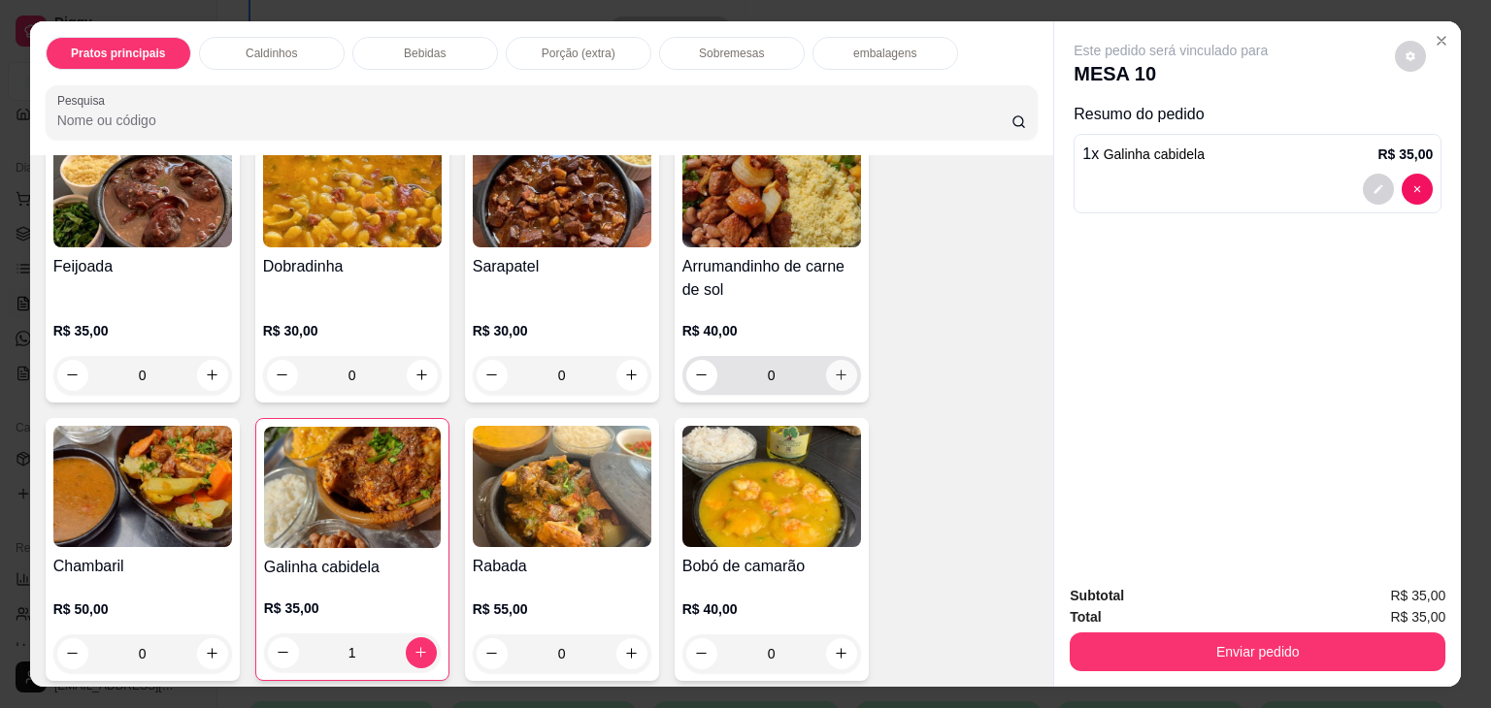
click at [839, 368] on icon "increase-product-quantity" at bounding box center [841, 375] width 15 height 15
type input "1"
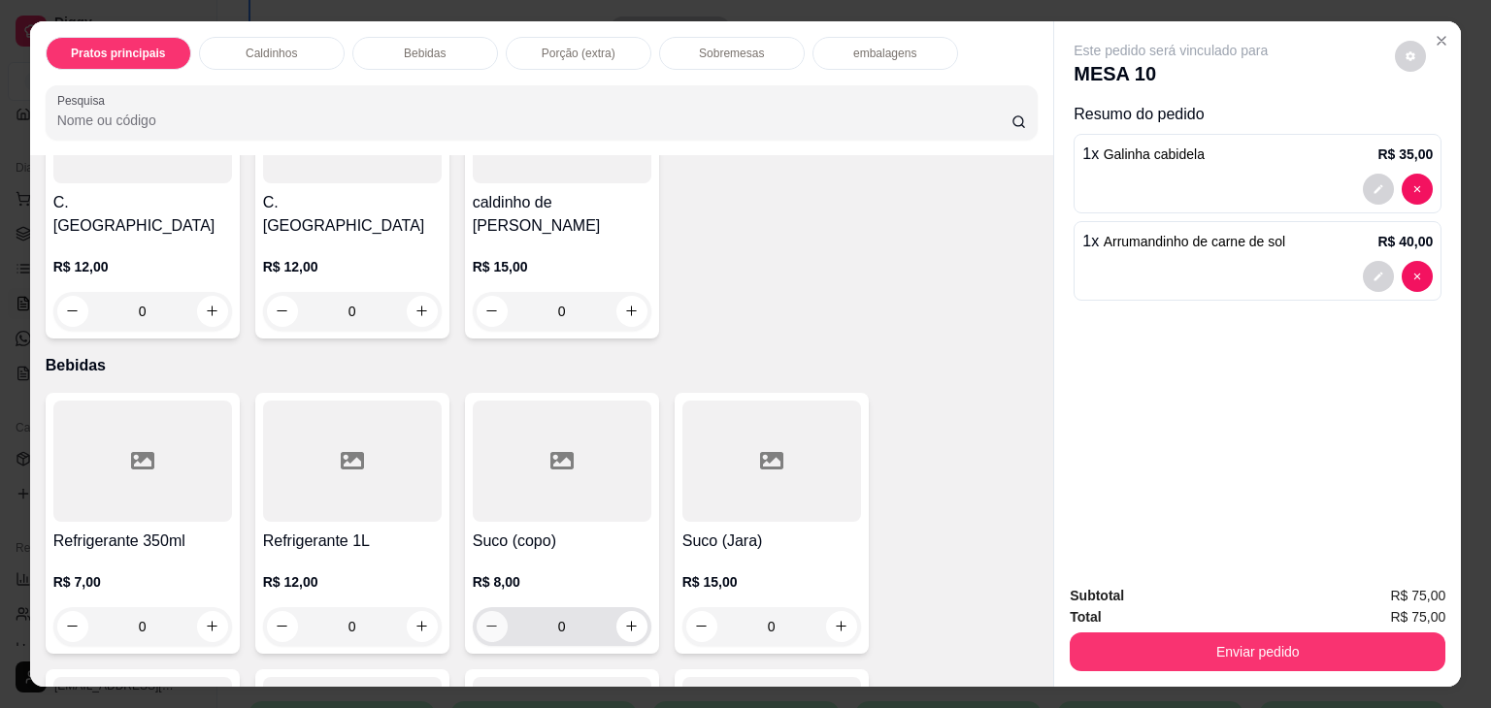
scroll to position [1847, 0]
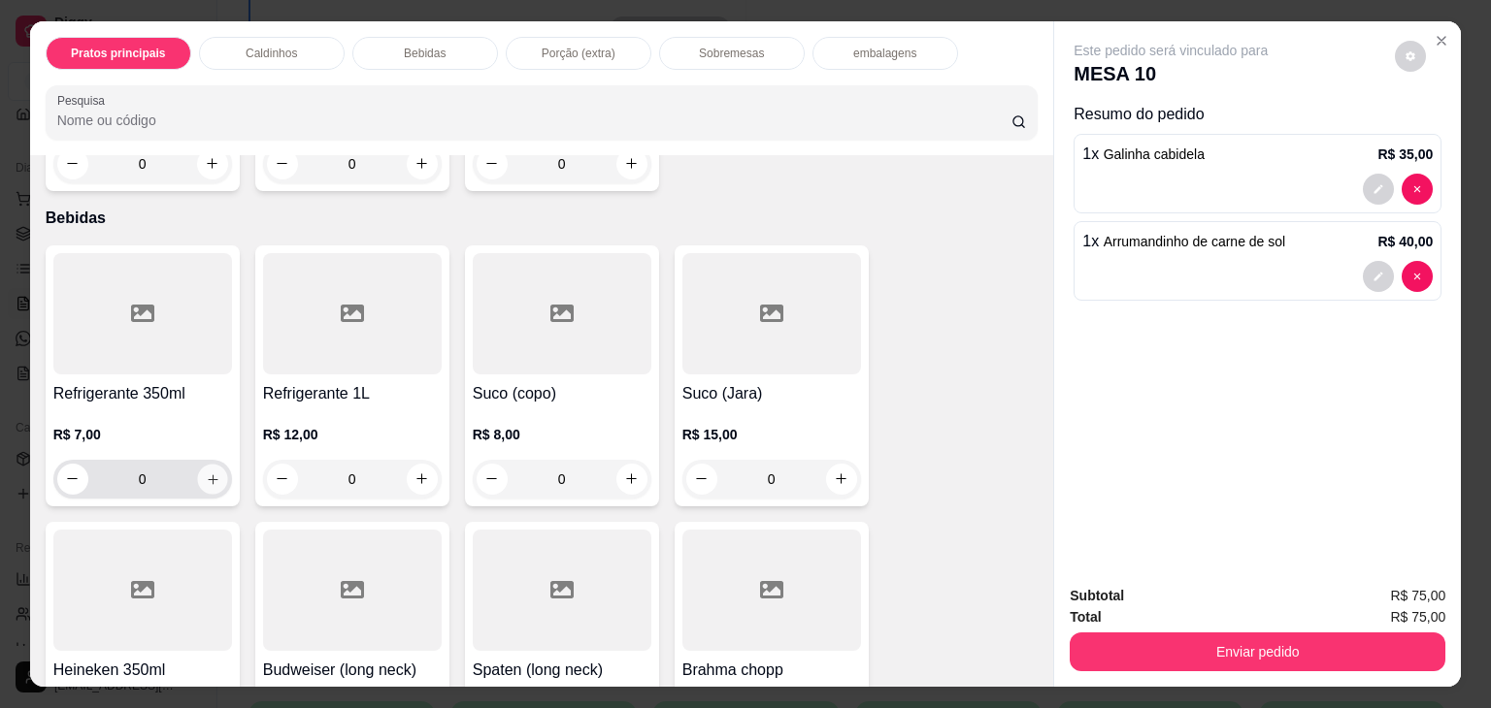
click at [206, 464] on button "increase-product-quantity" at bounding box center [212, 479] width 30 height 30
type input "1"
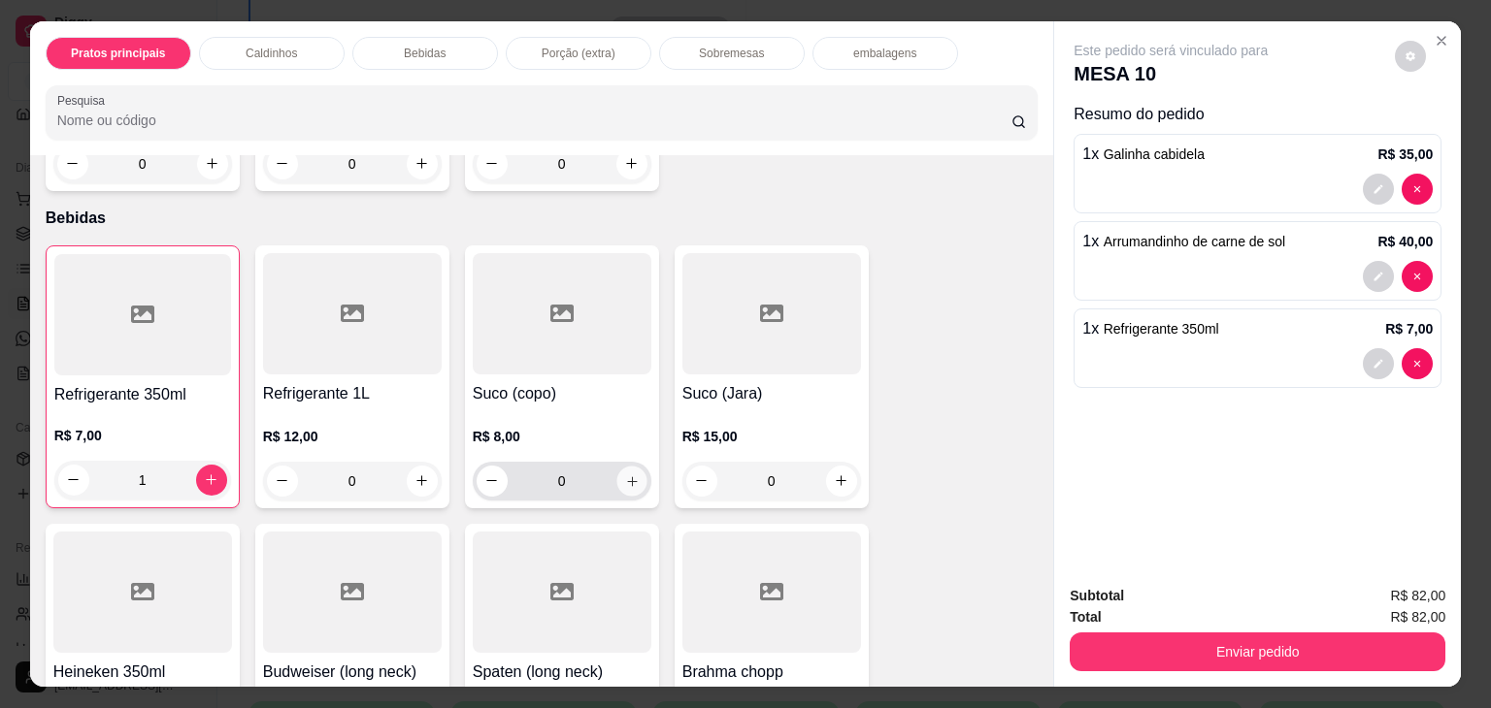
click at [632, 466] on button "increase-product-quantity" at bounding box center [631, 481] width 30 height 30
type input "1"
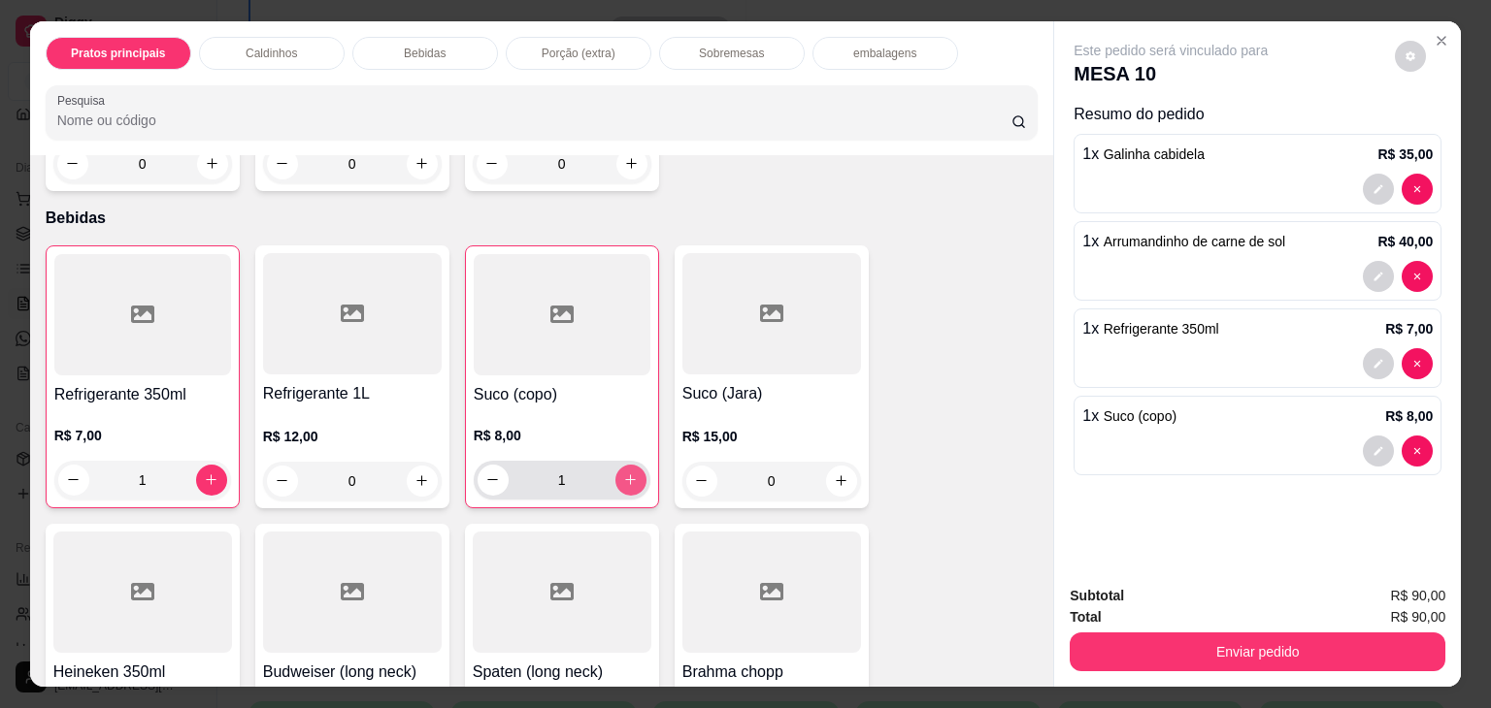
scroll to position [2176, 0]
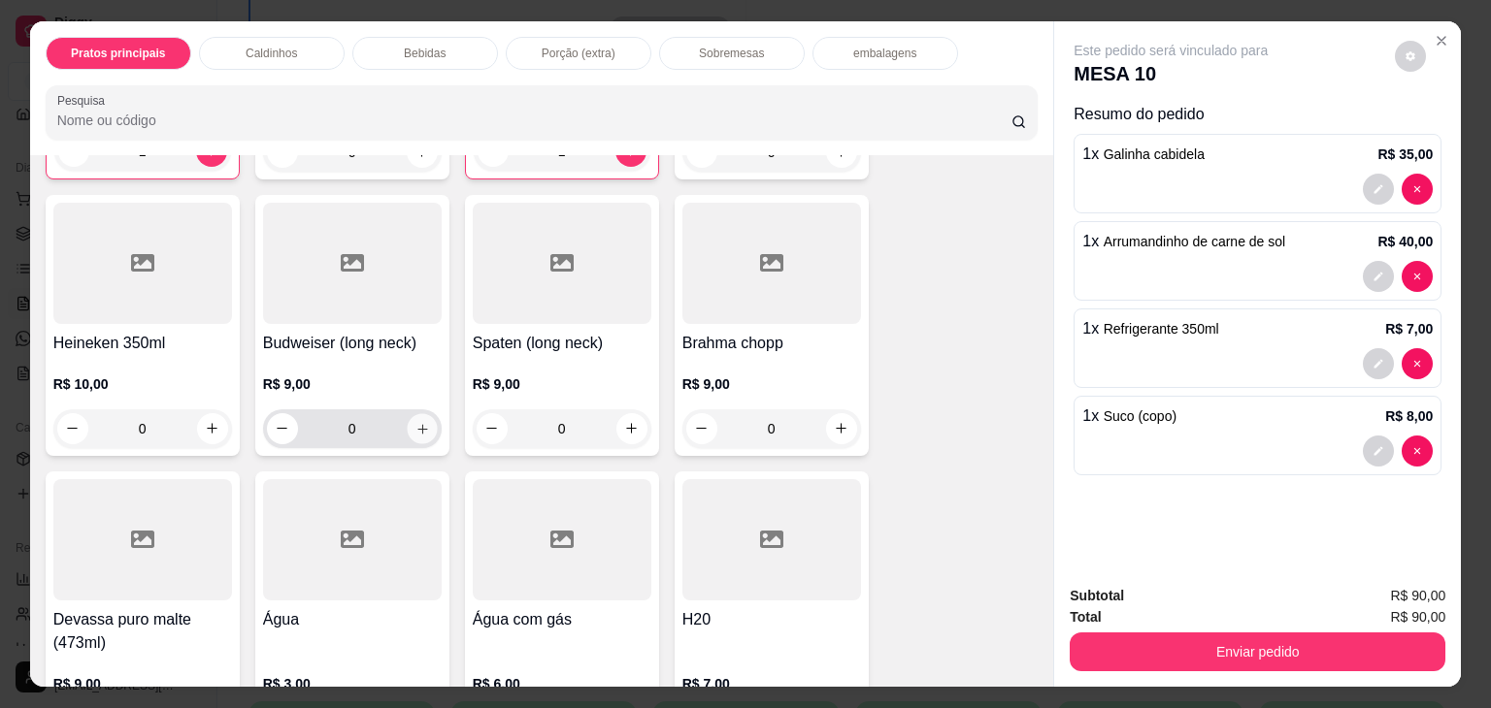
click at [414, 422] on icon "increase-product-quantity" at bounding box center [421, 429] width 15 height 15
type input "1"
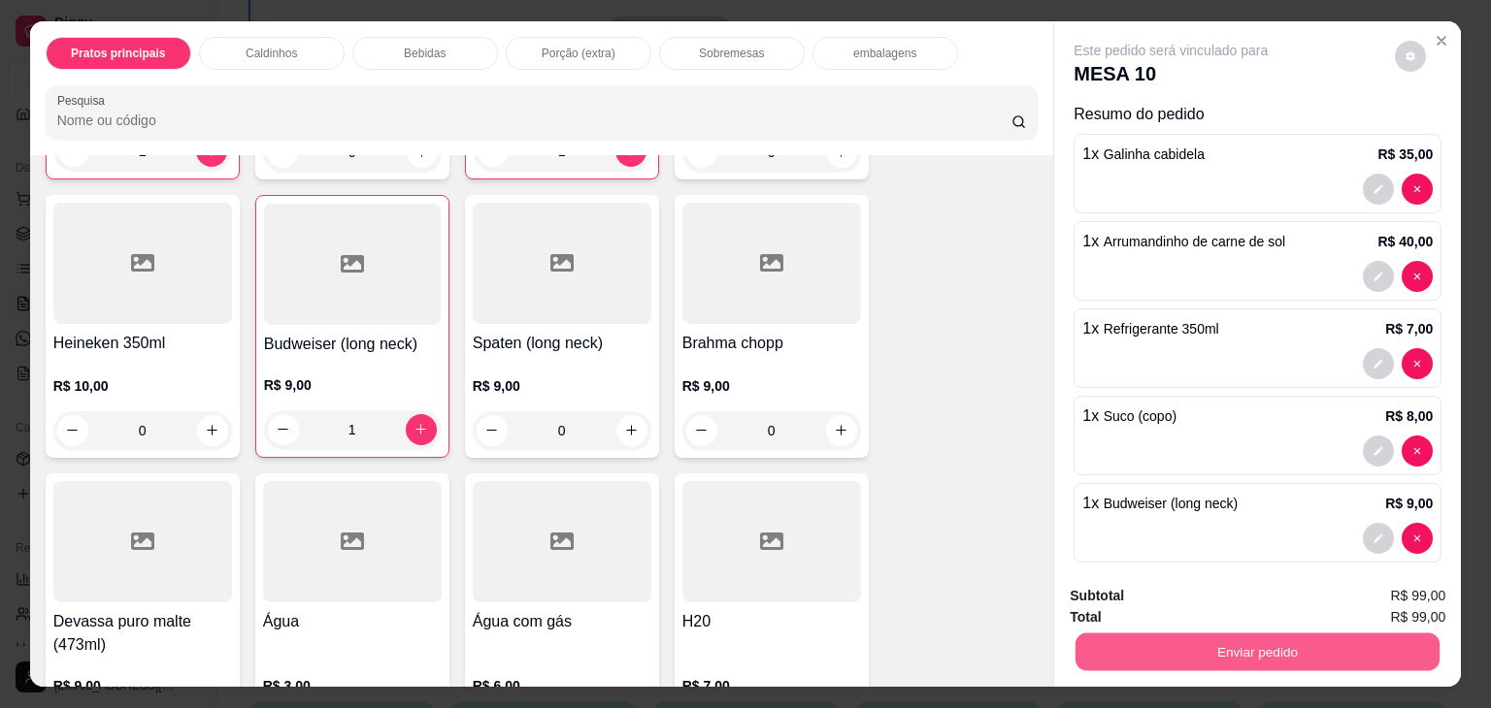
click at [1246, 657] on button "Enviar pedido" at bounding box center [1257, 653] width 364 height 38
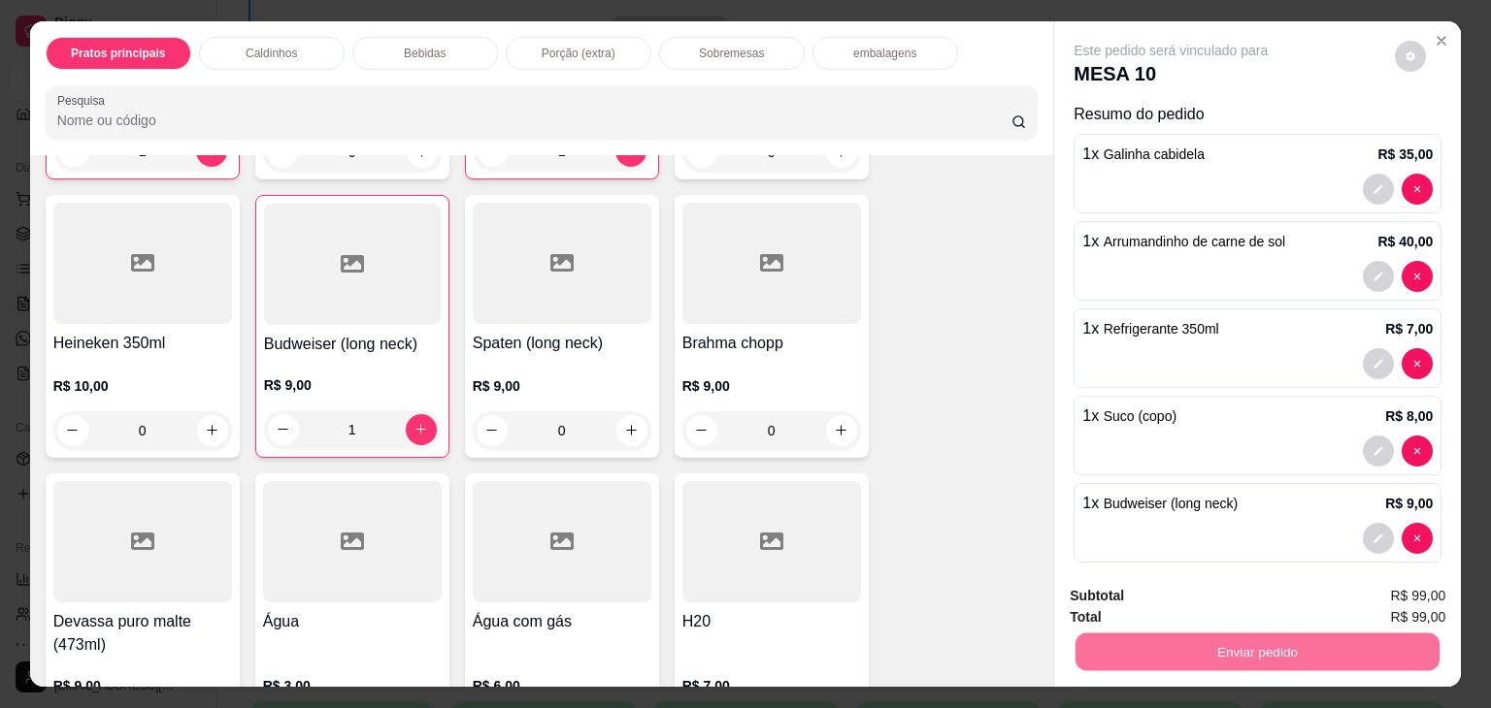
click at [1169, 601] on button "Não registrar e enviar pedido" at bounding box center [1193, 596] width 202 height 37
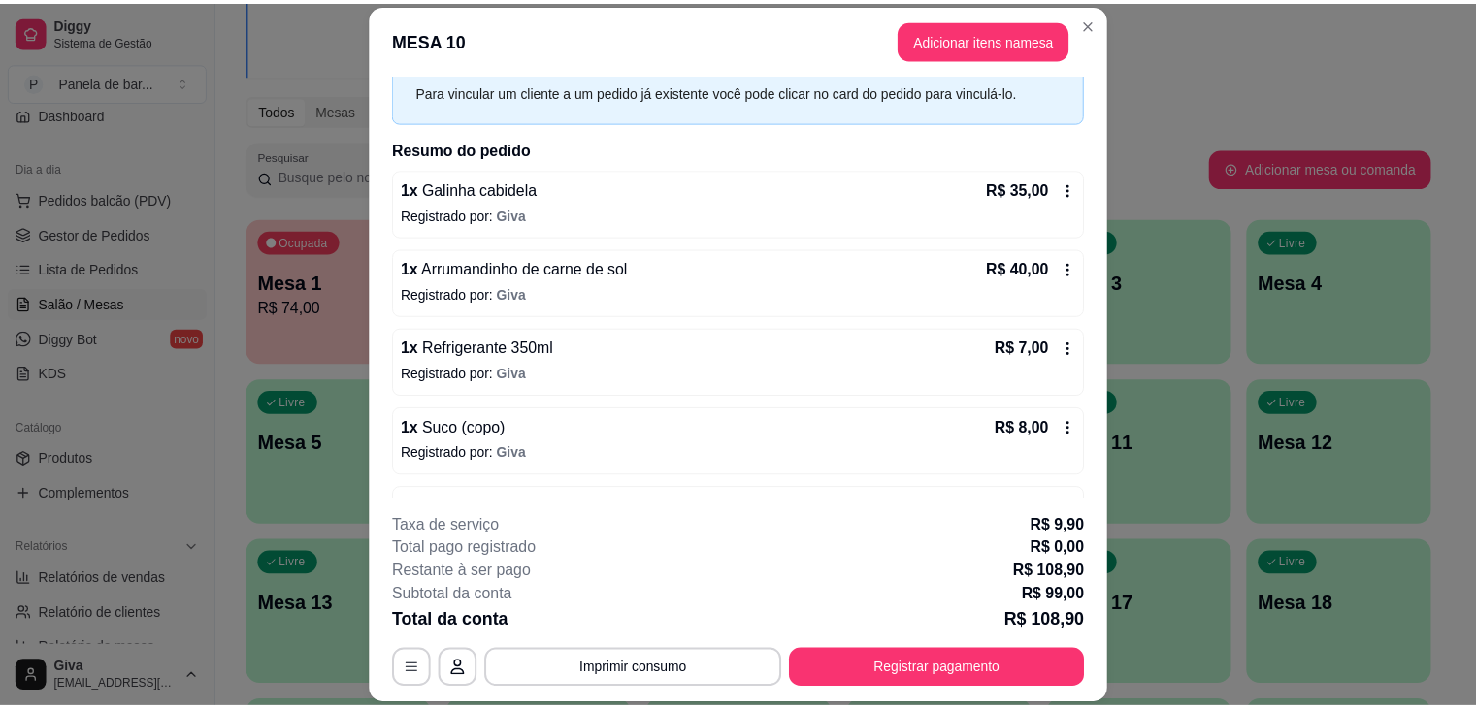
scroll to position [136, 0]
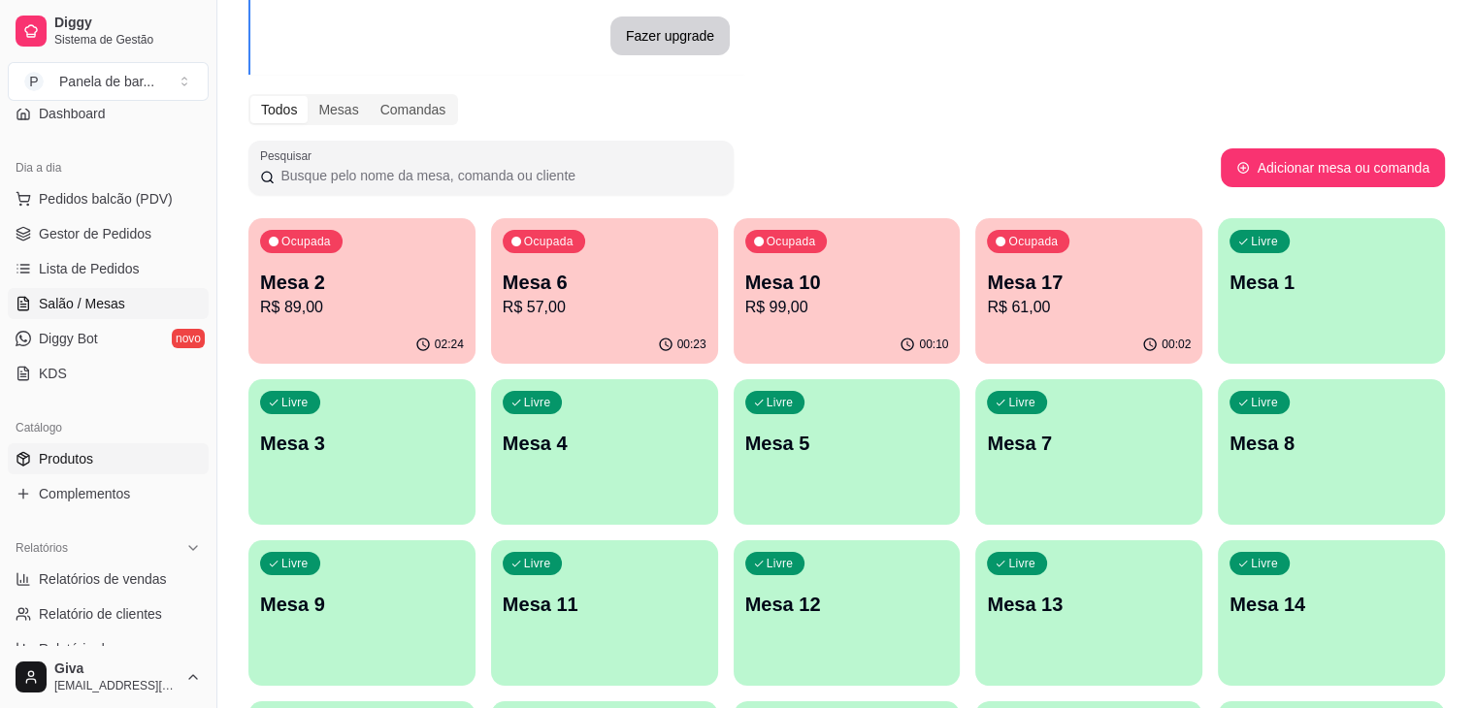
click at [93, 459] on link "Produtos" at bounding box center [108, 459] width 201 height 31
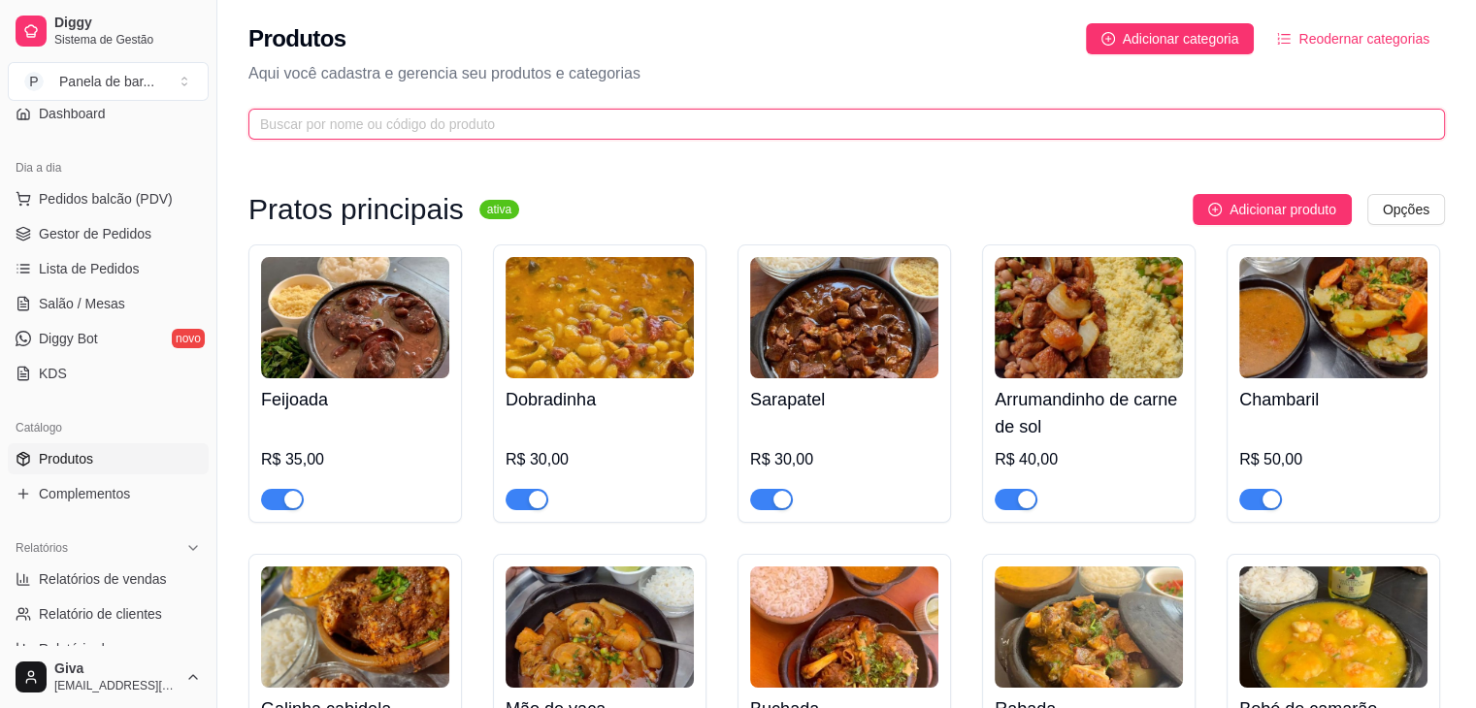
click at [486, 118] on input "text" at bounding box center [839, 124] width 1158 height 21
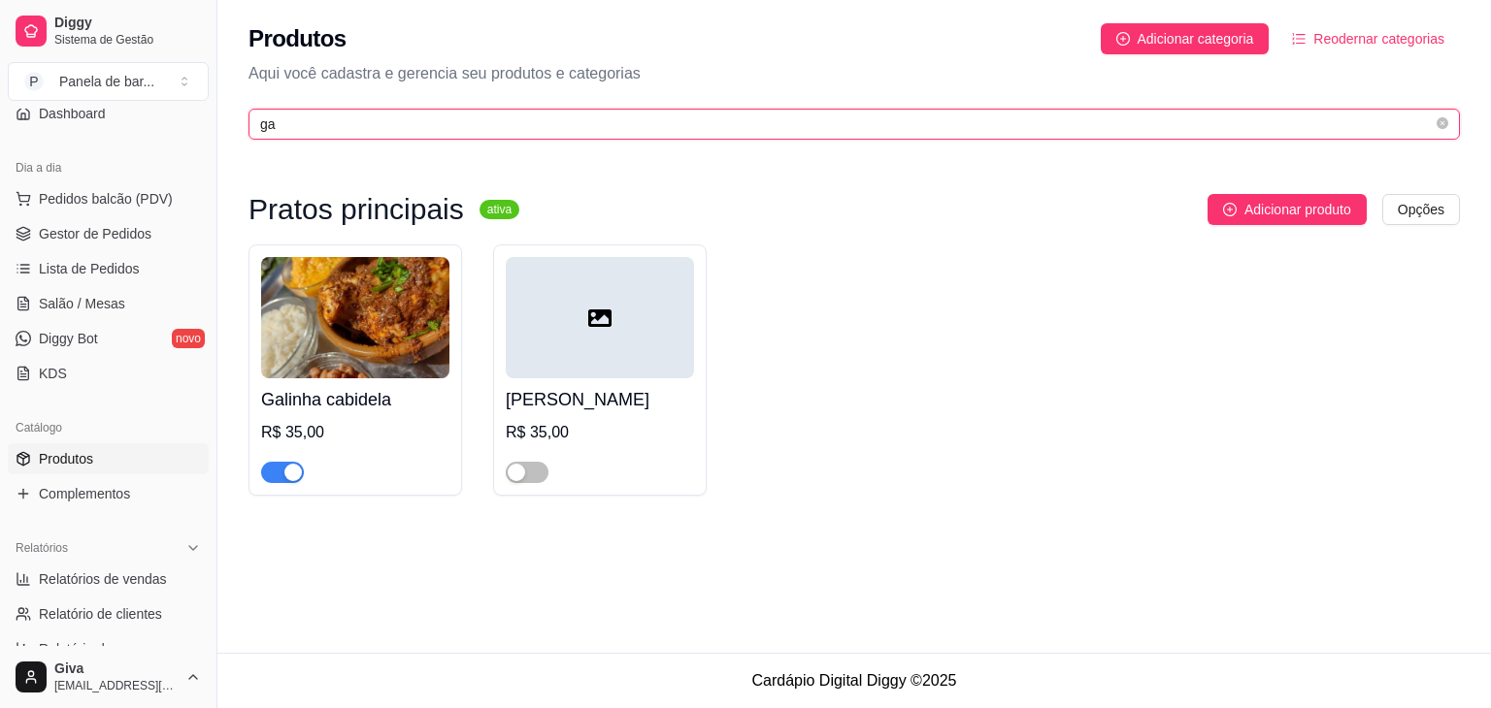
type input "ga"
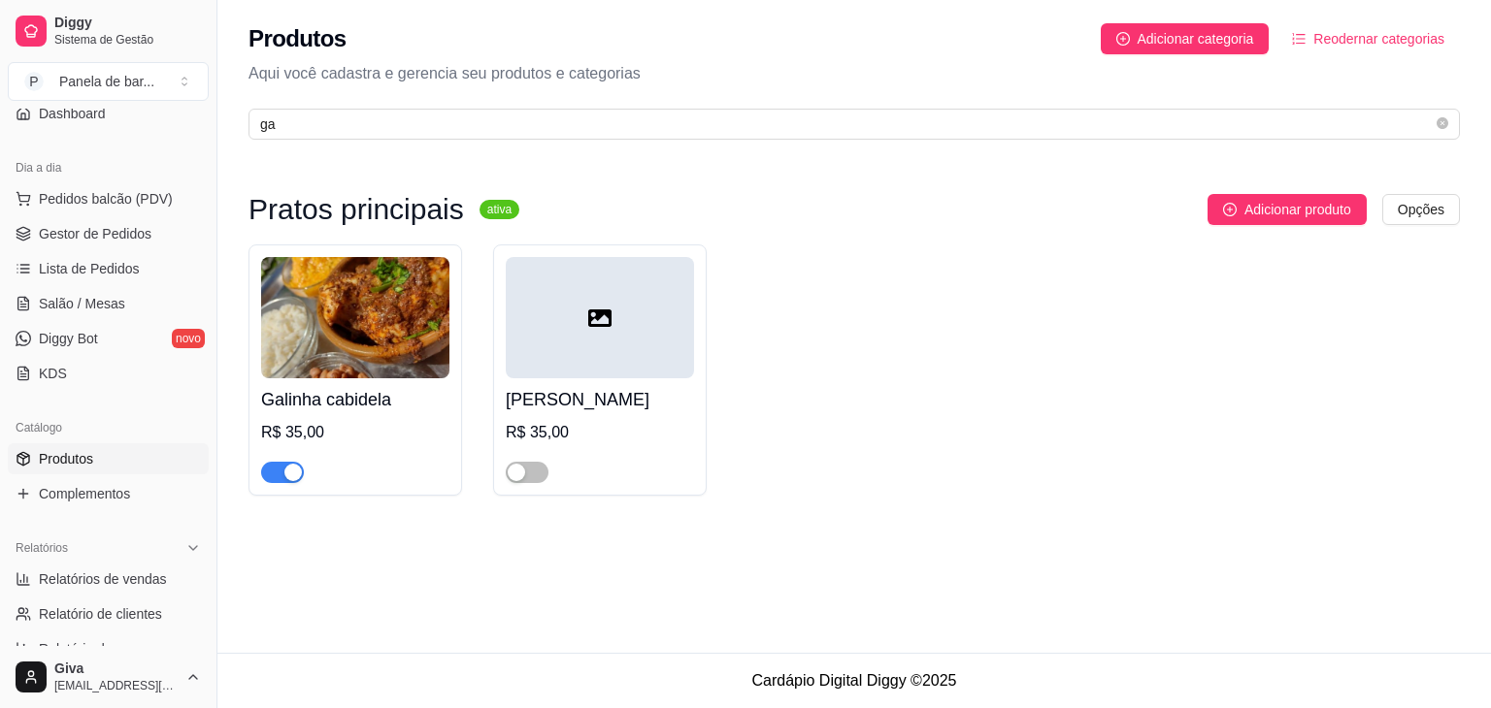
click at [287, 470] on div "button" at bounding box center [292, 472] width 17 height 17
click at [95, 305] on span "Salão / Mesas" at bounding box center [82, 303] width 86 height 19
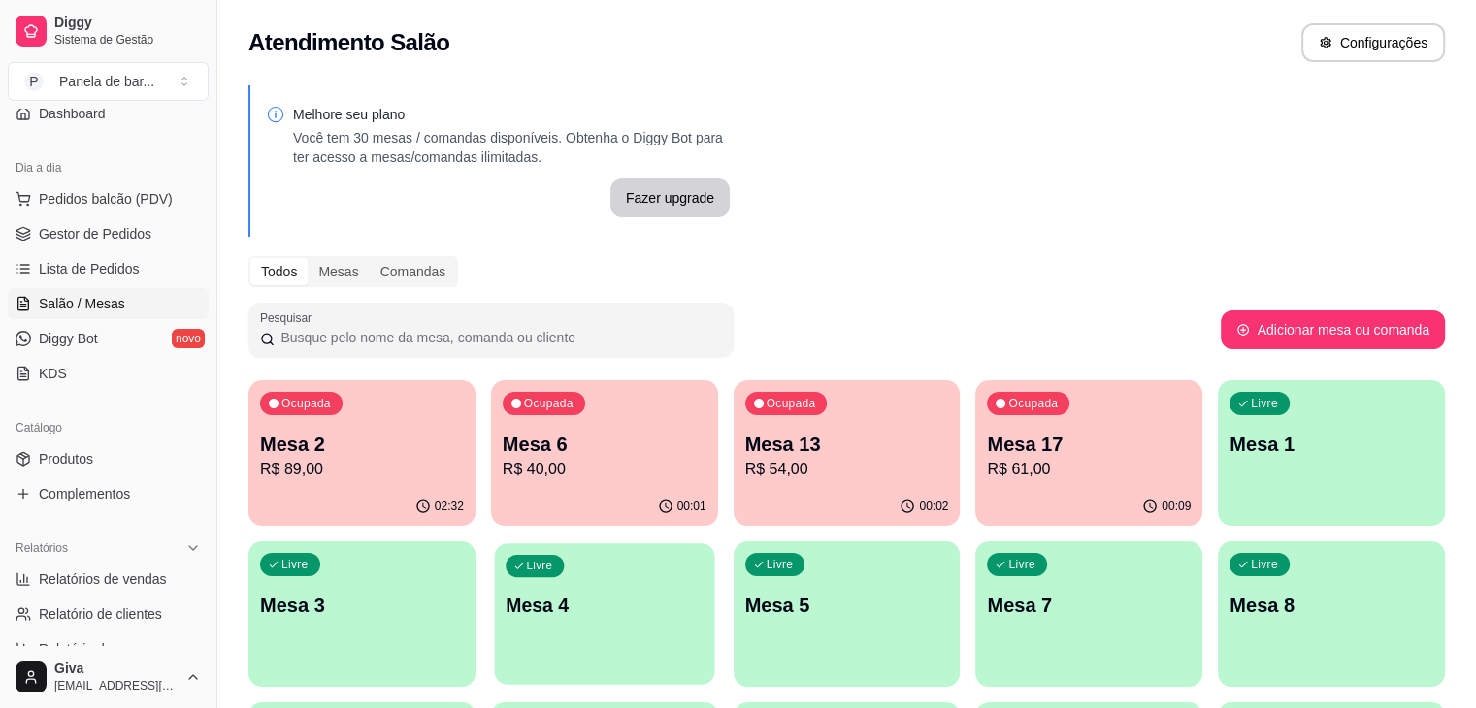
click at [506, 597] on p "Mesa 4" at bounding box center [605, 606] width 198 height 26
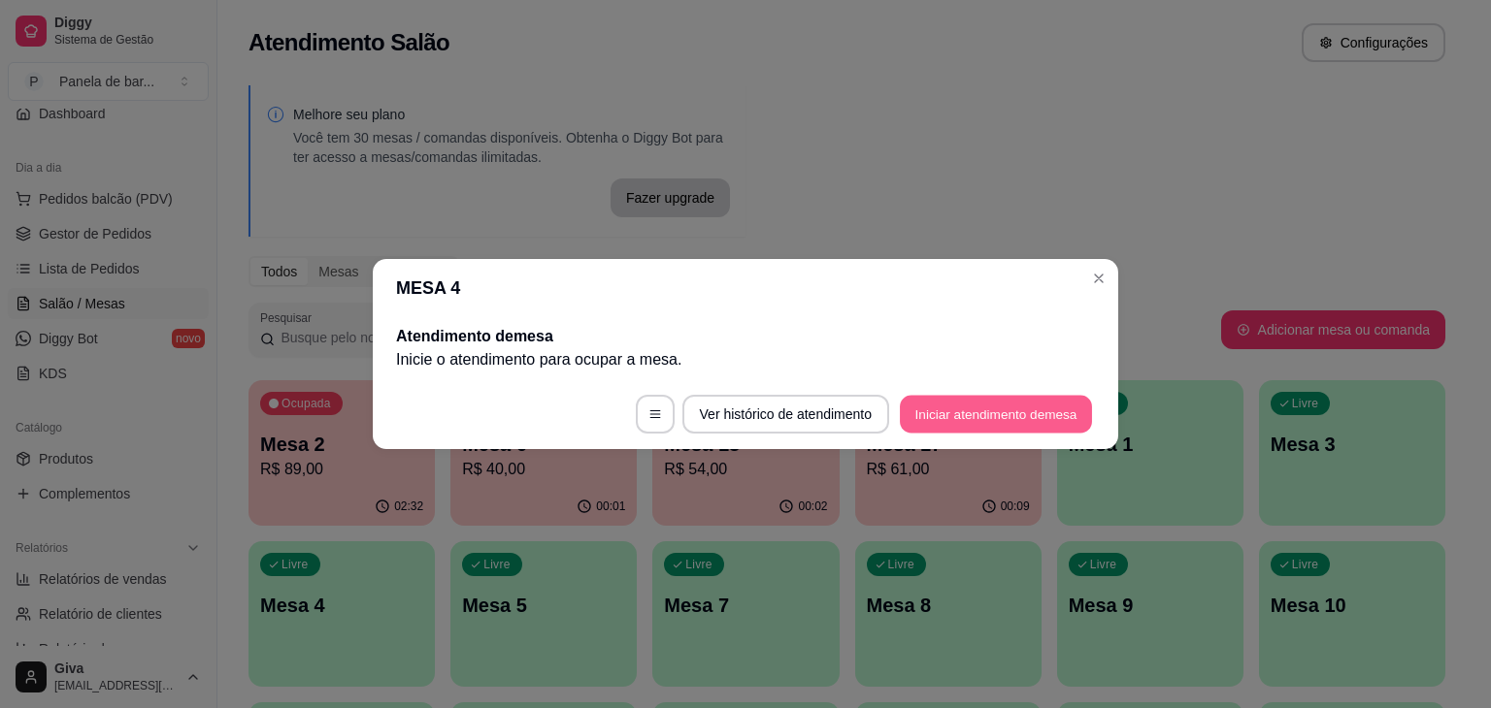
click at [916, 401] on button "Iniciar atendimento de mesa" at bounding box center [996, 415] width 192 height 38
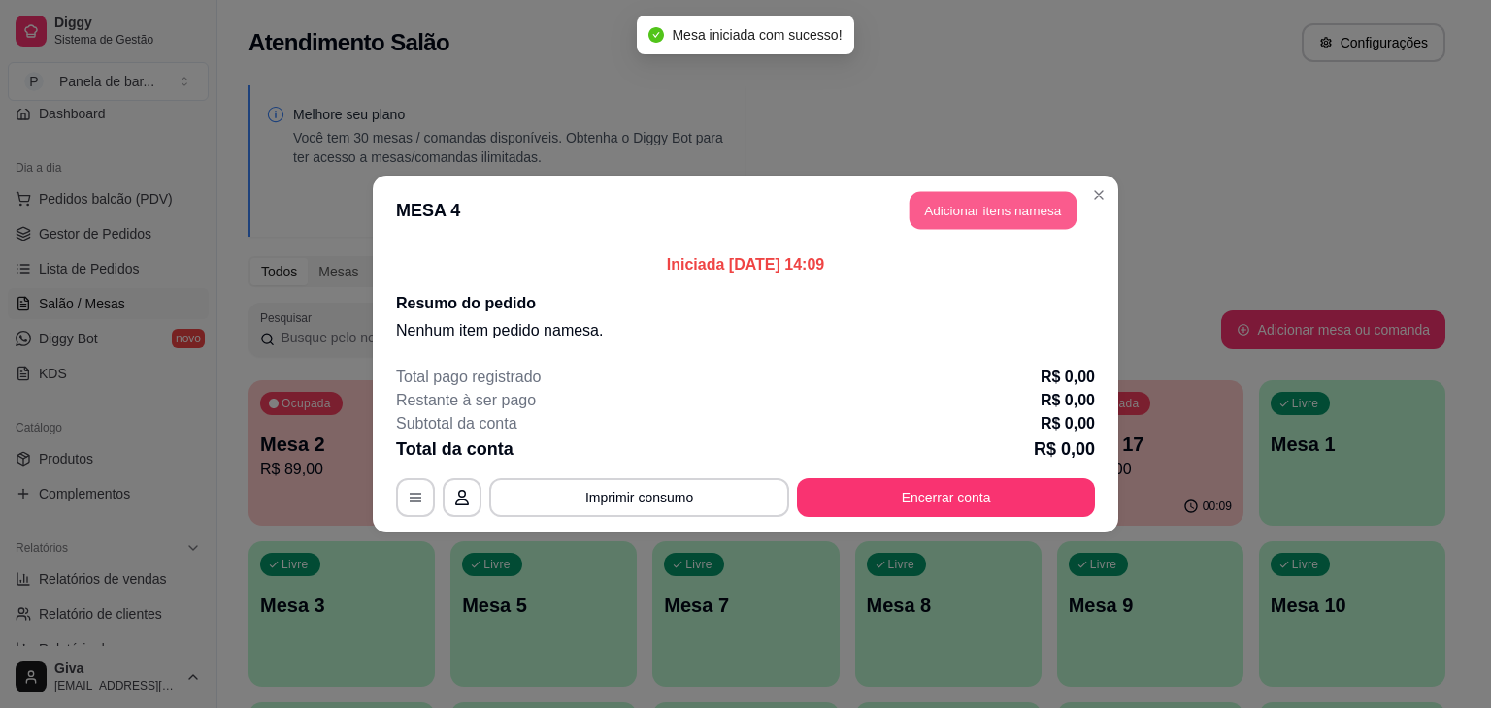
click at [992, 194] on button "Adicionar itens na mesa" at bounding box center [992, 211] width 167 height 38
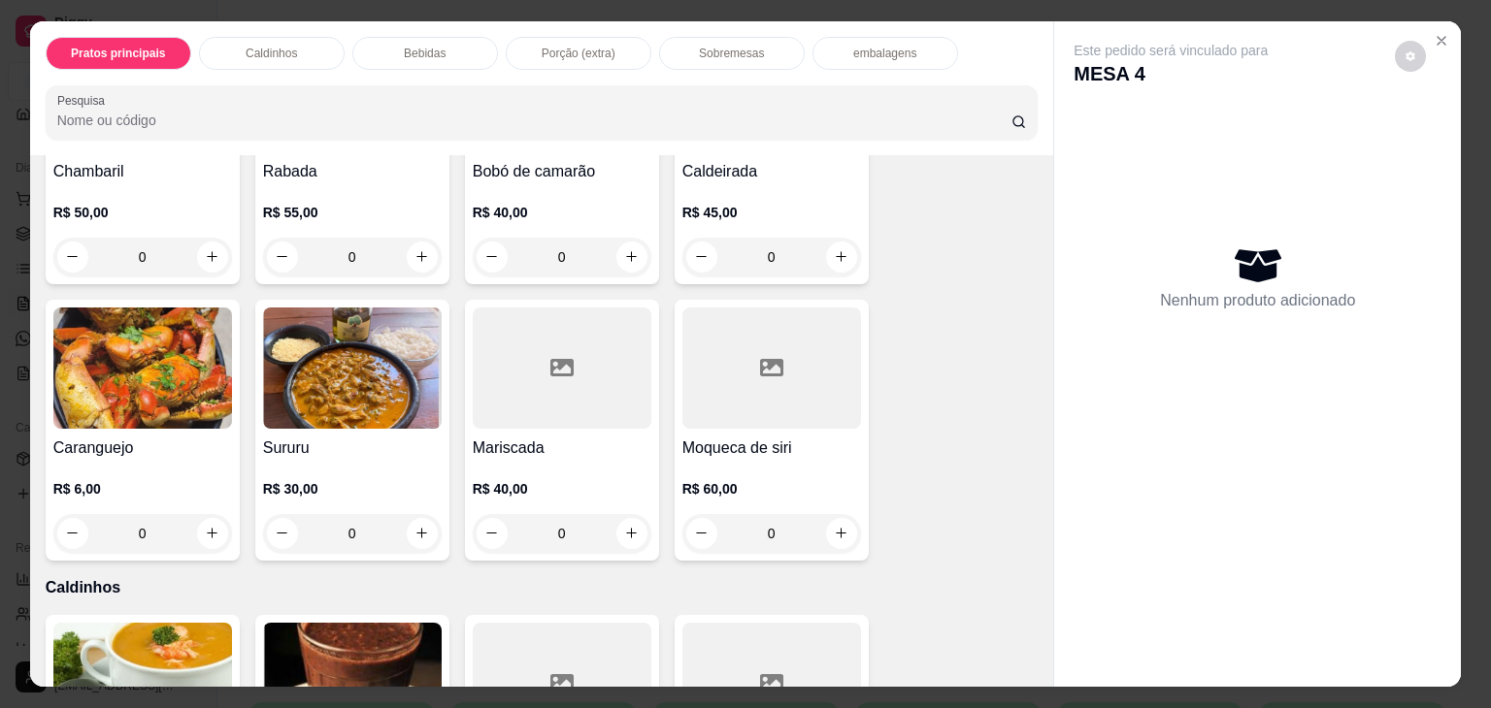
scroll to position [518, 0]
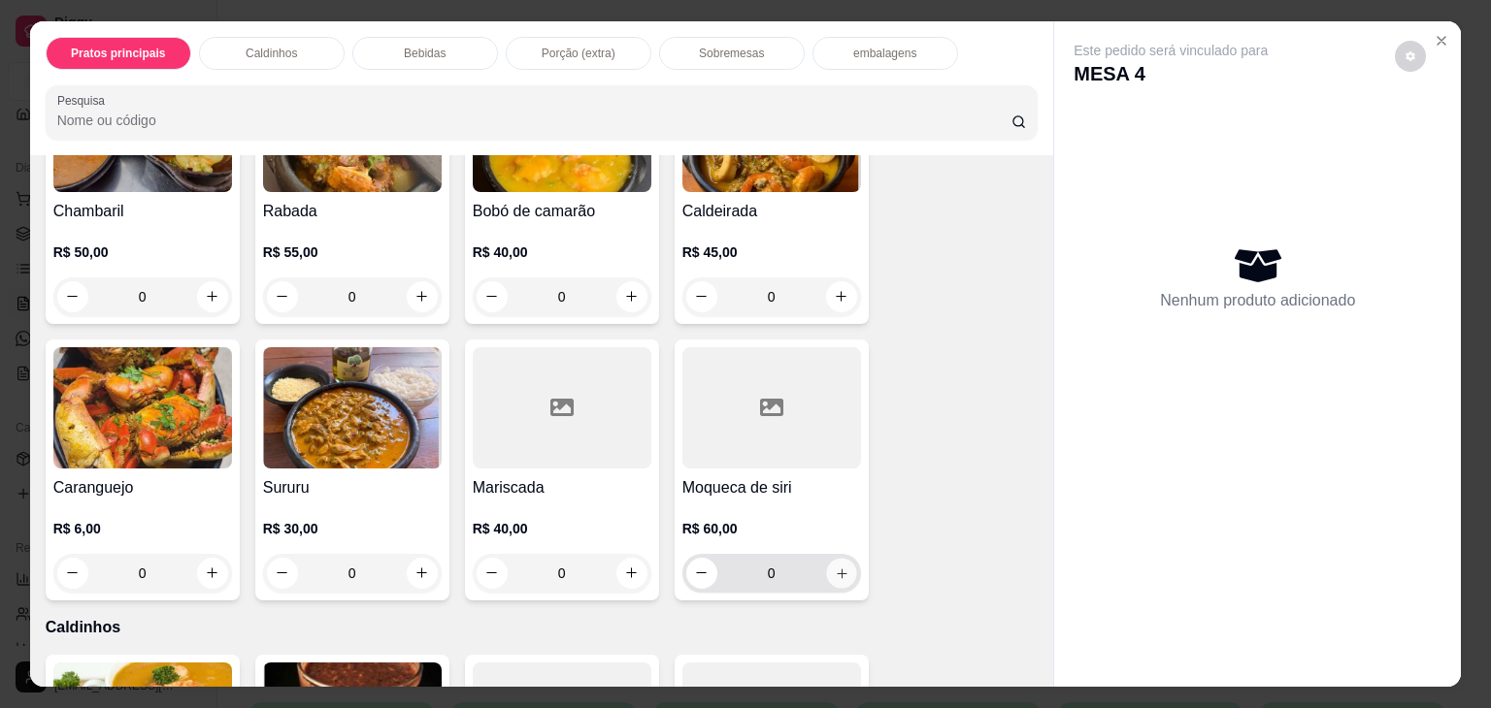
click at [840, 567] on icon "increase-product-quantity" at bounding box center [841, 574] width 15 height 15
type input "1"
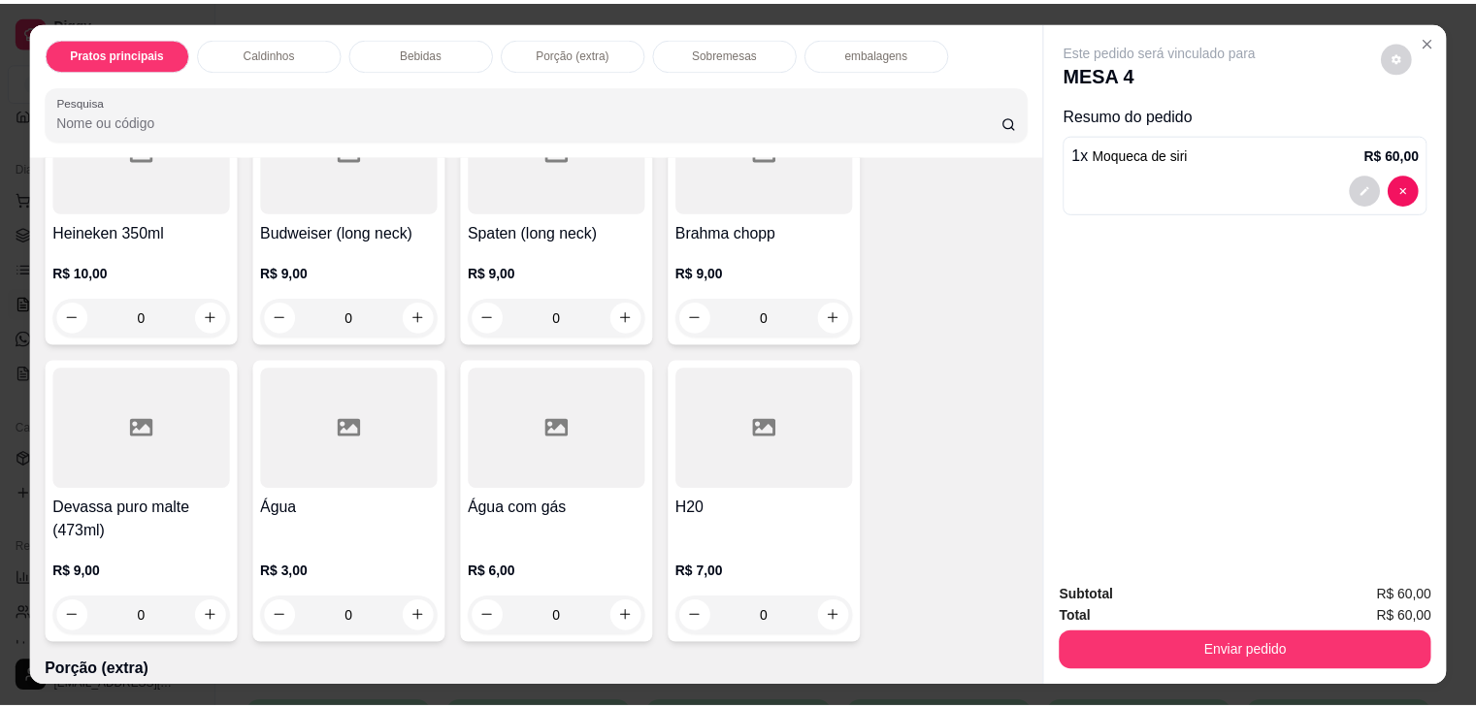
scroll to position [2025, 0]
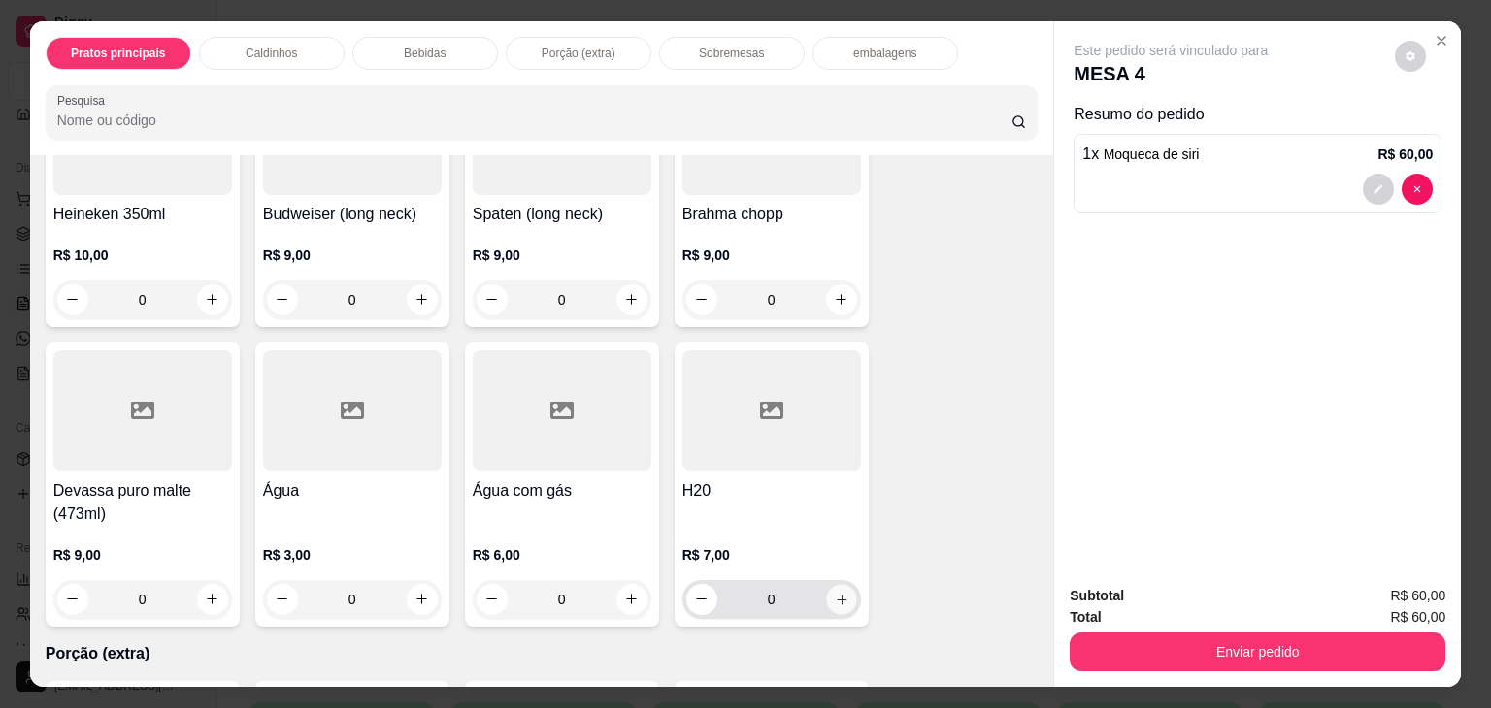
click at [826, 584] on button "increase-product-quantity" at bounding box center [841, 599] width 30 height 30
type input "1"
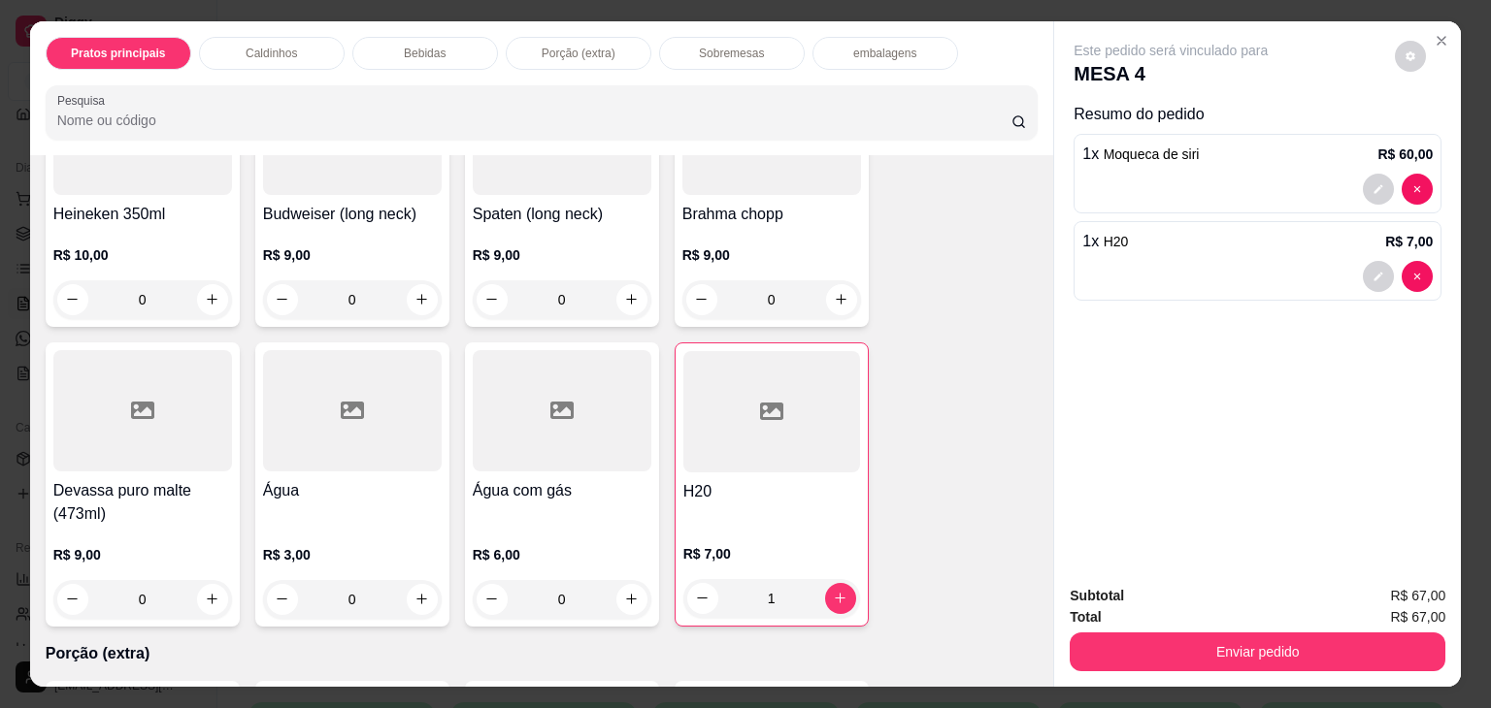
click at [1116, 628] on div "Enviar pedido" at bounding box center [1258, 650] width 376 height 44
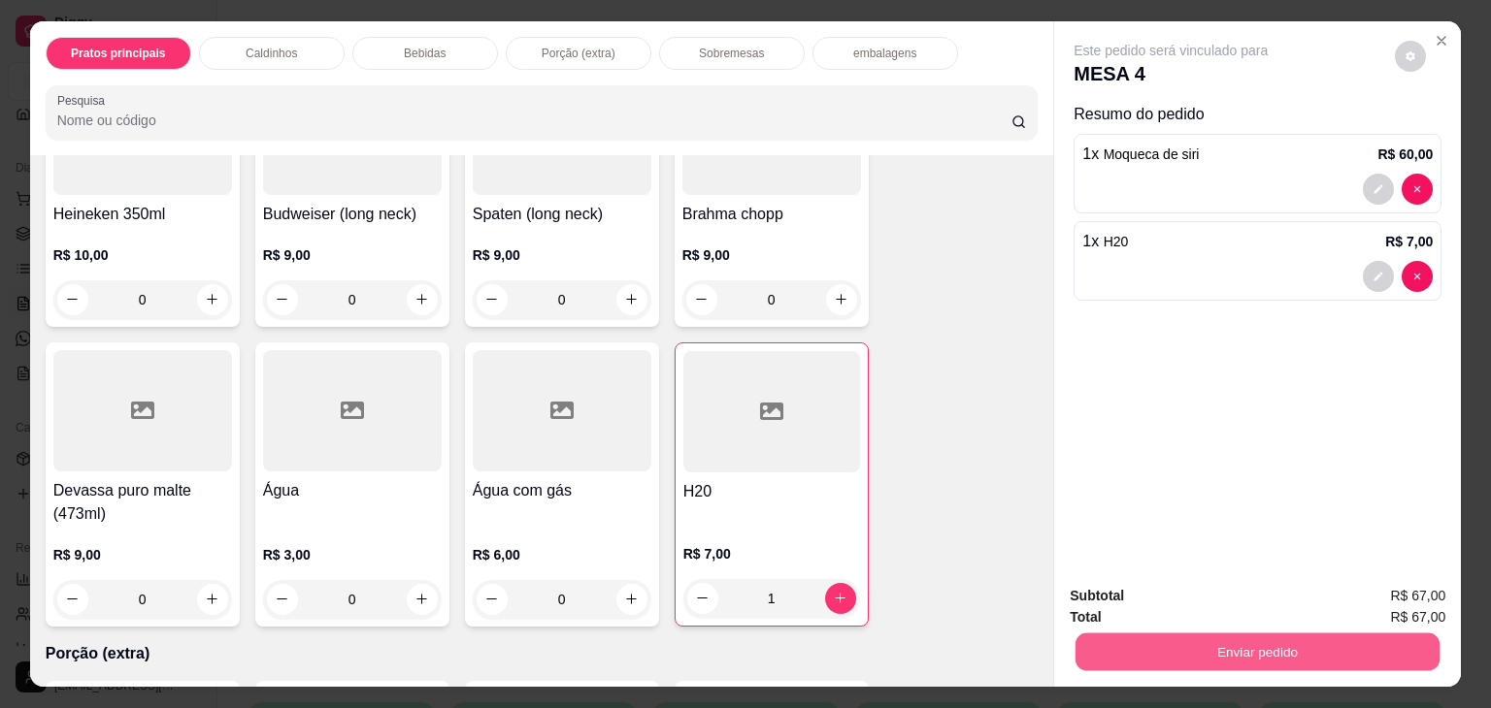
click at [1116, 634] on button "Enviar pedido" at bounding box center [1257, 653] width 364 height 38
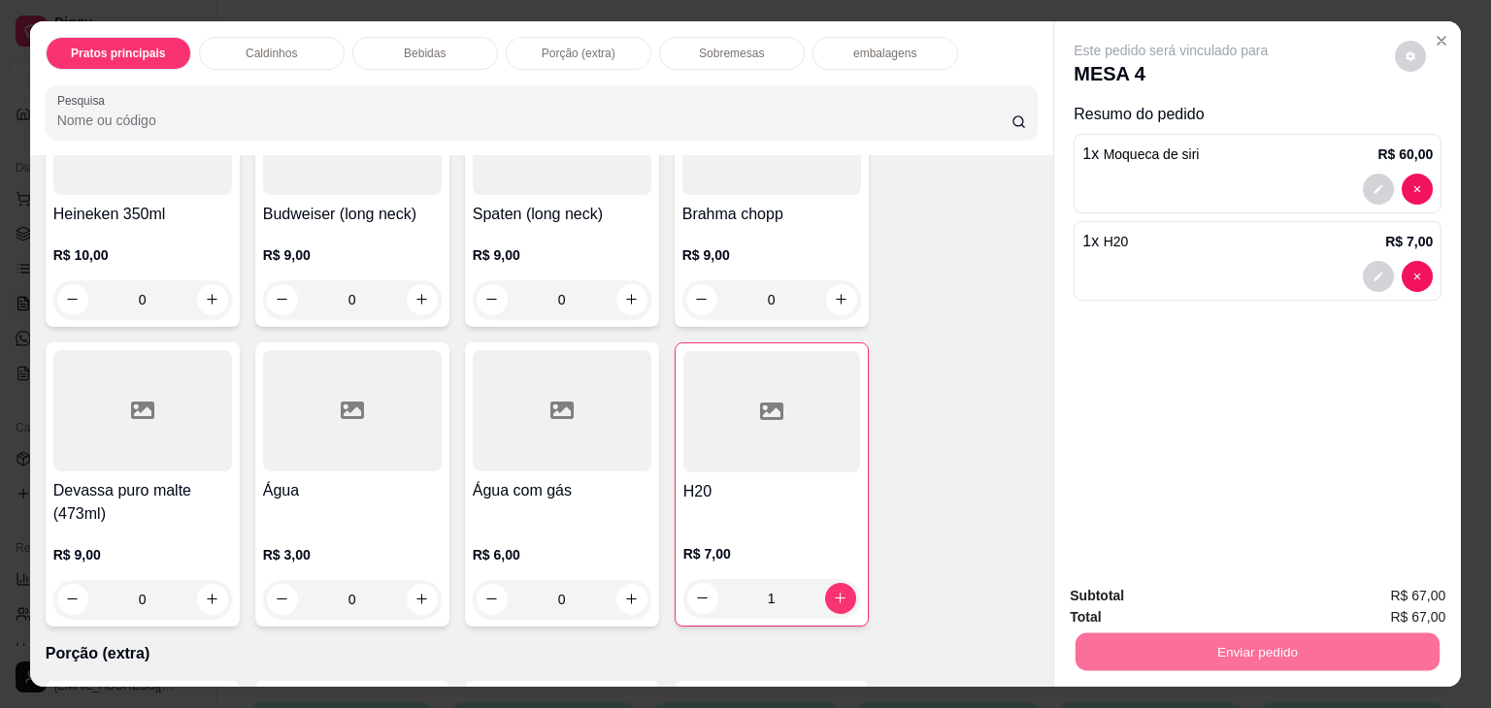
click at [1145, 602] on button "Não registrar e enviar pedido" at bounding box center [1193, 596] width 196 height 36
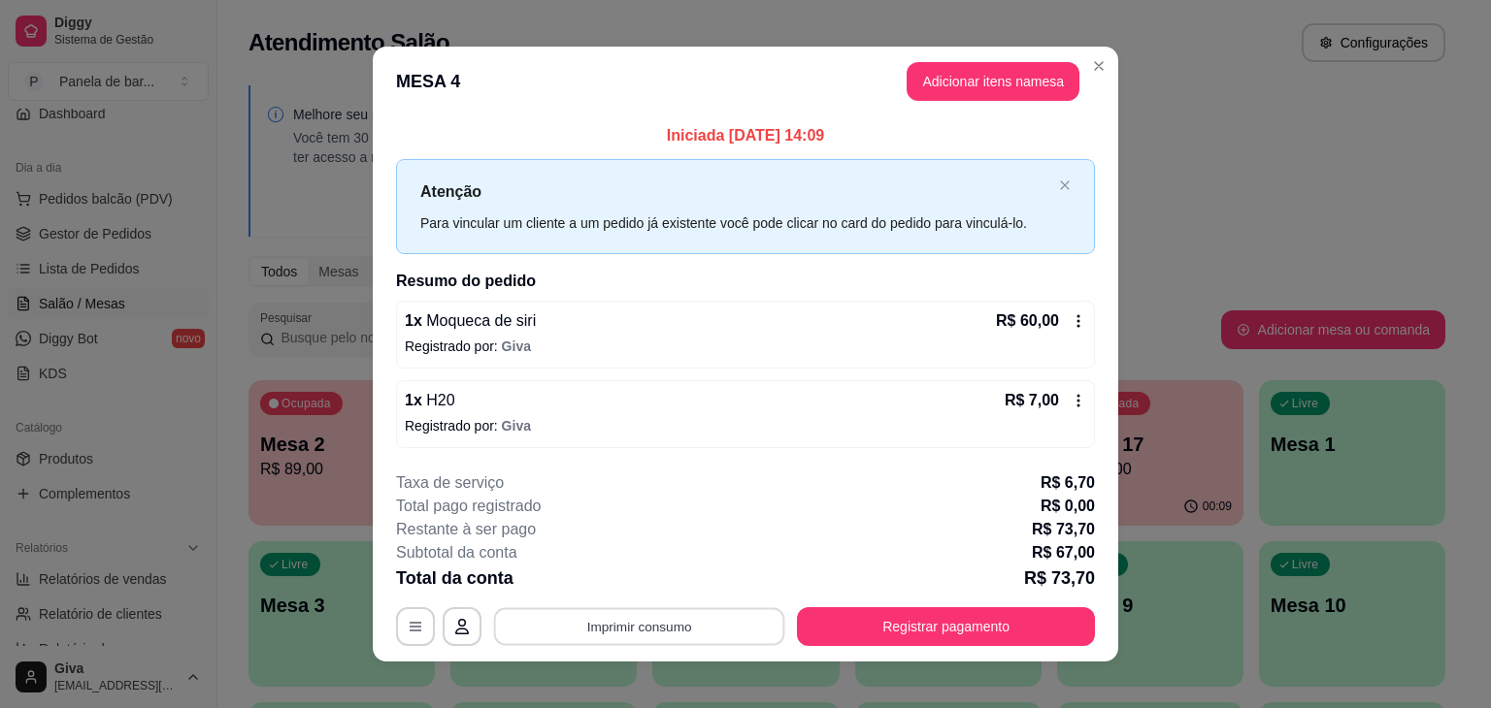
click at [647, 624] on button "Imprimir consumo" at bounding box center [639, 627] width 291 height 38
click at [644, 578] on button "IMPRESSORA" at bounding box center [638, 581] width 136 height 30
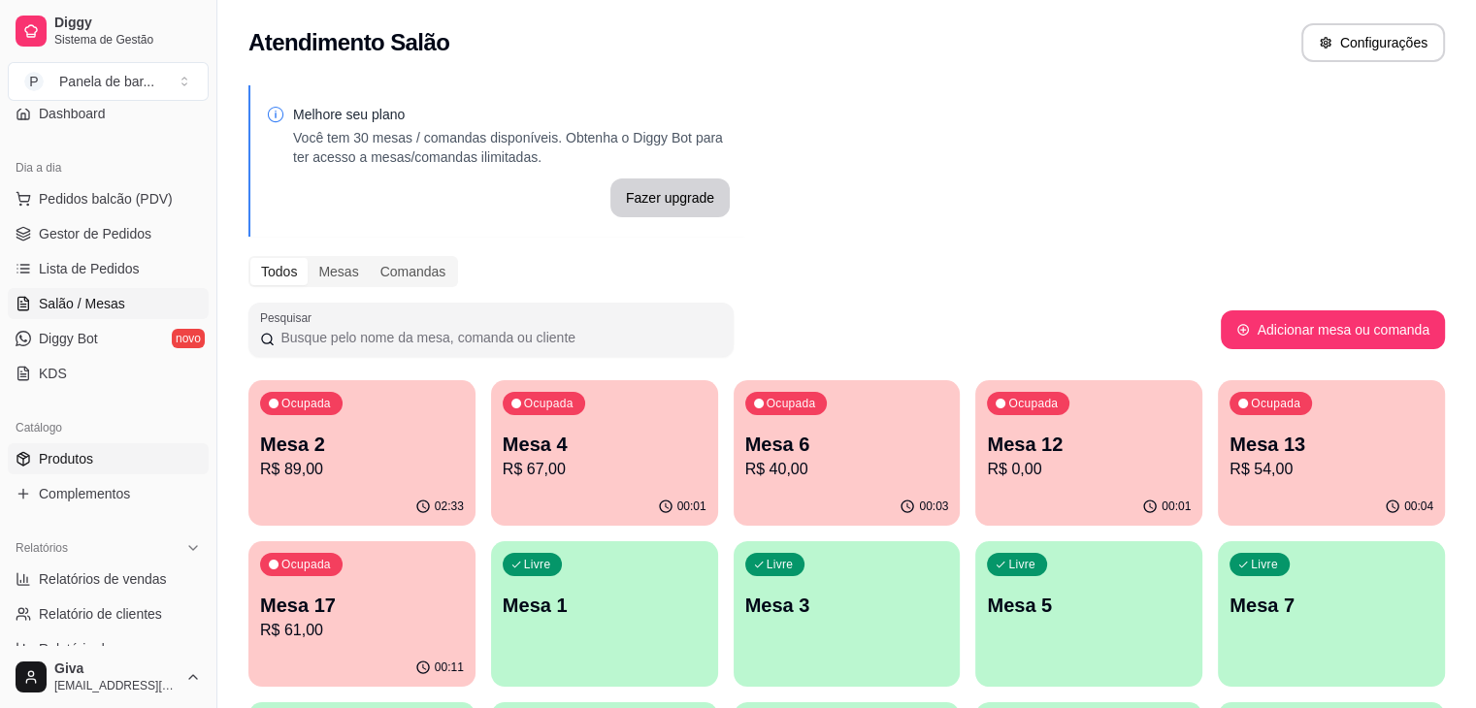
click at [101, 465] on link "Produtos" at bounding box center [108, 459] width 201 height 31
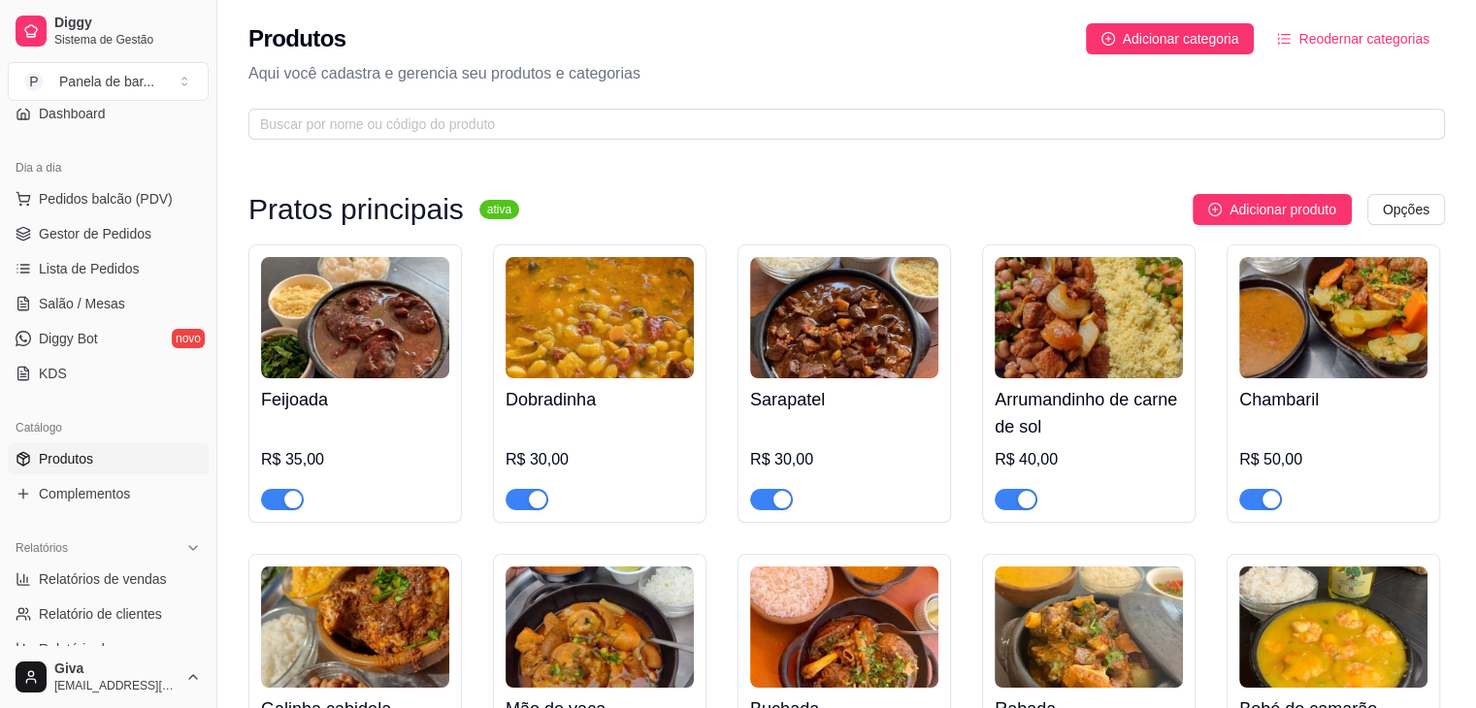
click at [769, 500] on button "button" at bounding box center [771, 499] width 43 height 21
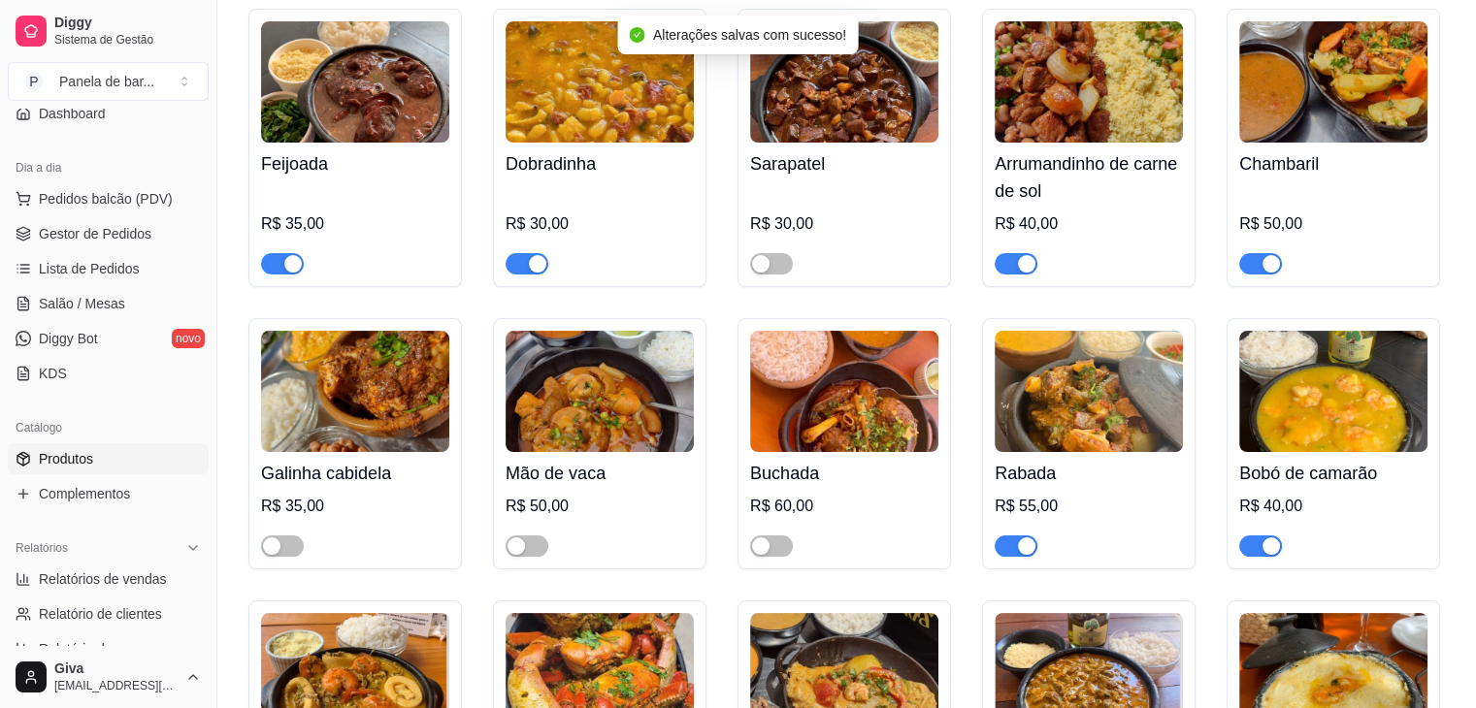
scroll to position [237, 0]
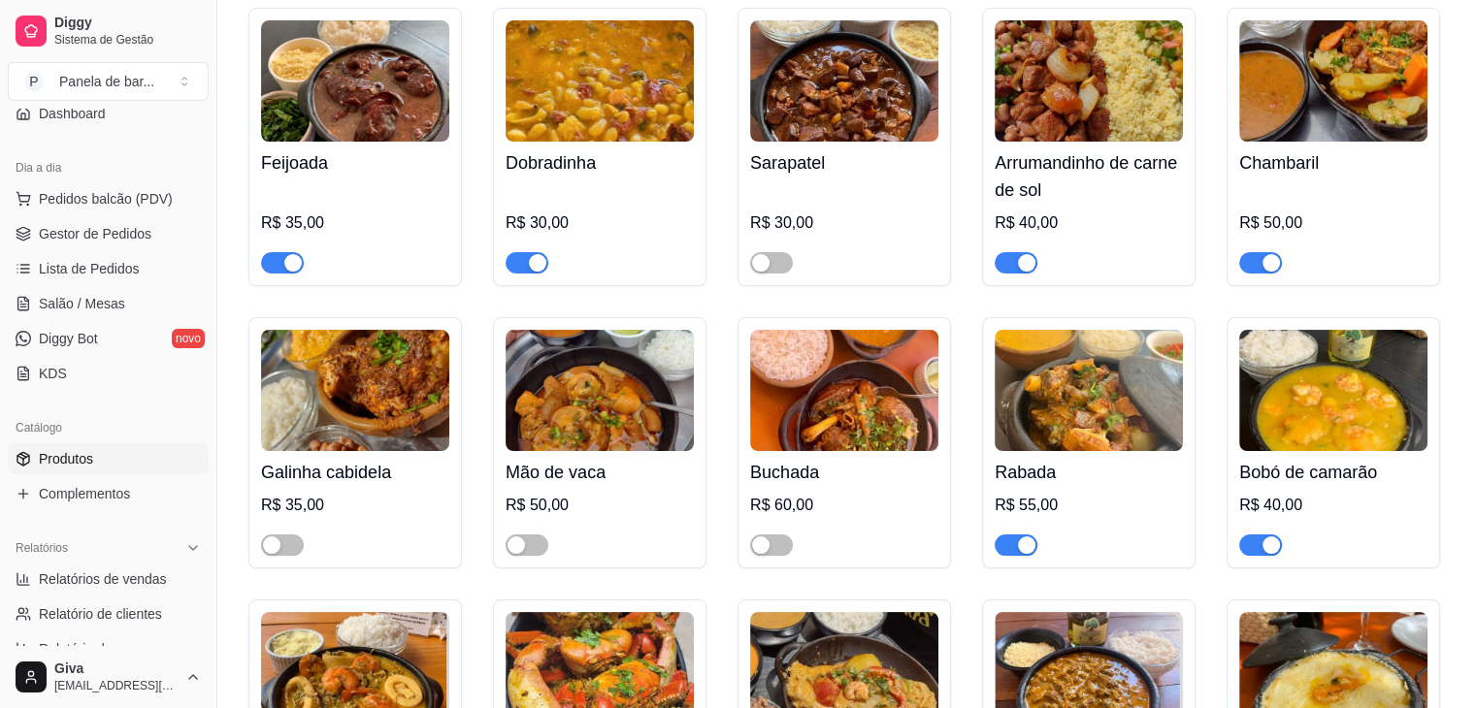
click at [1259, 549] on button "button" at bounding box center [1260, 545] width 43 height 21
click at [152, 290] on link "Salão / Mesas" at bounding box center [108, 303] width 201 height 31
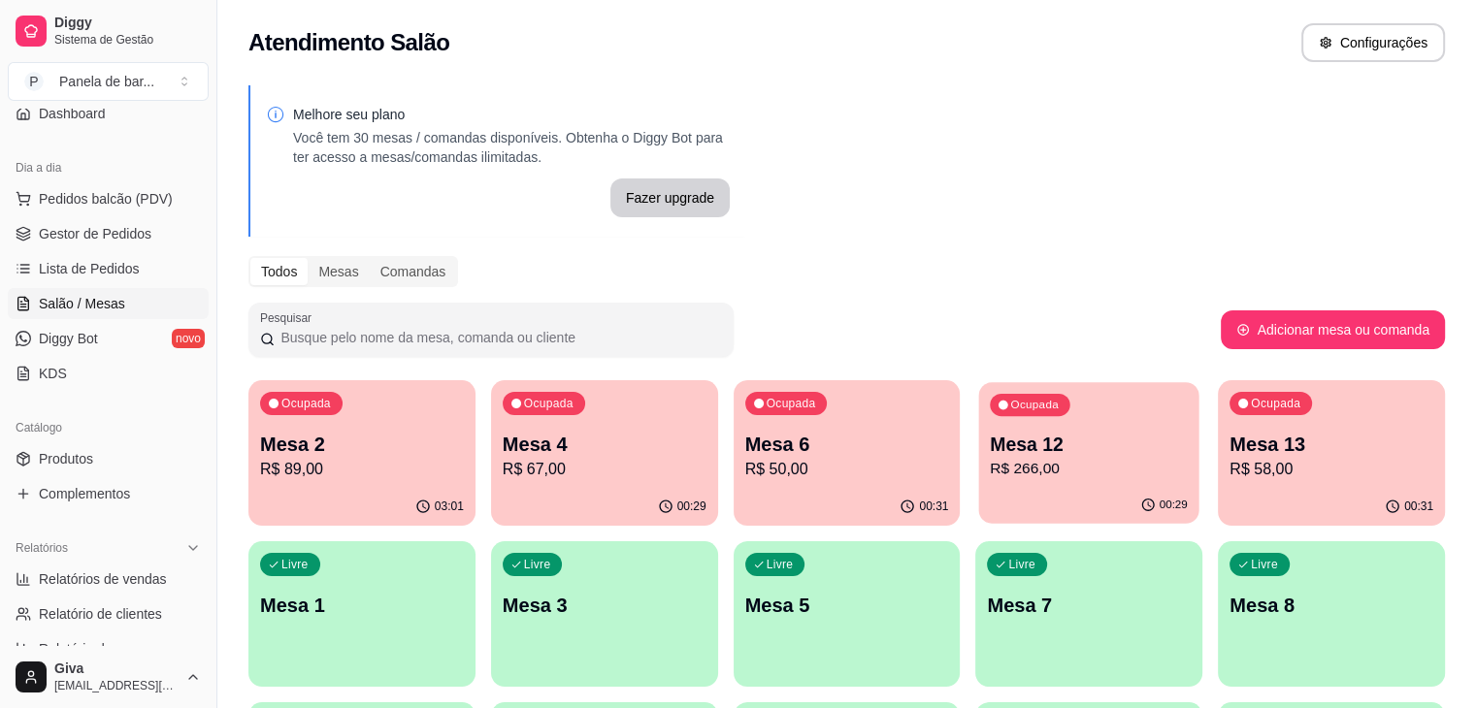
click at [991, 468] on p "R$ 266,00" at bounding box center [1090, 469] width 198 height 22
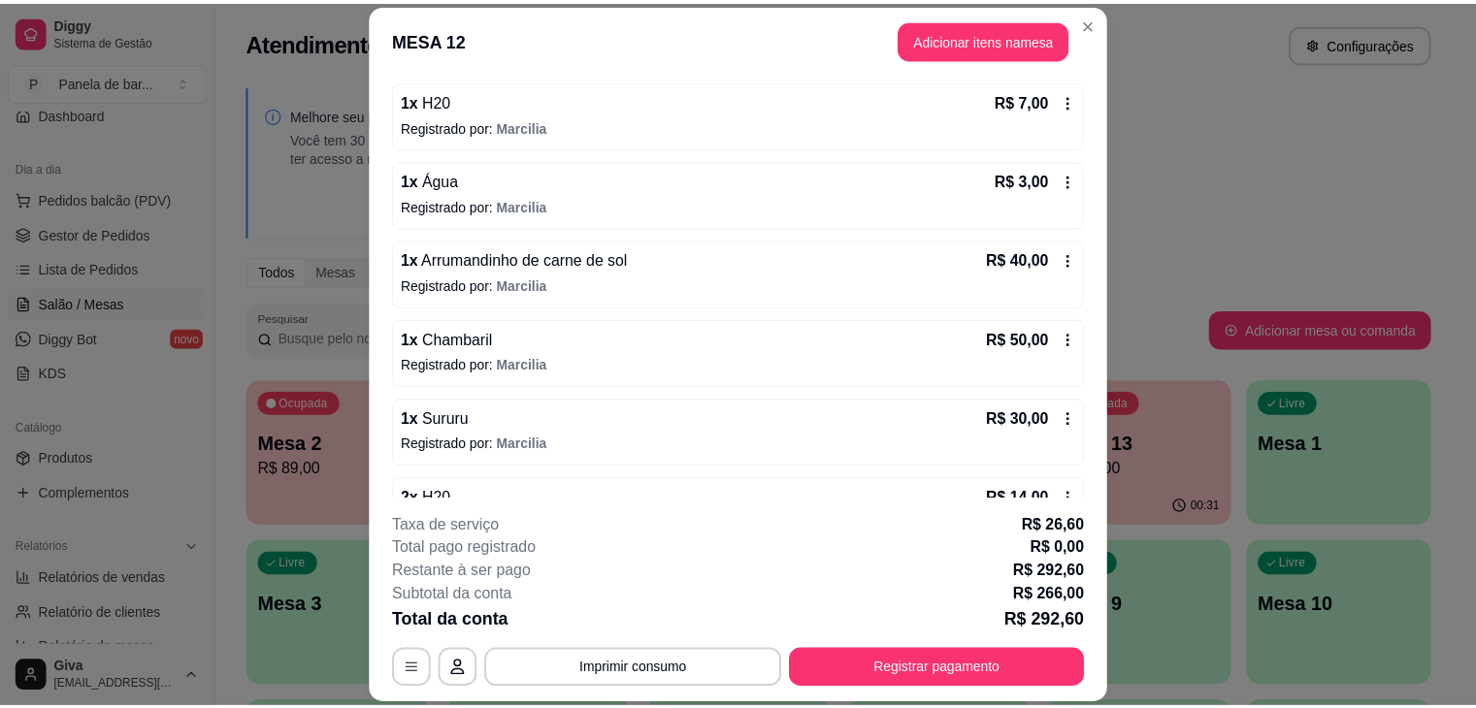
scroll to position [427, 0]
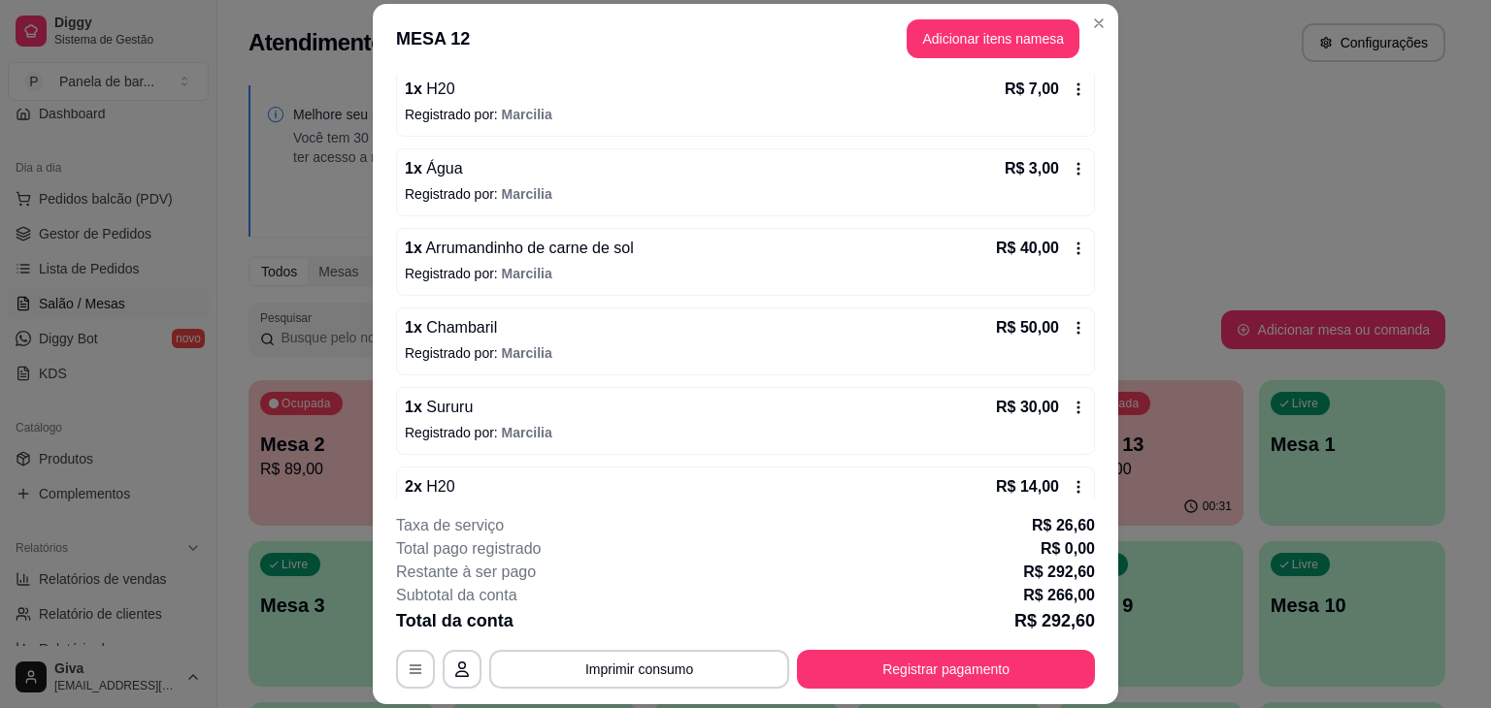
click at [1070, 406] on icon at bounding box center [1078, 408] width 16 height 16
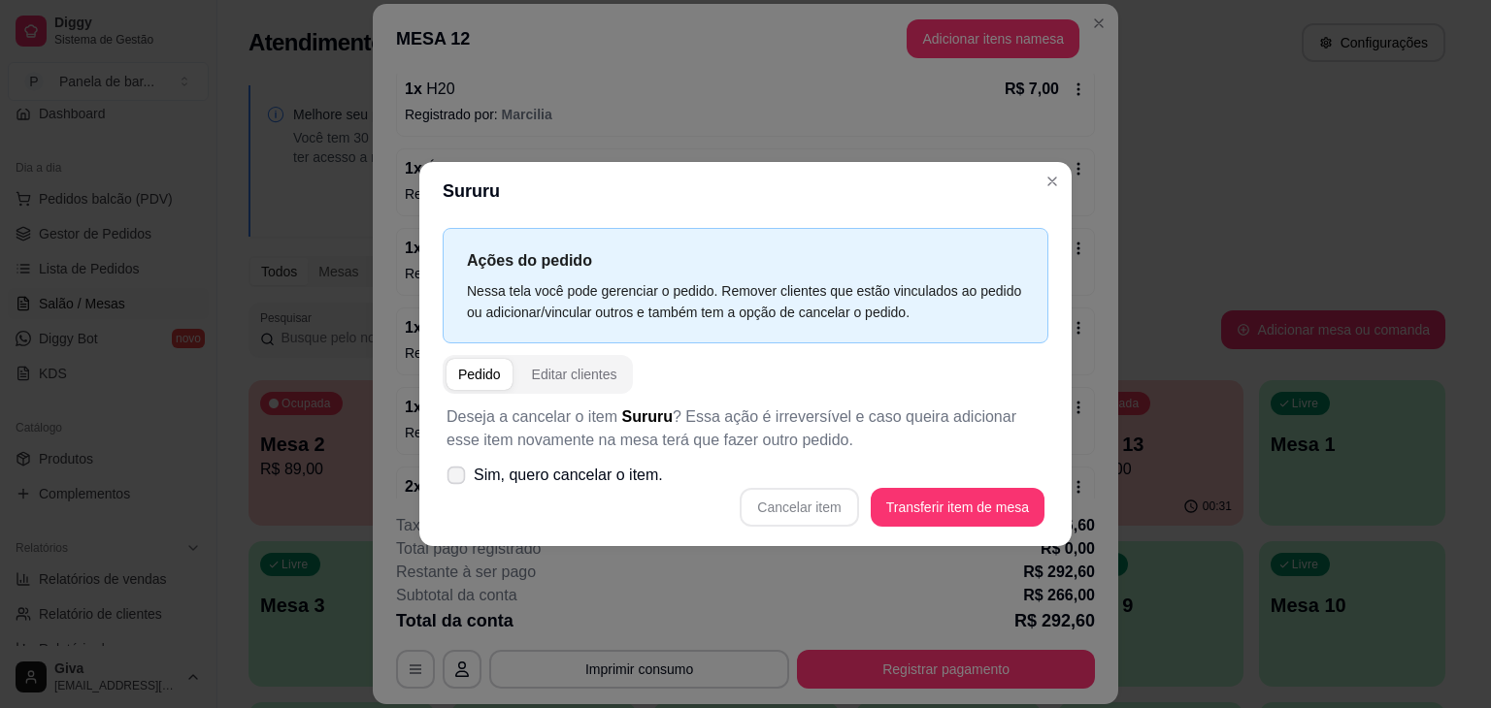
click at [592, 472] on span "Sim, quero cancelar o item." at bounding box center [568, 475] width 189 height 23
click at [458, 479] on input "Sim, quero cancelar o item." at bounding box center [451, 485] width 13 height 13
checkbox input "true"
click at [803, 503] on button "Cancelar item" at bounding box center [798, 508] width 115 height 38
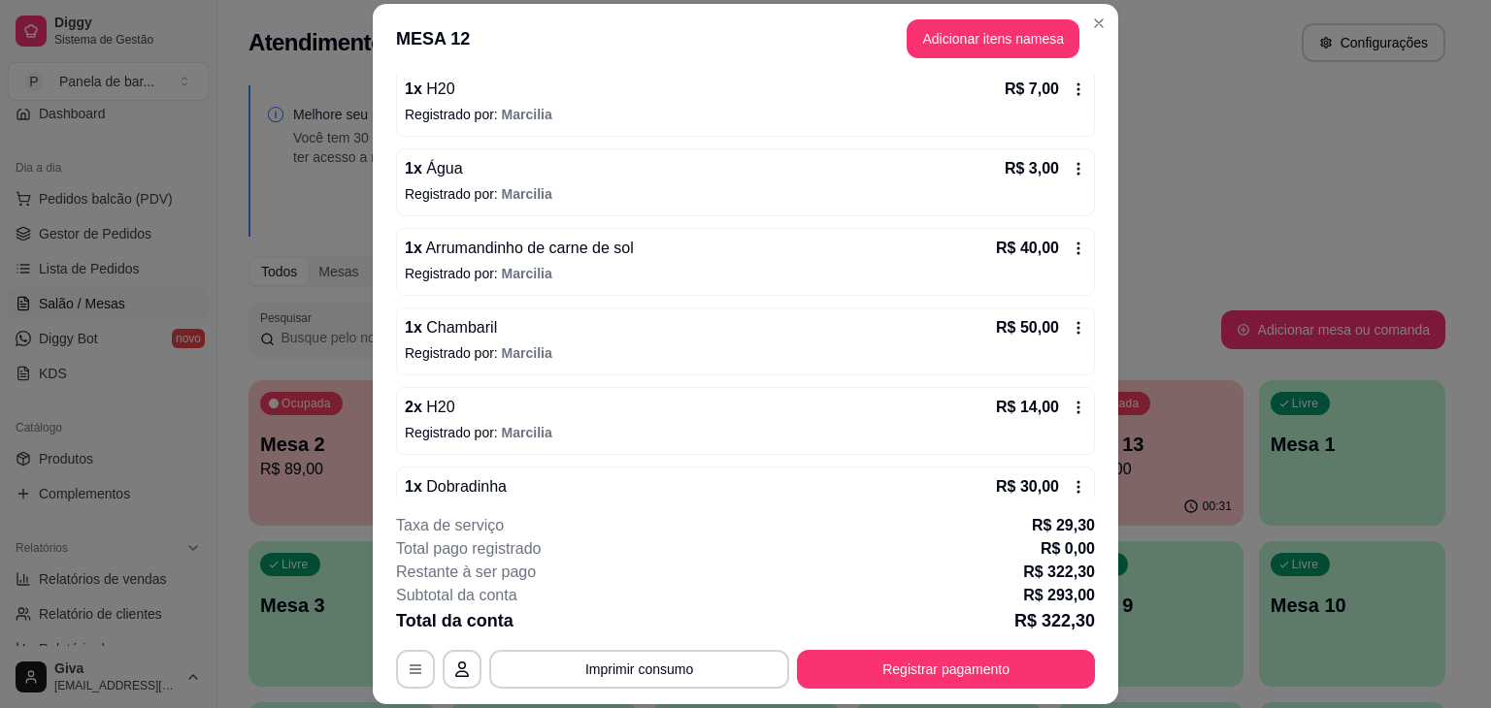
click at [797, 485] on div "1 x Dobradinha R$ 30,00" at bounding box center [745, 487] width 681 height 23
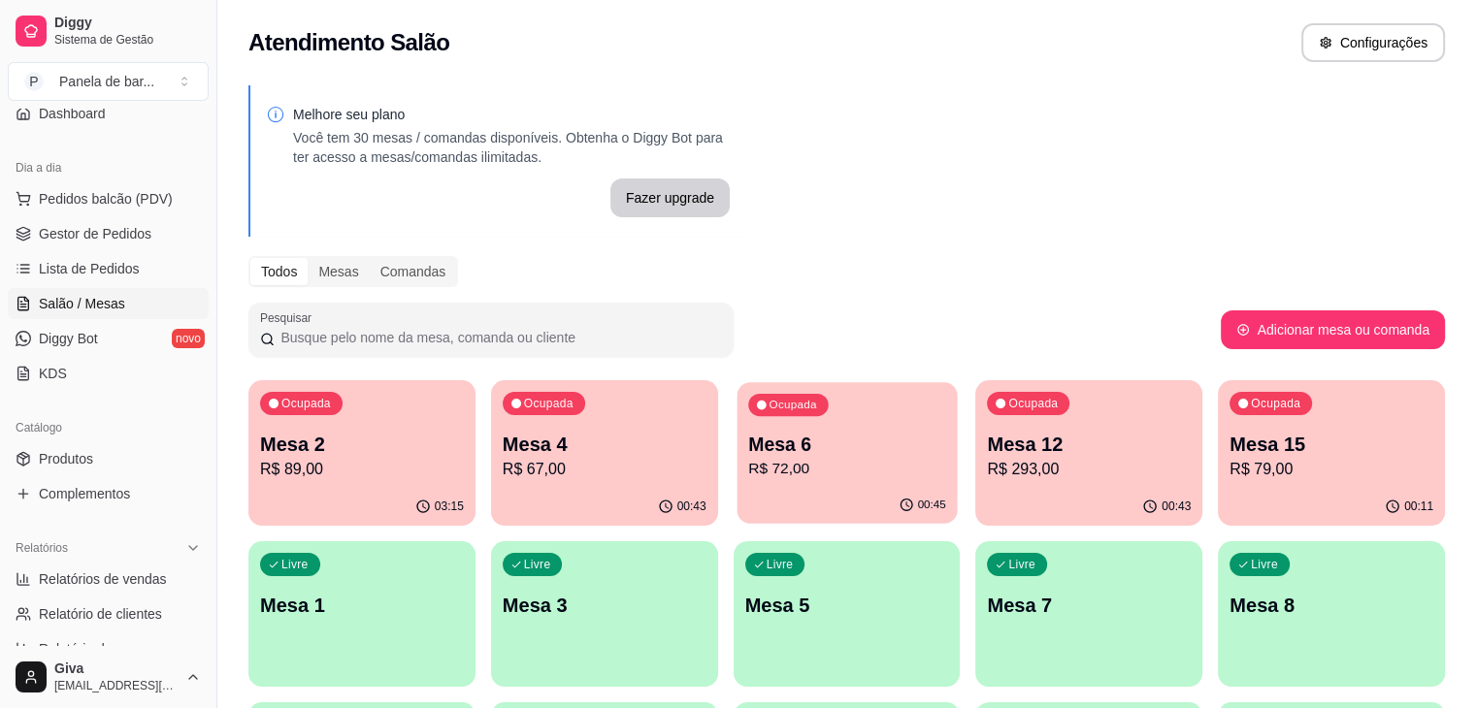
click at [748, 436] on p "Mesa 6" at bounding box center [847, 445] width 198 height 26
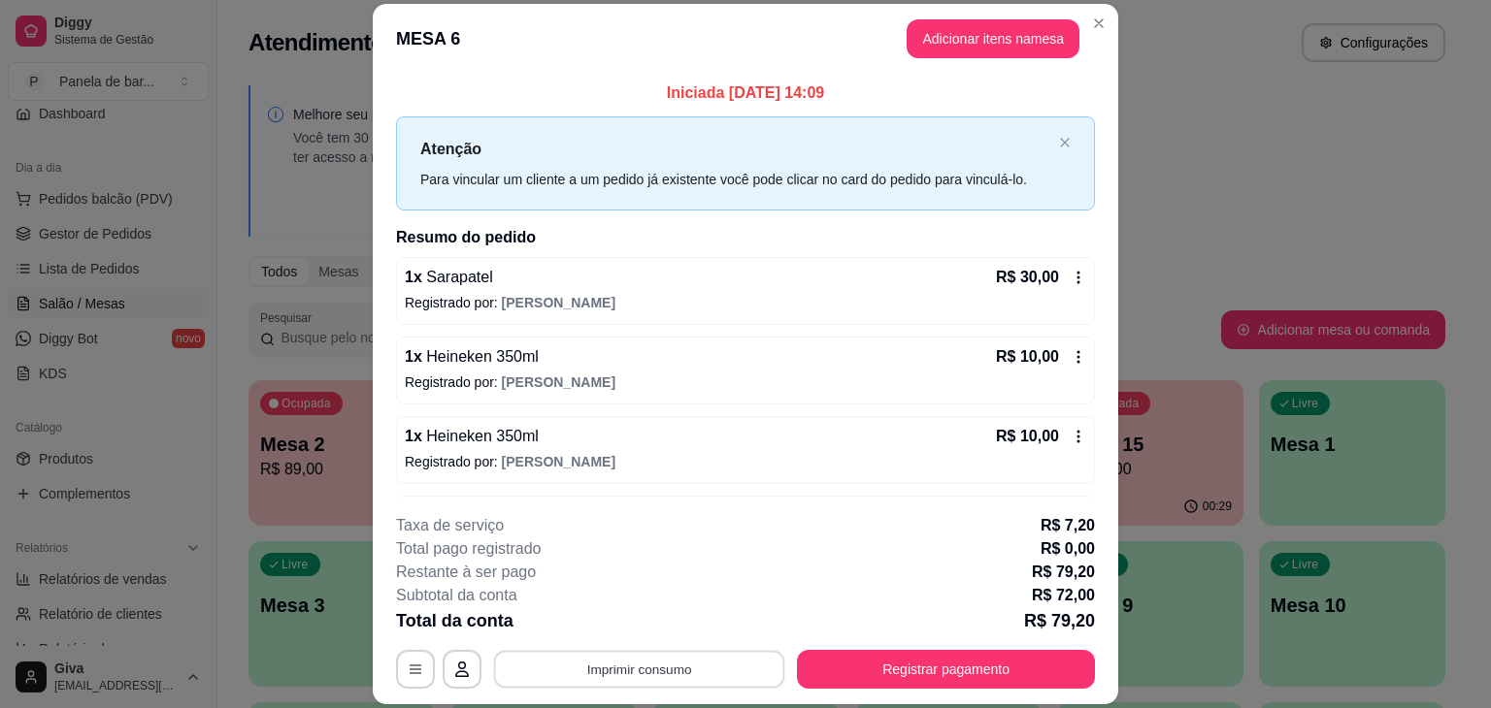
click at [601, 669] on button "Imprimir consumo" at bounding box center [639, 670] width 291 height 38
click at [621, 637] on button "IMPRESSORA" at bounding box center [638, 624] width 136 height 30
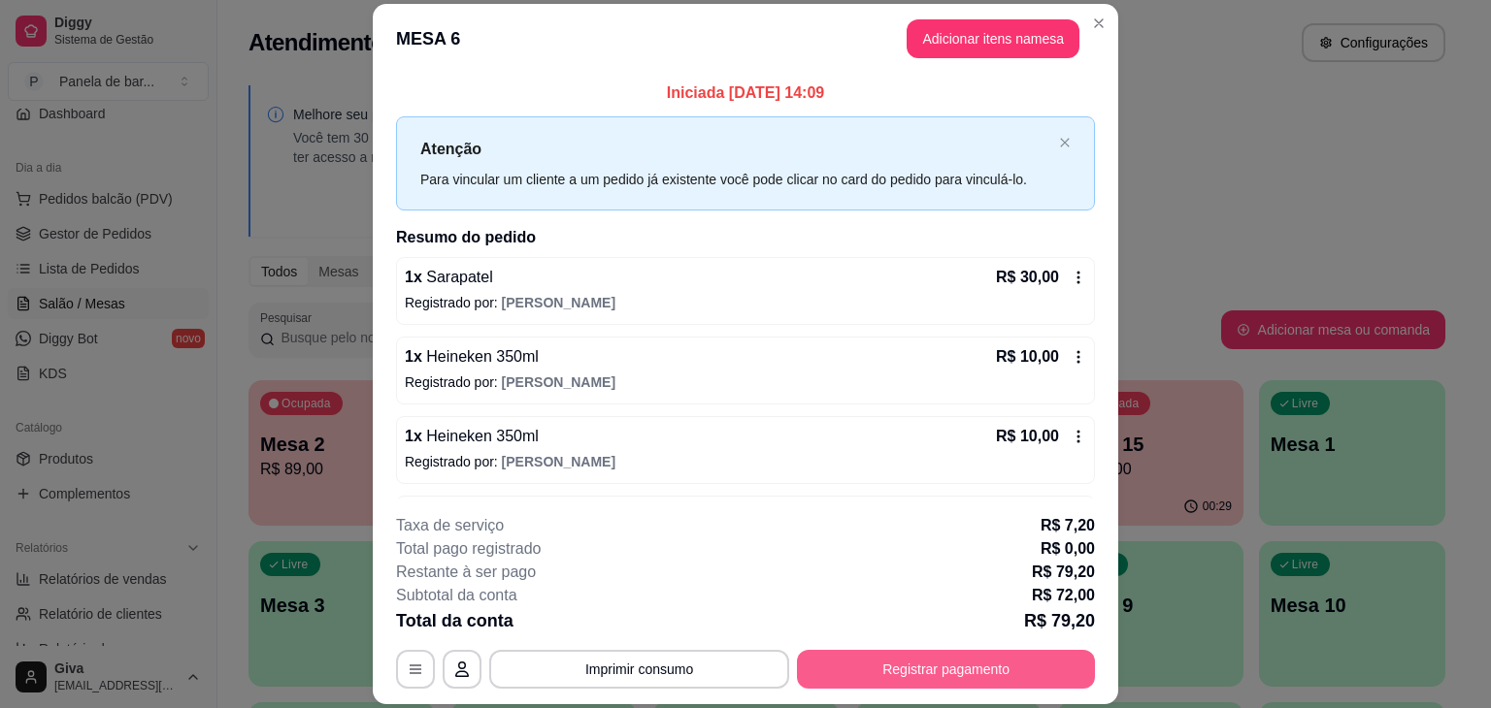
click at [894, 652] on button "Registrar pagamento" at bounding box center [946, 669] width 298 height 39
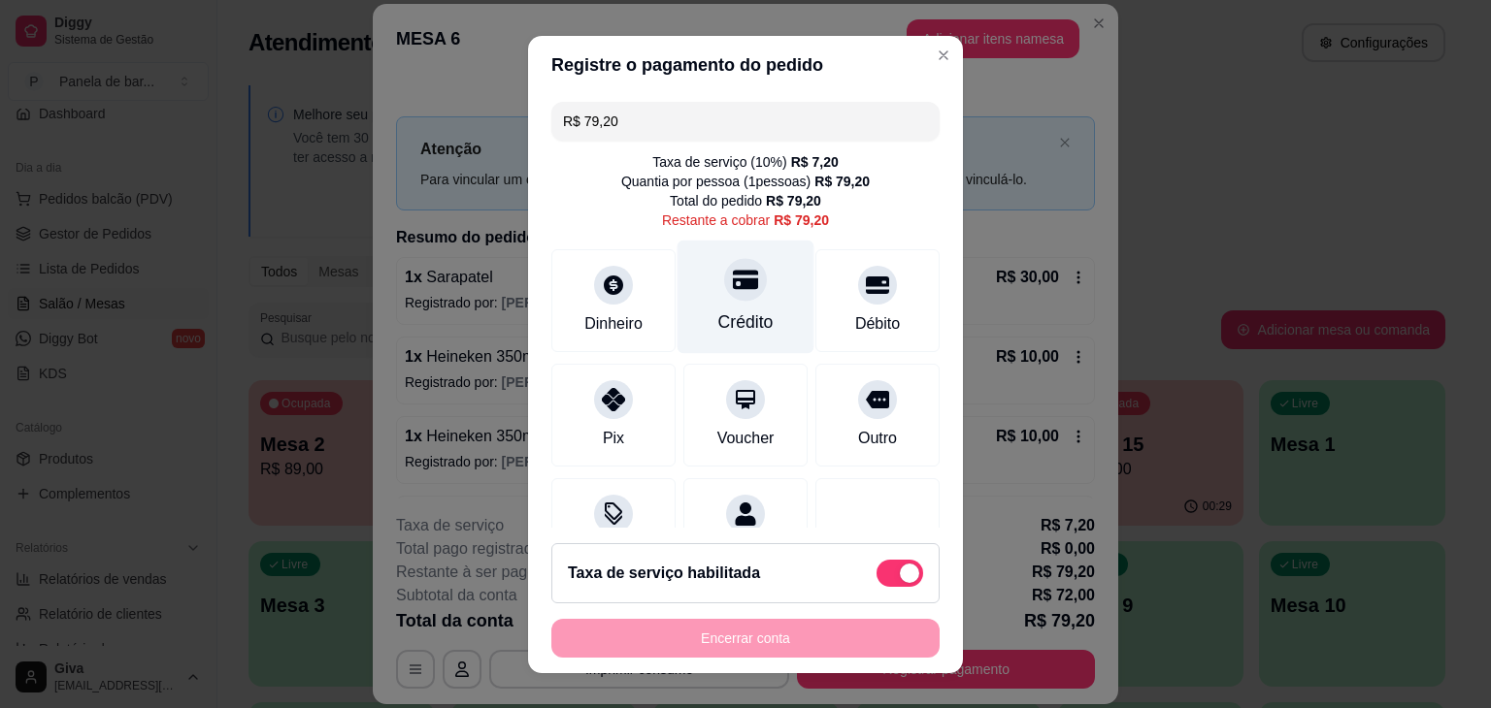
click at [733, 273] on icon at bounding box center [745, 279] width 25 height 19
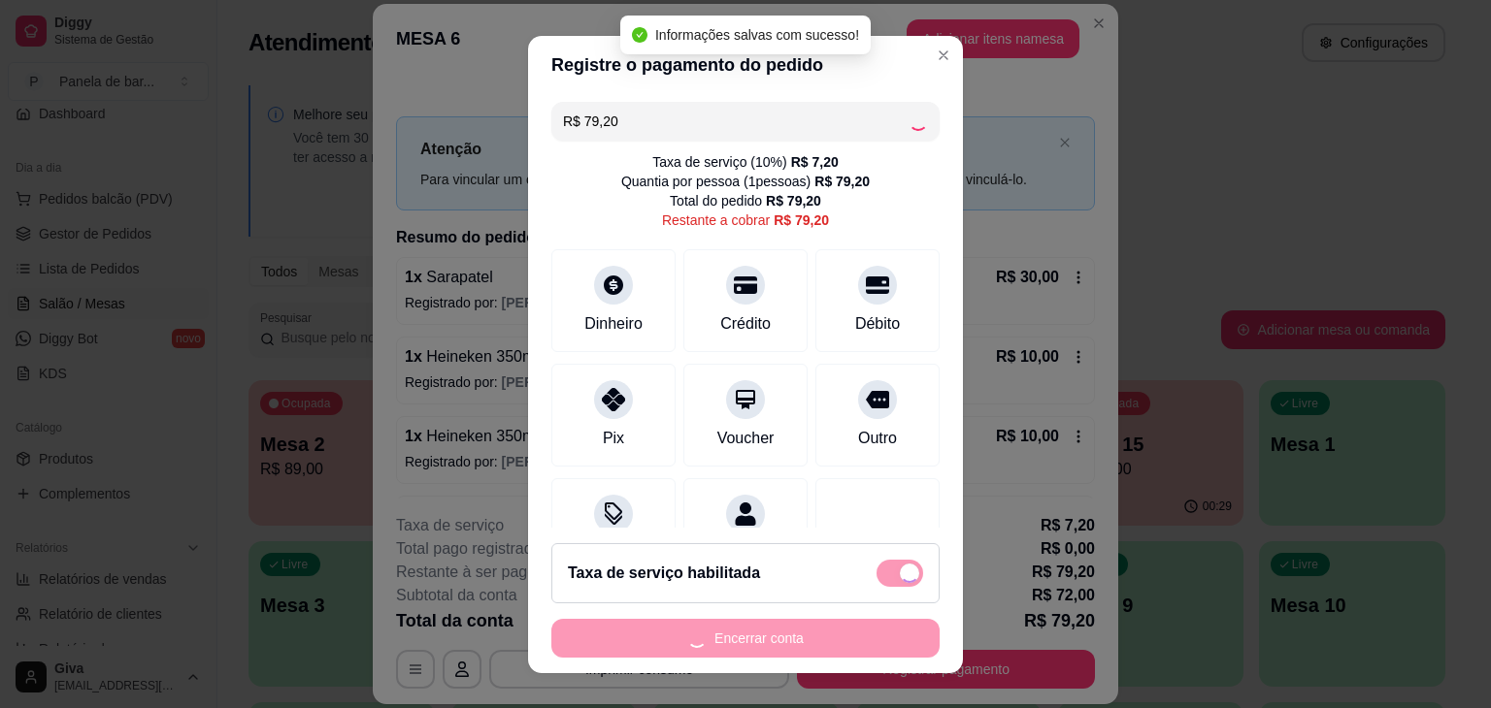
type input "R$ 0,00"
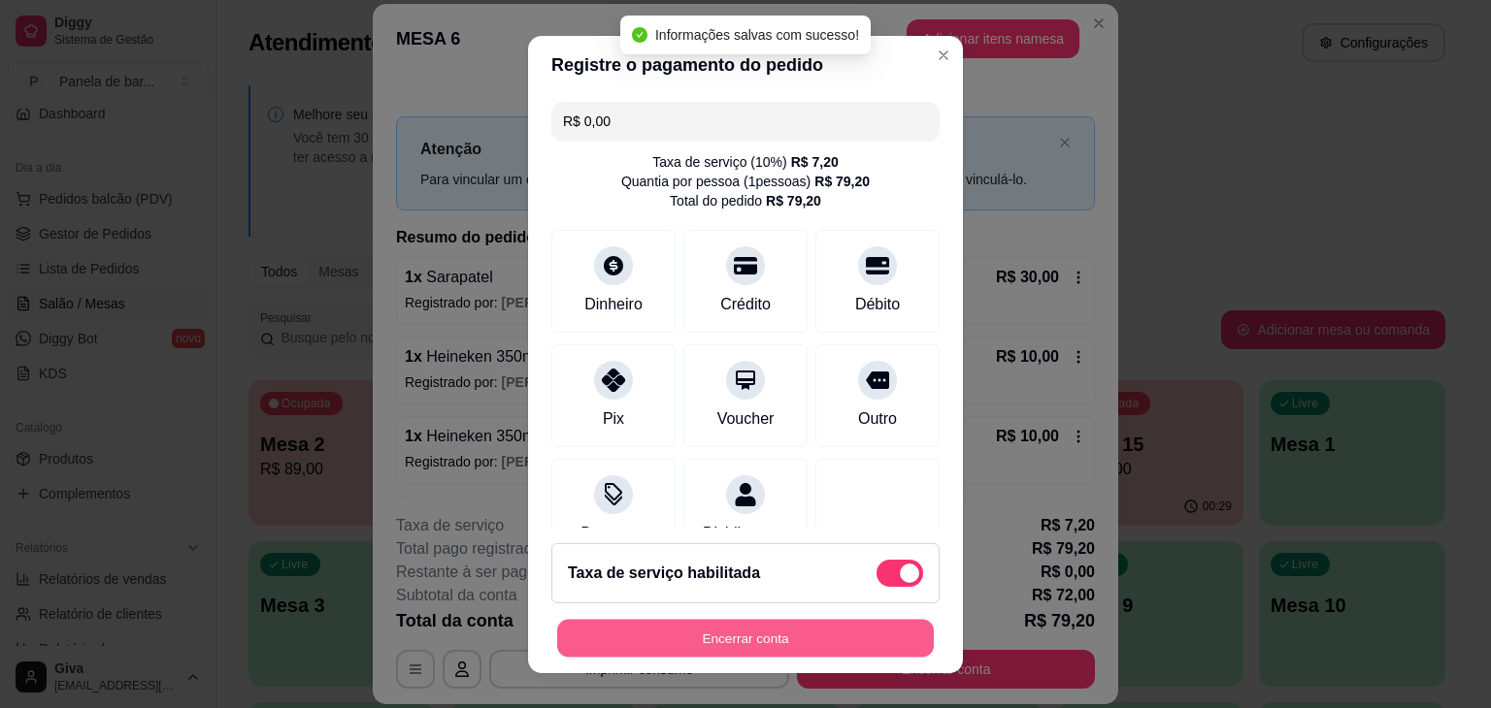
click at [712, 641] on button "Encerrar conta" at bounding box center [745, 638] width 377 height 38
